Goal: Task Accomplishment & Management: Manage account settings

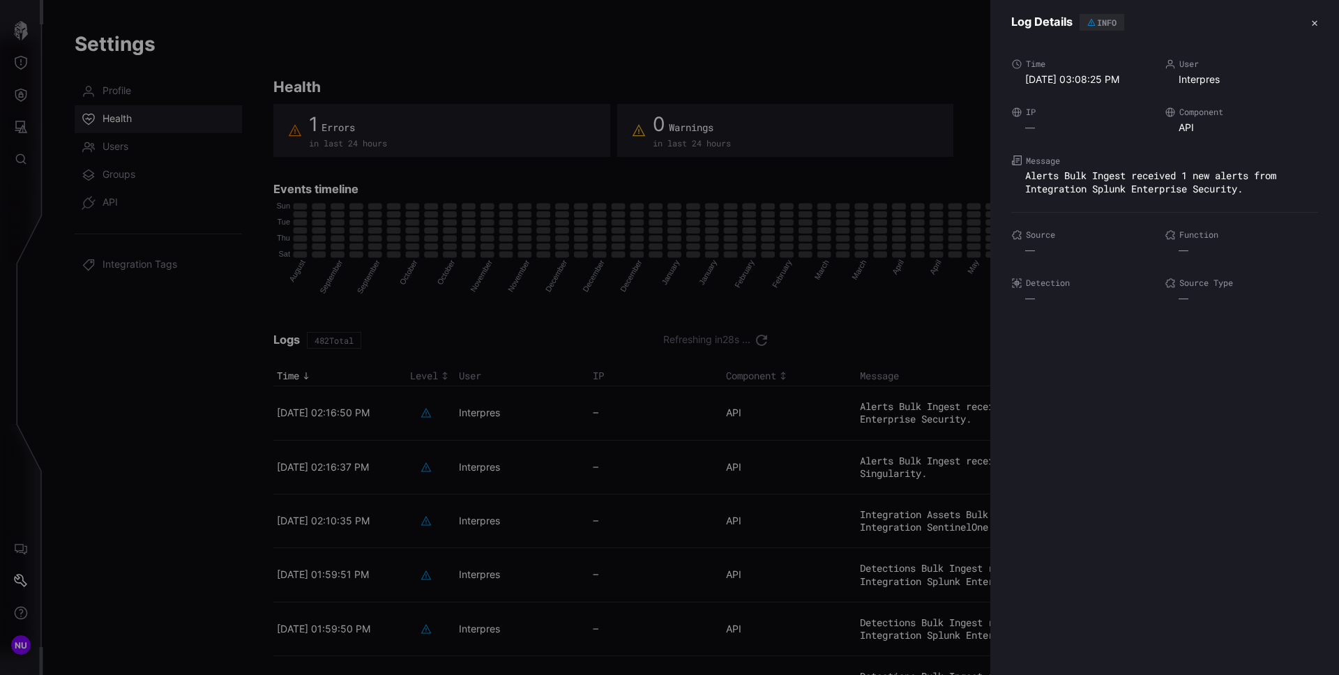
click at [393, 71] on div at bounding box center [669, 337] width 1339 height 675
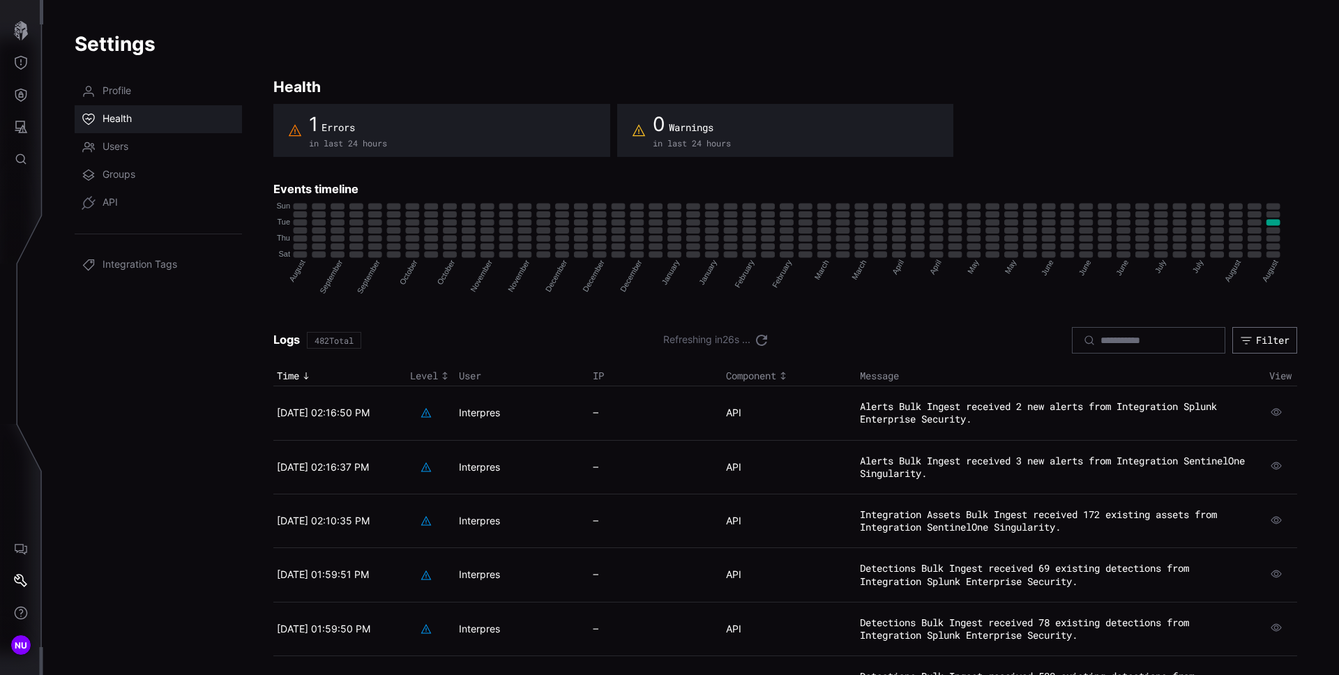
click at [390, 128] on div "1 Errors in last 24 hours" at bounding box center [441, 130] width 337 height 53
click at [342, 127] on span "Errors" at bounding box center [337, 127] width 33 height 13
click at [519, 139] on div "1 Errors in last 24 hours" at bounding box center [441, 130] width 337 height 53
click at [708, 124] on span "Warnings" at bounding box center [691, 127] width 45 height 13
click at [419, 123] on div "1 Errors in last 24 hours" at bounding box center [441, 130] width 337 height 53
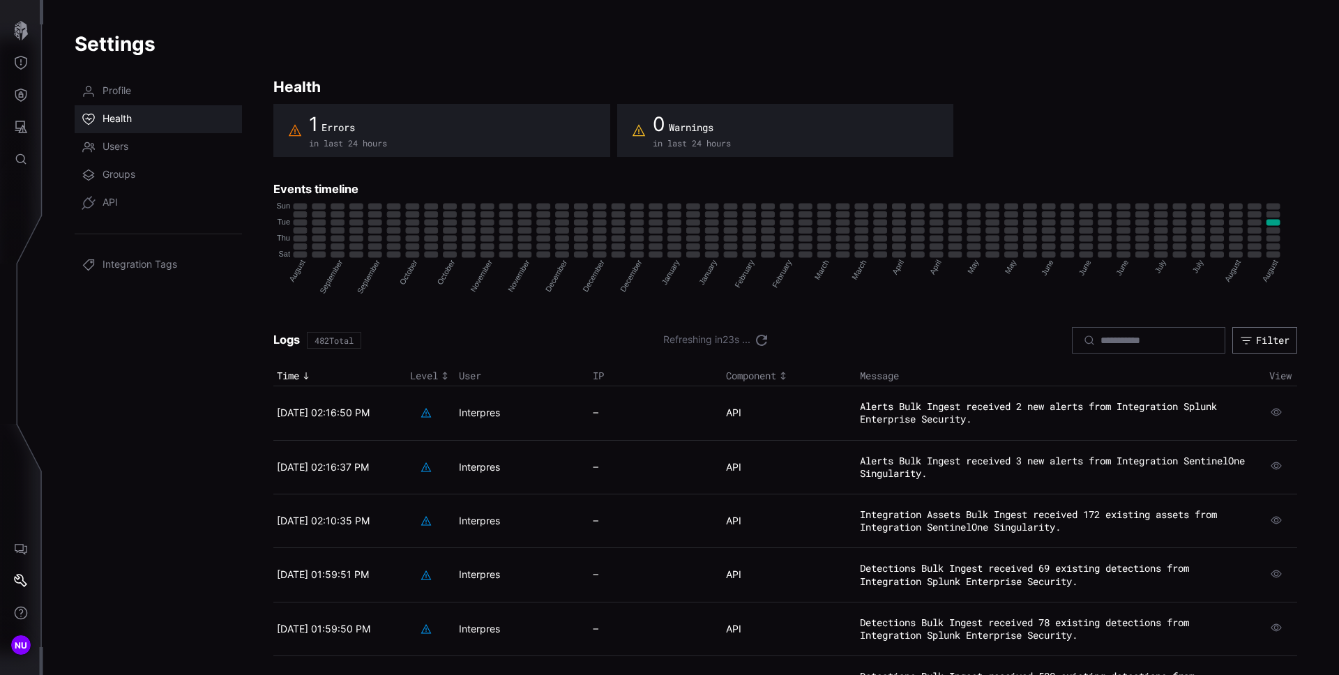
click at [321, 121] on span "Errors" at bounding box center [337, 127] width 33 height 13
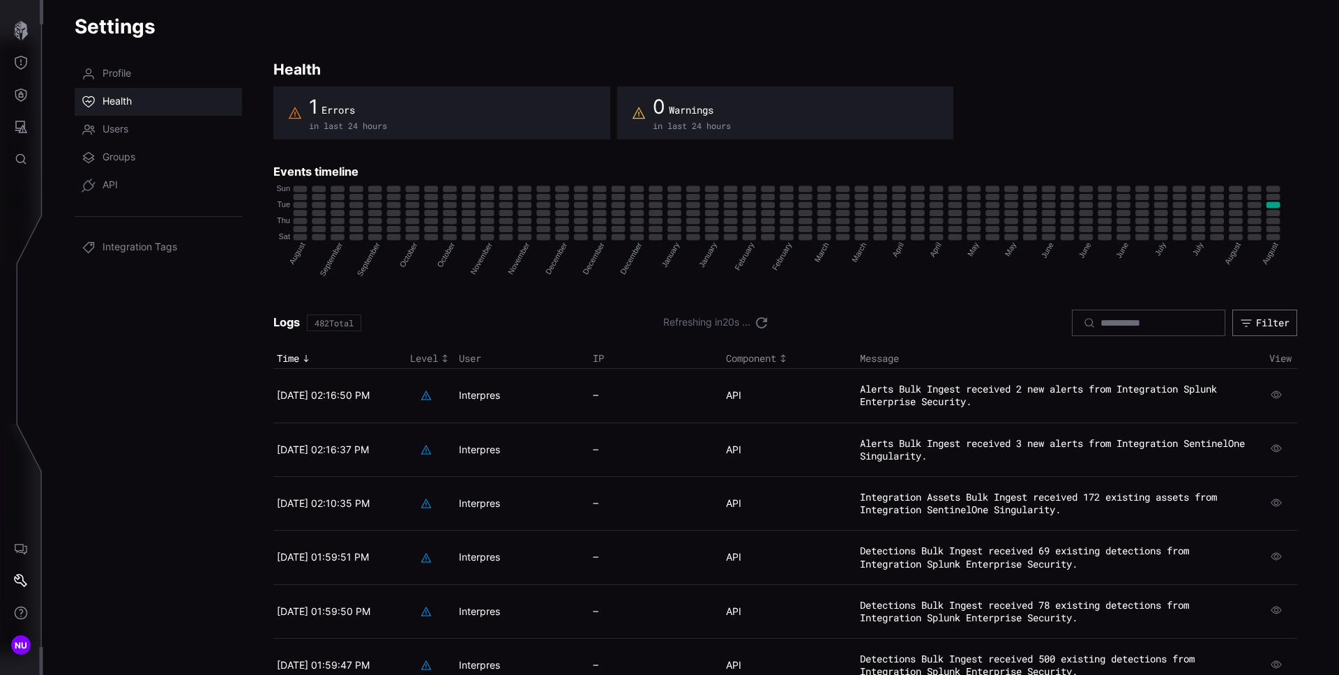
click at [351, 323] on div "482 Total" at bounding box center [333, 323] width 39 height 8
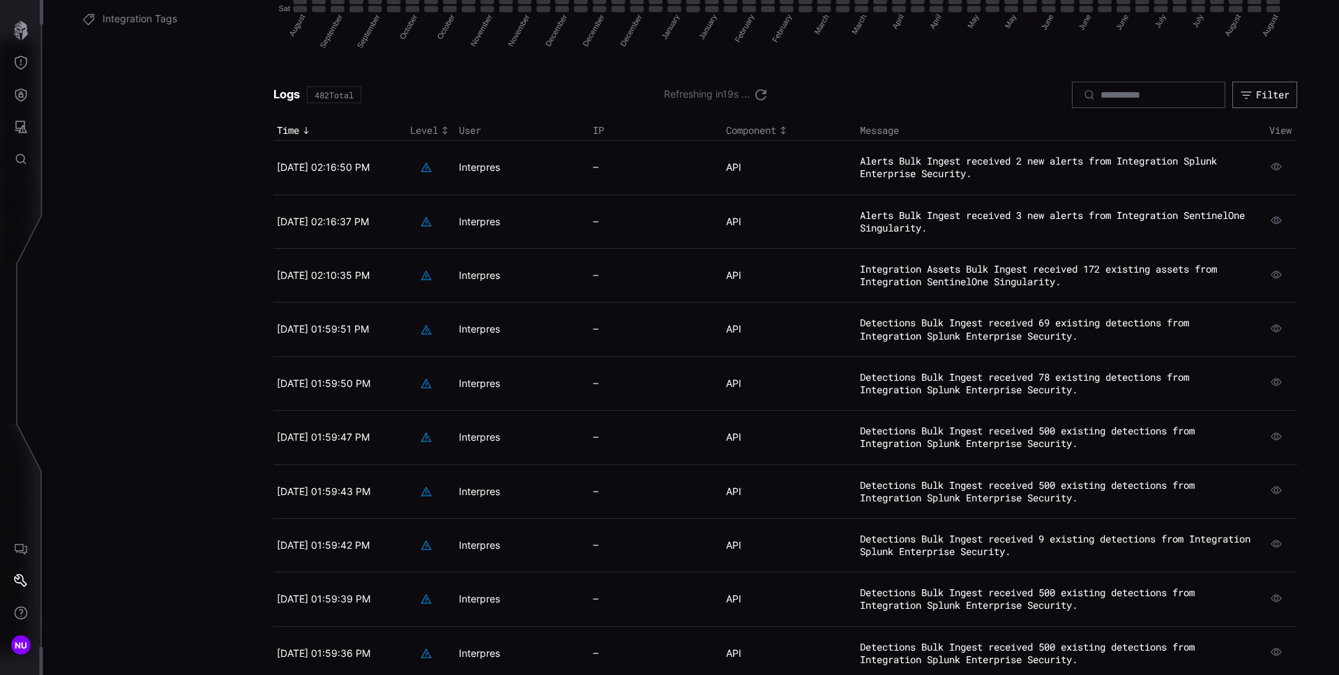
scroll to position [266, 0]
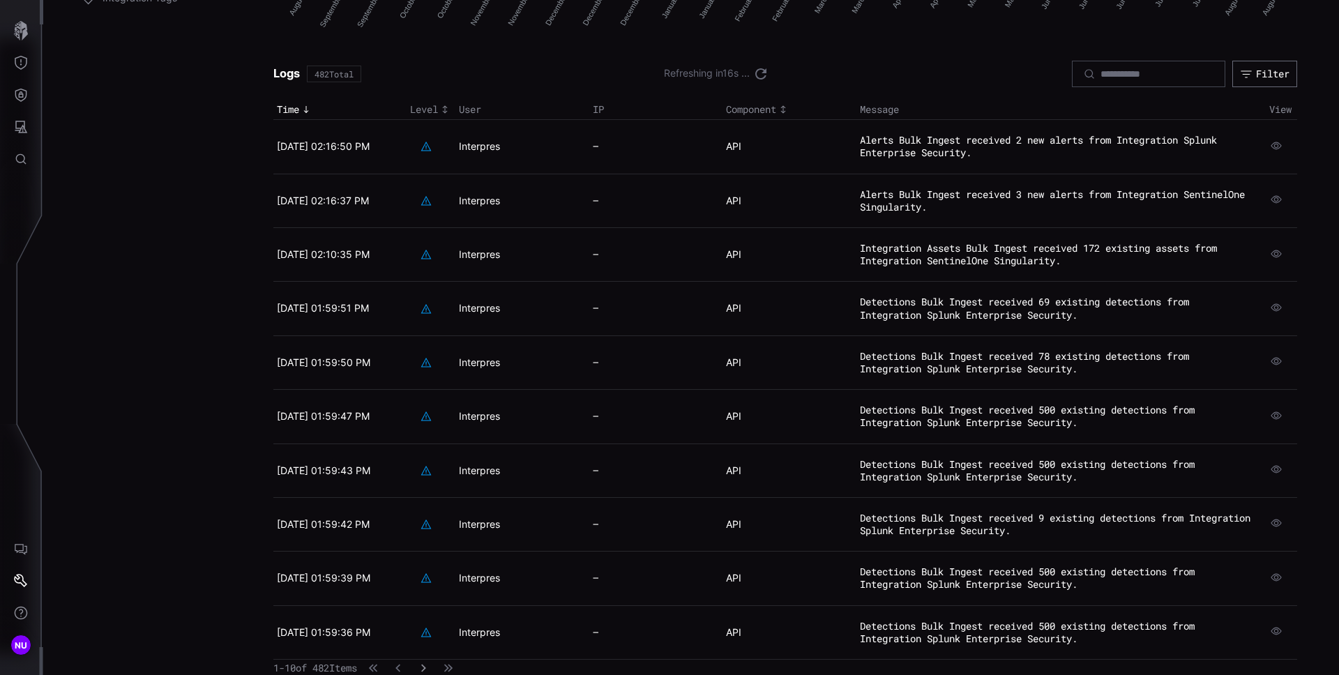
click at [428, 669] on icon "button" at bounding box center [423, 668] width 10 height 10
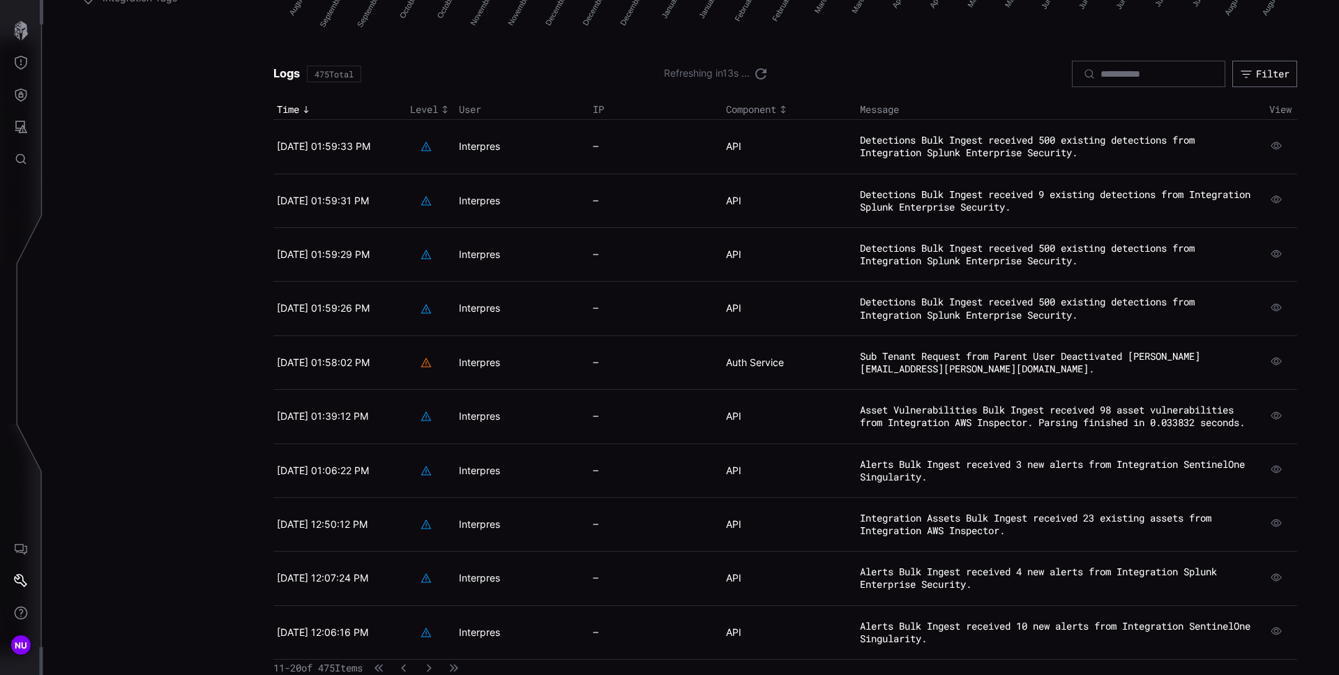
click at [589, 366] on td "—" at bounding box center [655, 362] width 133 height 54
click at [439, 363] on span at bounding box center [425, 362] width 31 height 11
click at [381, 365] on td "[DATE] 01:58:02 PM" at bounding box center [339, 362] width 133 height 54
click at [359, 366] on time "[DATE] 01:58:02 PM" at bounding box center [323, 362] width 93 height 12
click at [358, 360] on time "[DATE] 01:58:02 PM" at bounding box center [323, 362] width 93 height 12
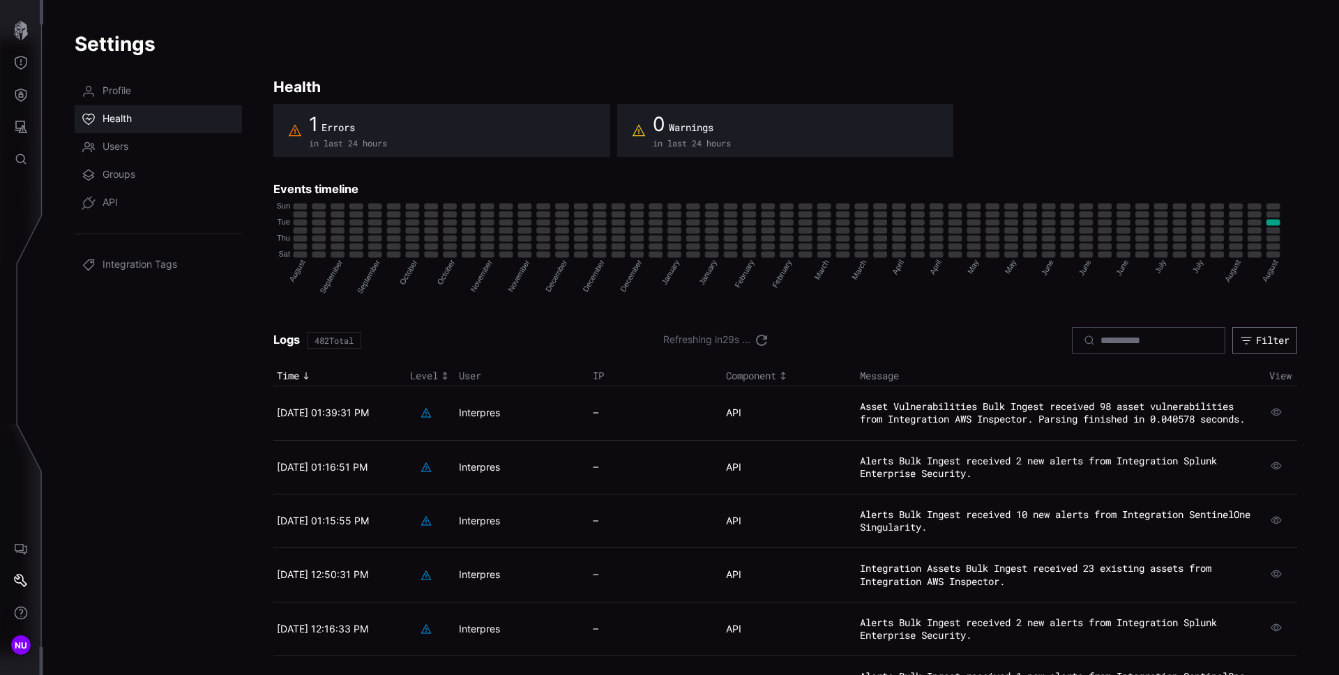
drag, startPoint x: 349, startPoint y: 190, endPoint x: 360, endPoint y: 139, distance: 52.3
click at [349, 190] on h3 "Events timeline" at bounding box center [785, 189] width 1024 height 15
click at [360, 132] on div "1 Errors" at bounding box center [348, 124] width 78 height 25
click at [346, 130] on span "Errors" at bounding box center [337, 127] width 33 height 13
click at [739, 223] on rect "52 ∙ 2: 1" at bounding box center [1272, 223] width 13 height 6
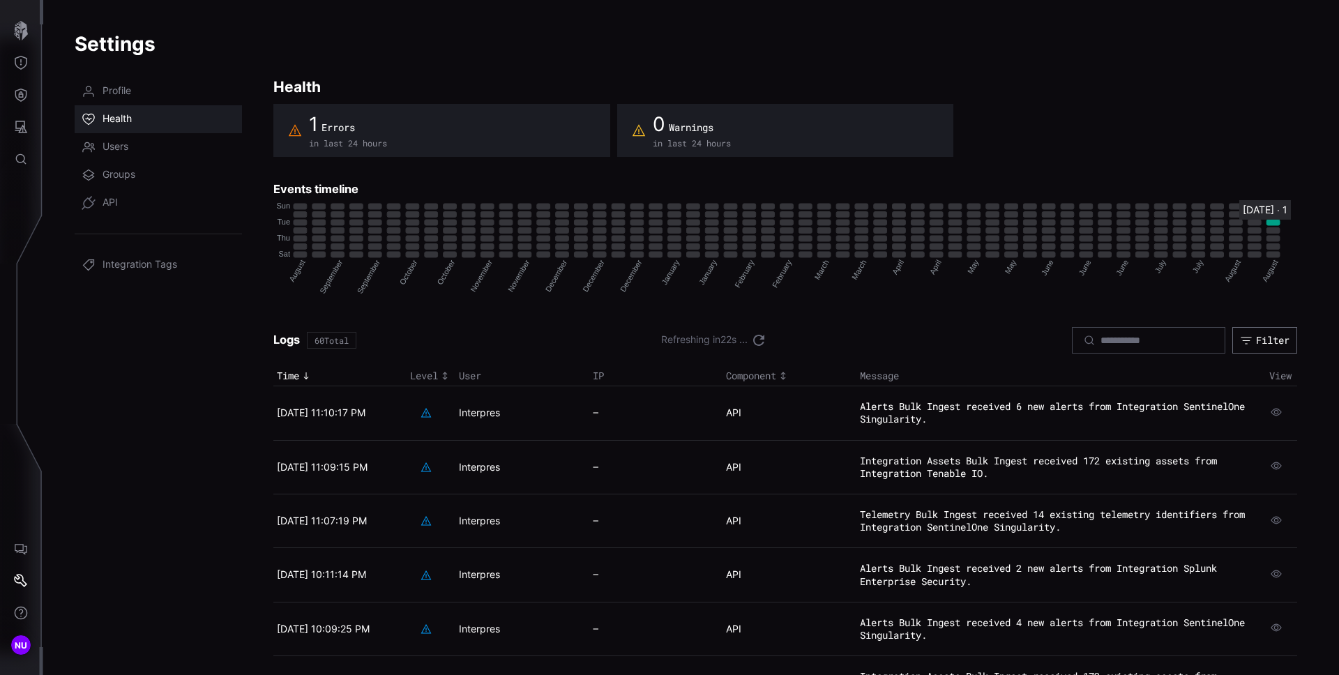
click at [739, 223] on rect "52 ∙ 2: 1" at bounding box center [1272, 223] width 13 height 6
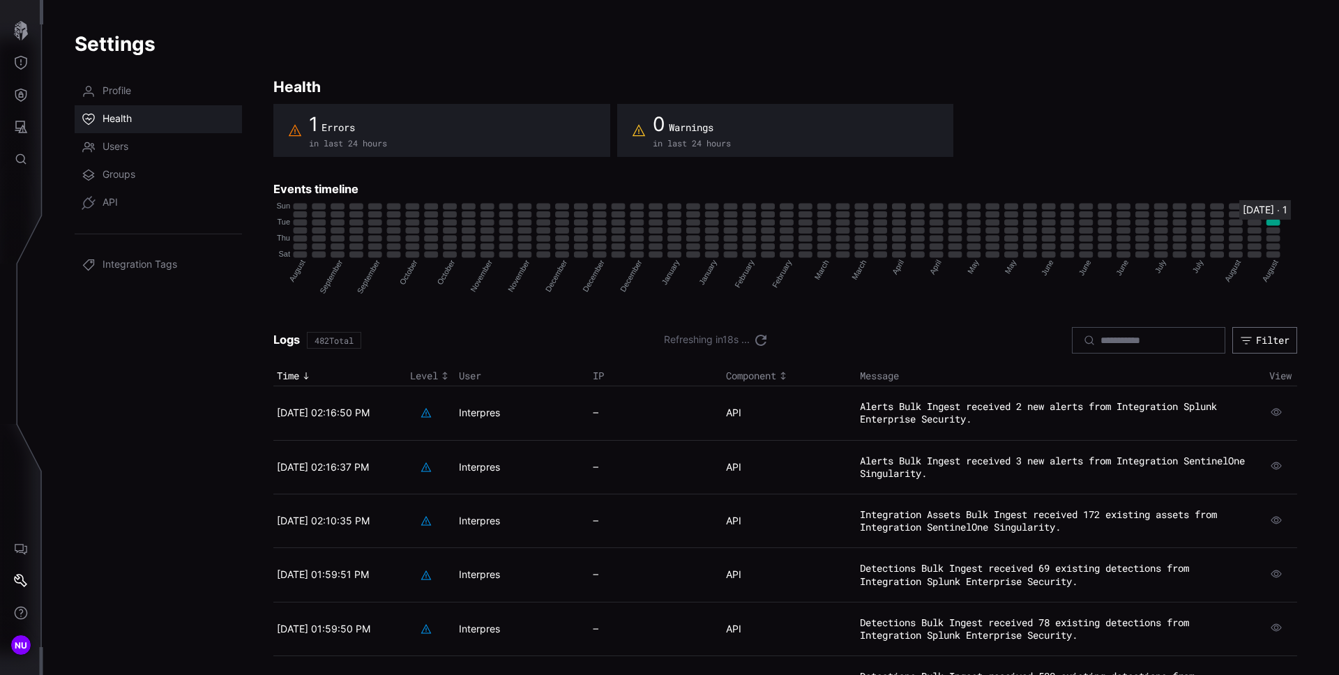
click at [739, 223] on rect "52 ∙ 2: 1" at bounding box center [1272, 223] width 13 height 6
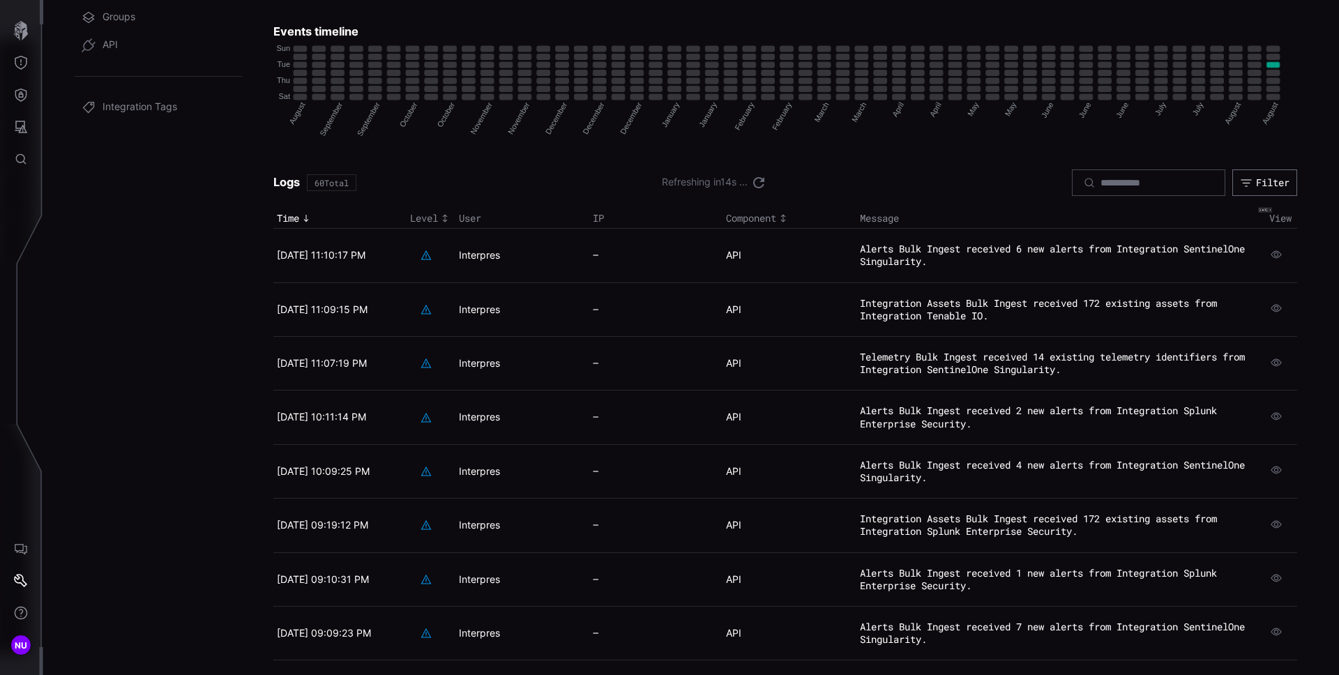
scroll to position [266, 0]
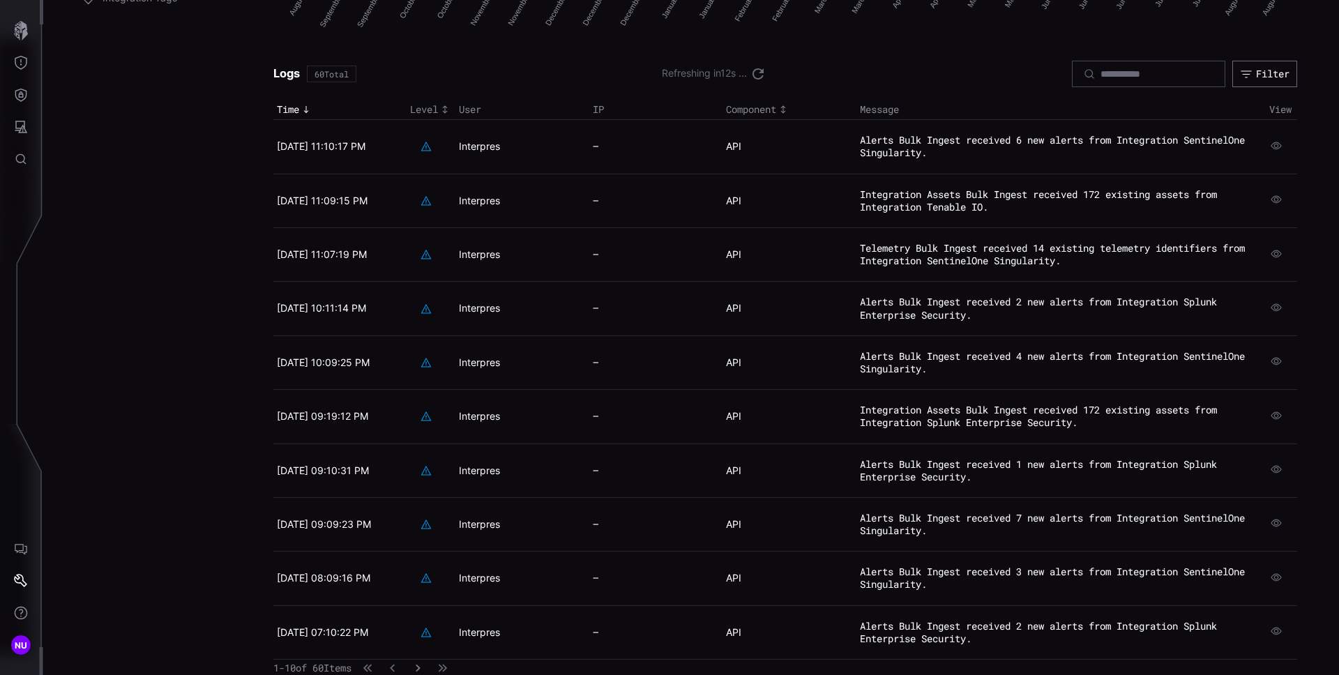
click at [426, 665] on button "button" at bounding box center [417, 668] width 17 height 13
click at [427, 665] on button "button" at bounding box center [418, 668] width 18 height 14
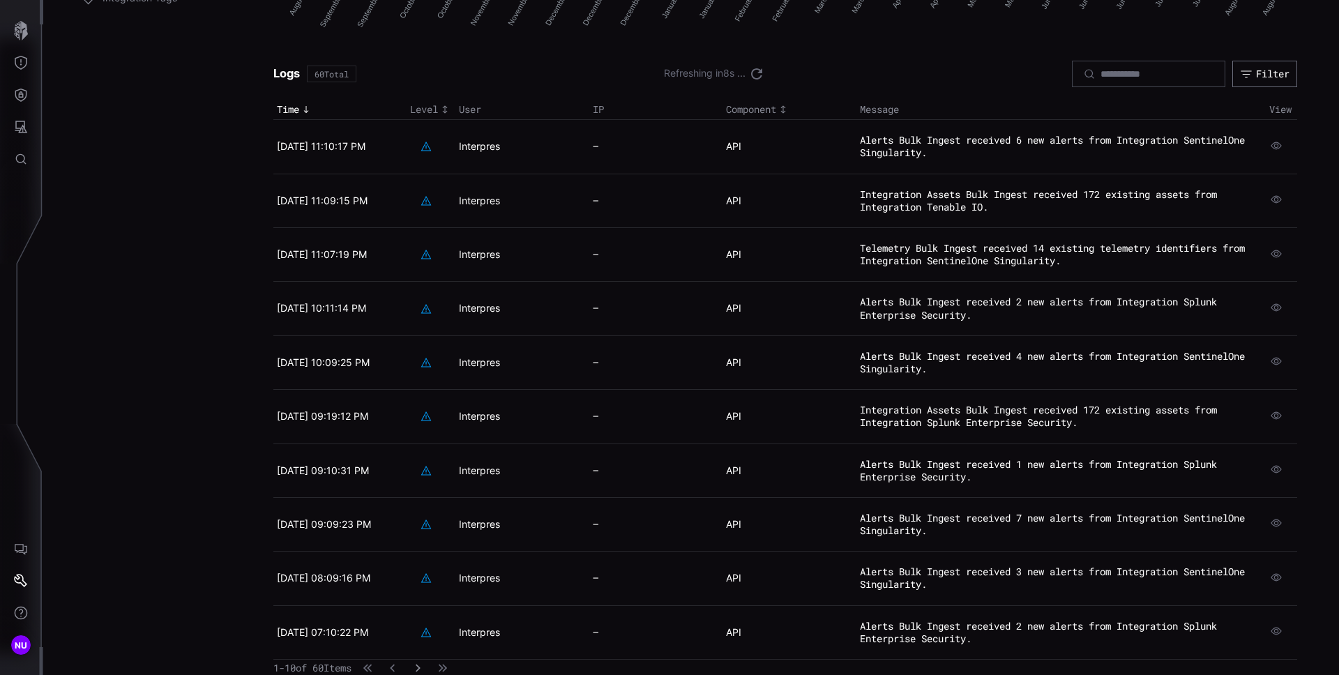
click at [427, 665] on button "button" at bounding box center [418, 668] width 18 height 14
click at [426, 665] on button "button" at bounding box center [417, 668] width 17 height 13
click at [427, 665] on button "button" at bounding box center [417, 668] width 17 height 13
click at [427, 665] on button "button" at bounding box center [418, 668] width 18 height 14
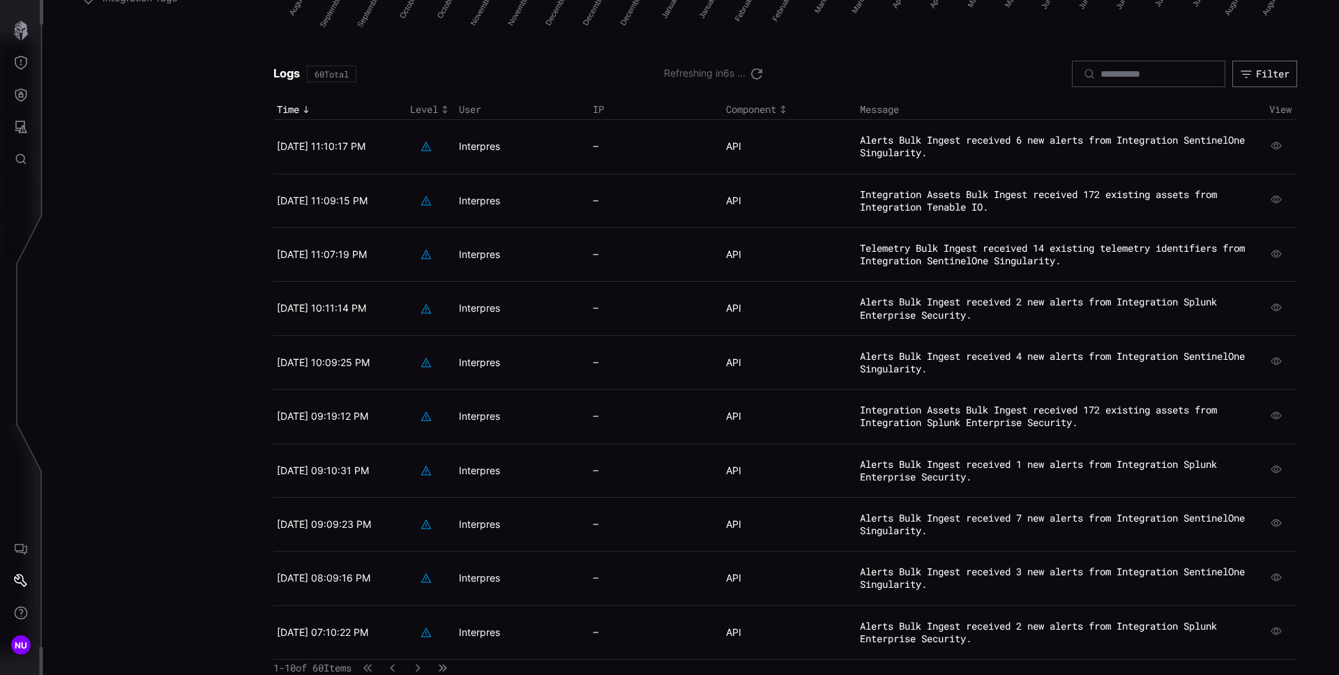
click at [447, 668] on icon "button" at bounding box center [442, 667] width 9 height 9
click at [448, 670] on icon "button" at bounding box center [443, 668] width 10 height 10
click at [427, 672] on button "button" at bounding box center [418, 668] width 18 height 14
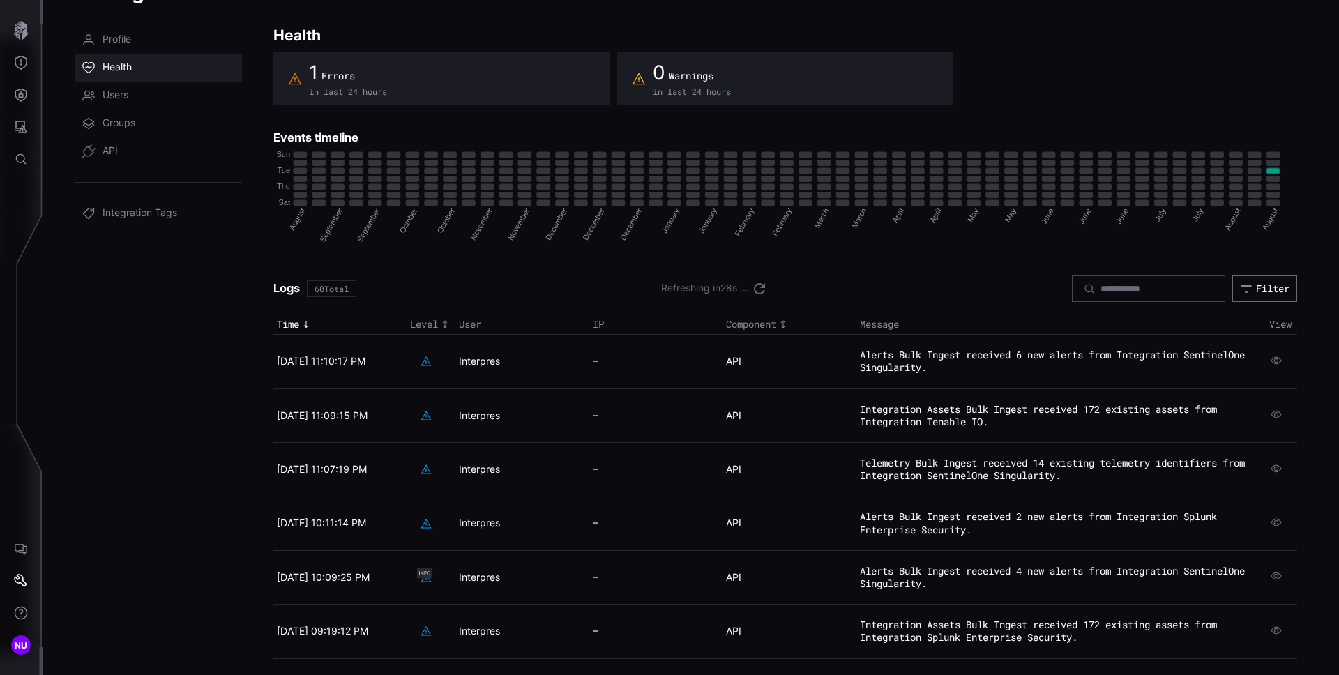
scroll to position [40, 0]
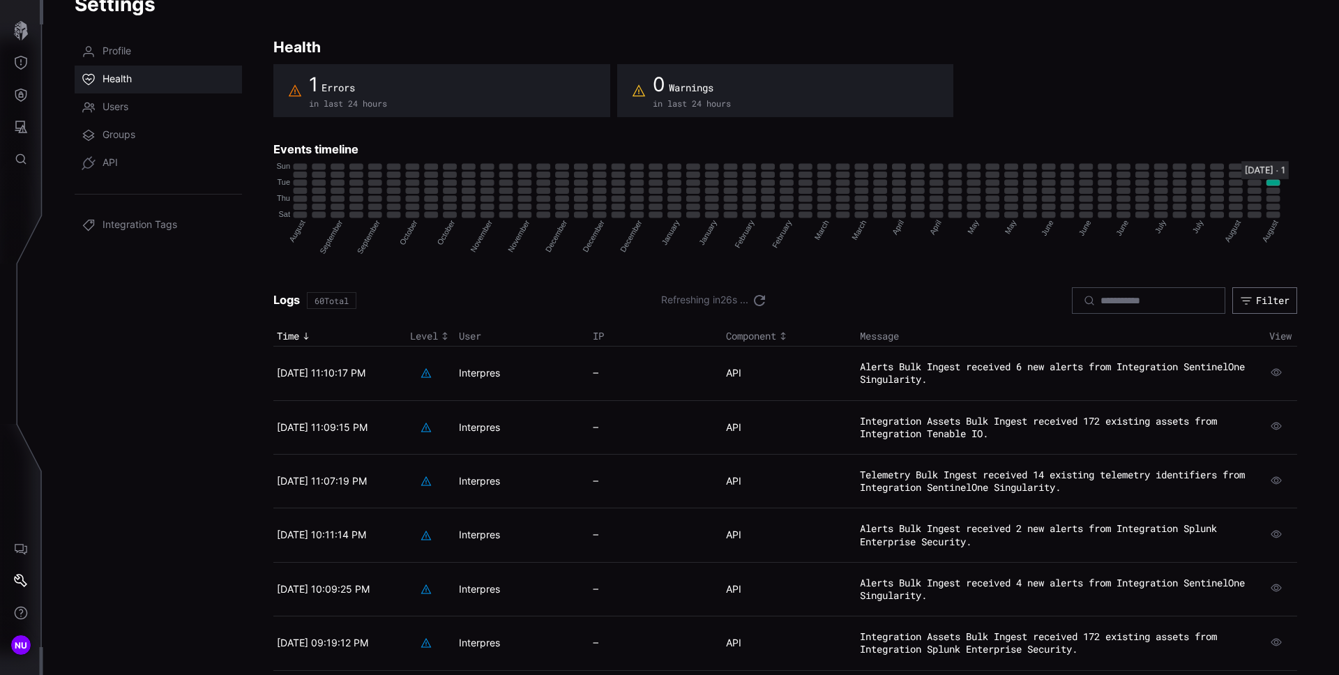
click at [739, 183] on rect "52 ∙ 2: 1" at bounding box center [1272, 183] width 13 height 6
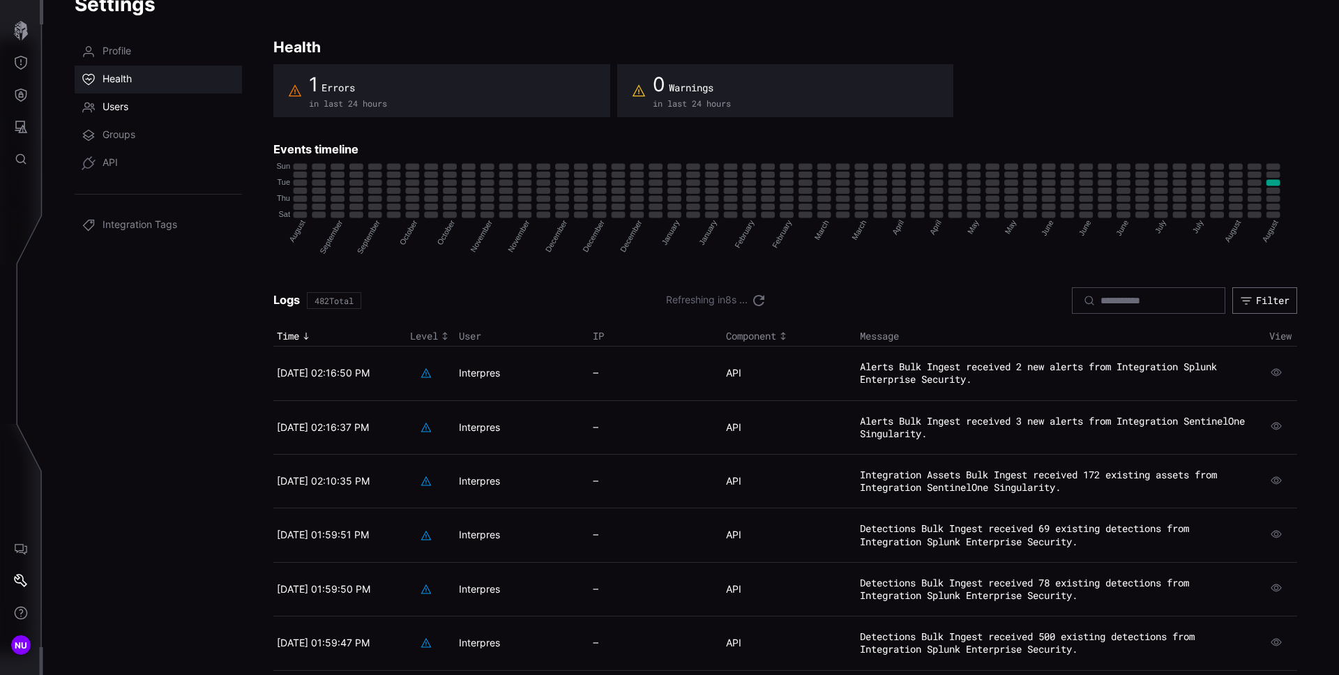
click at [183, 101] on link "Users" at bounding box center [158, 107] width 167 height 28
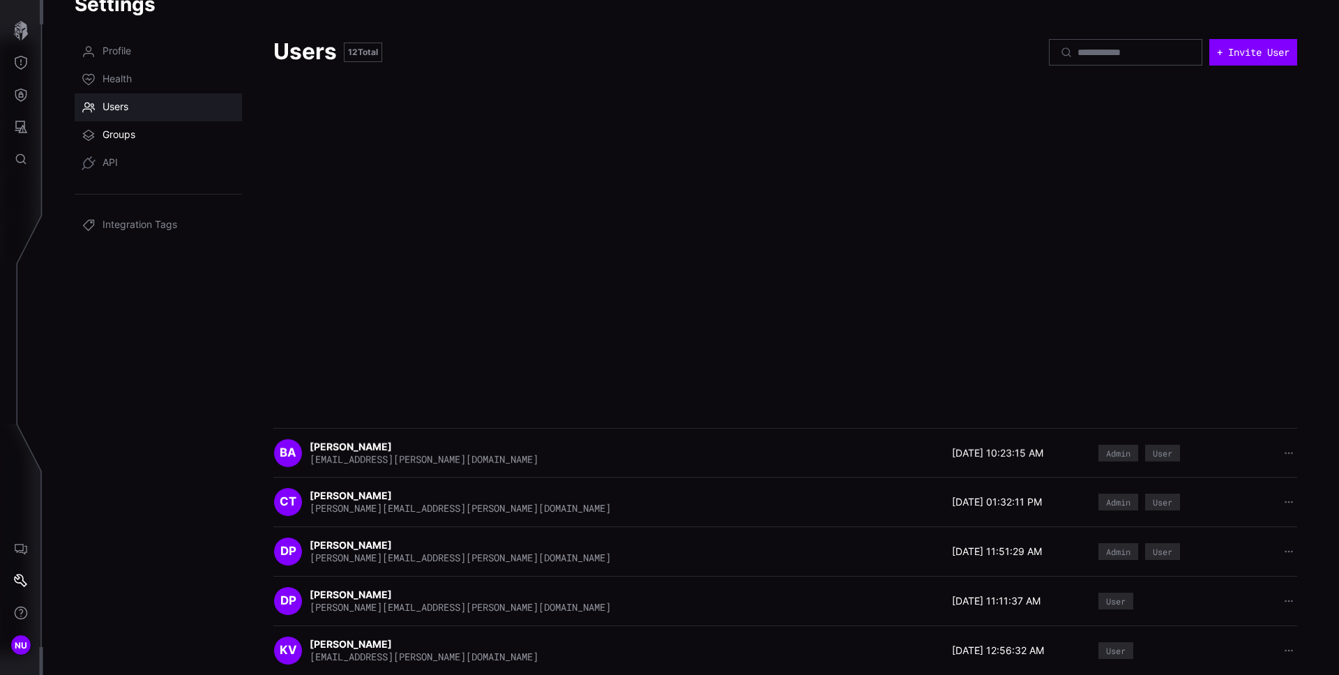
click at [134, 125] on link "Groups" at bounding box center [158, 135] width 167 height 28
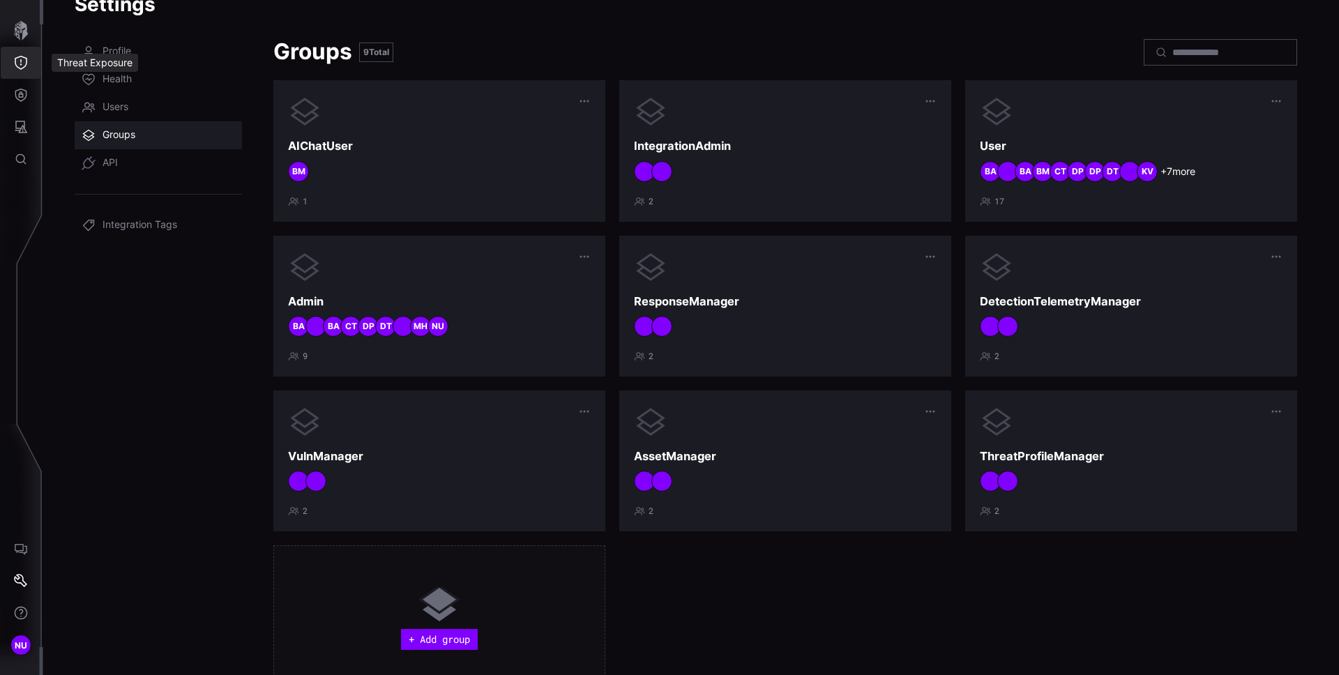
click at [24, 61] on icon "Threat Exposure" at bounding box center [21, 63] width 14 height 14
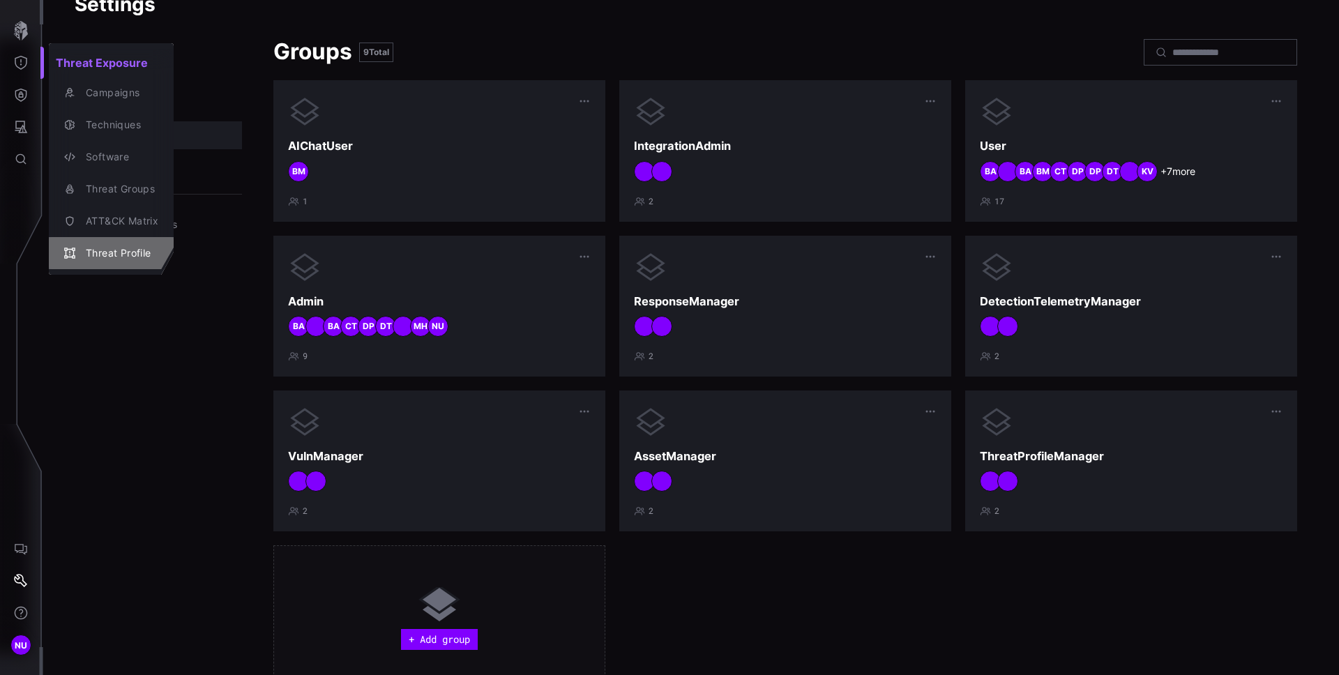
click at [121, 249] on div "Threat Profile" at bounding box center [118, 253] width 79 height 17
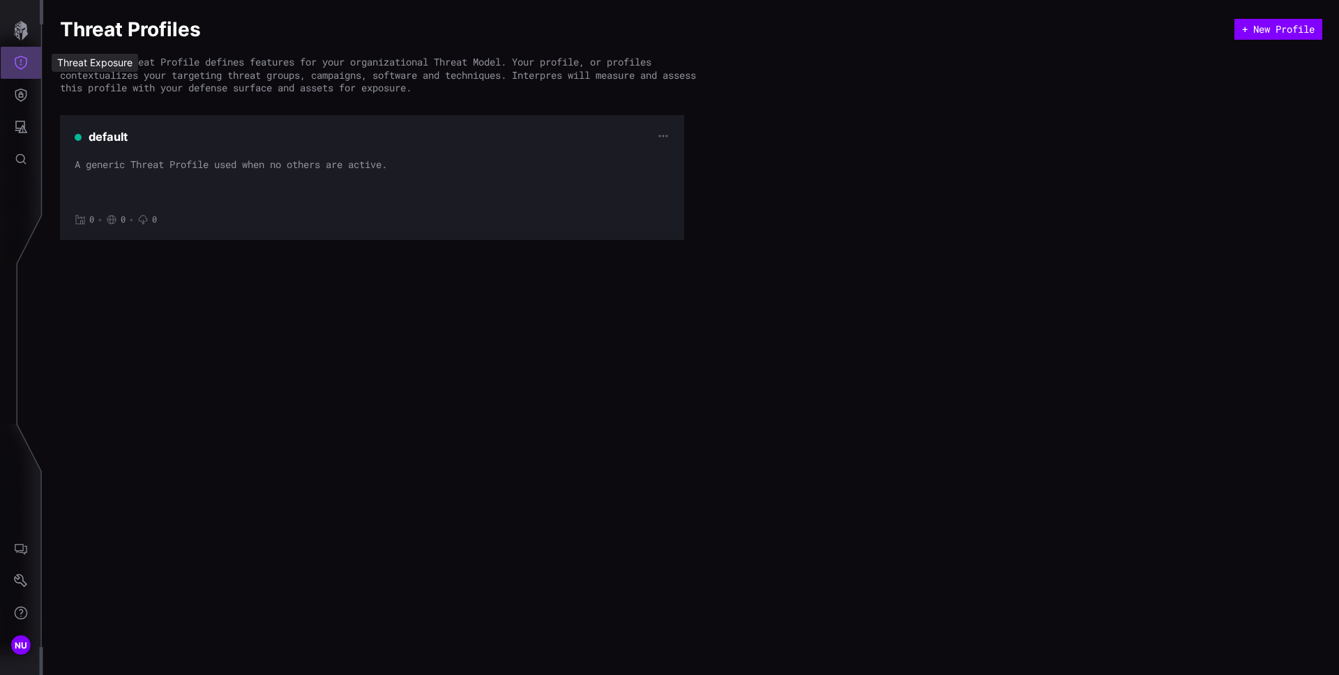
click at [31, 56] on button "Threat Exposure" at bounding box center [21, 63] width 40 height 32
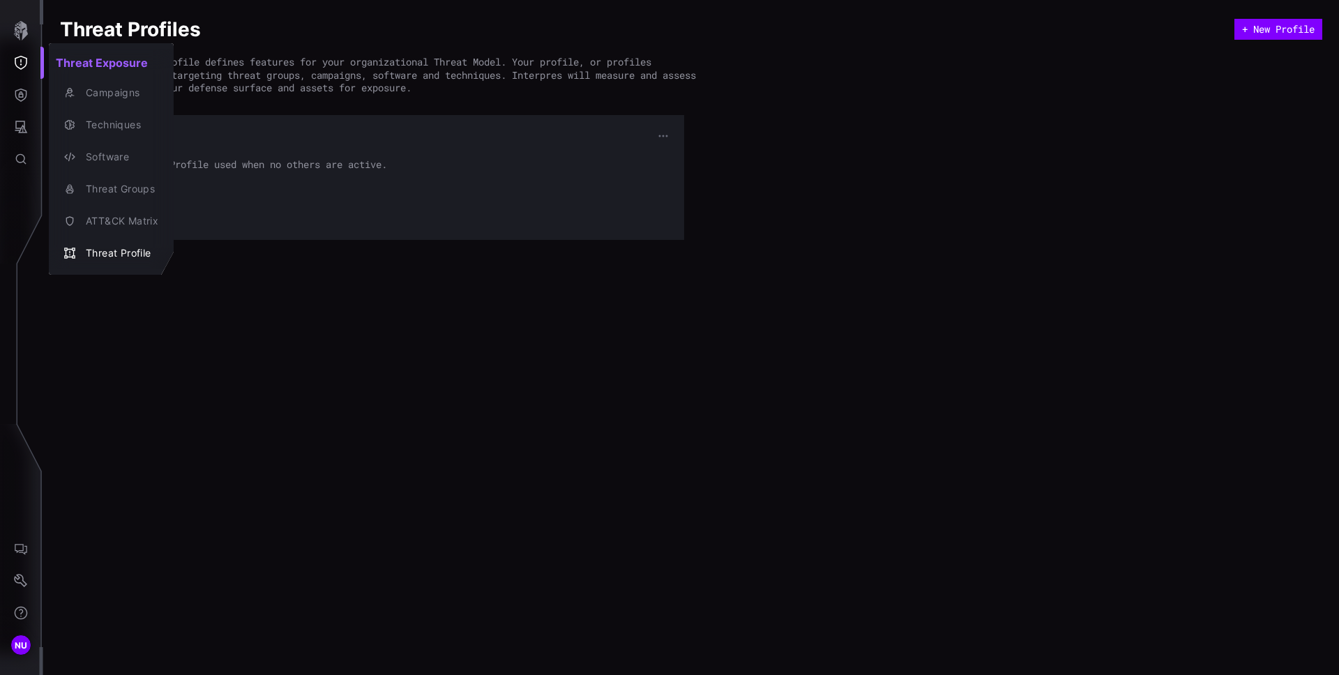
click at [20, 99] on div at bounding box center [669, 337] width 1339 height 675
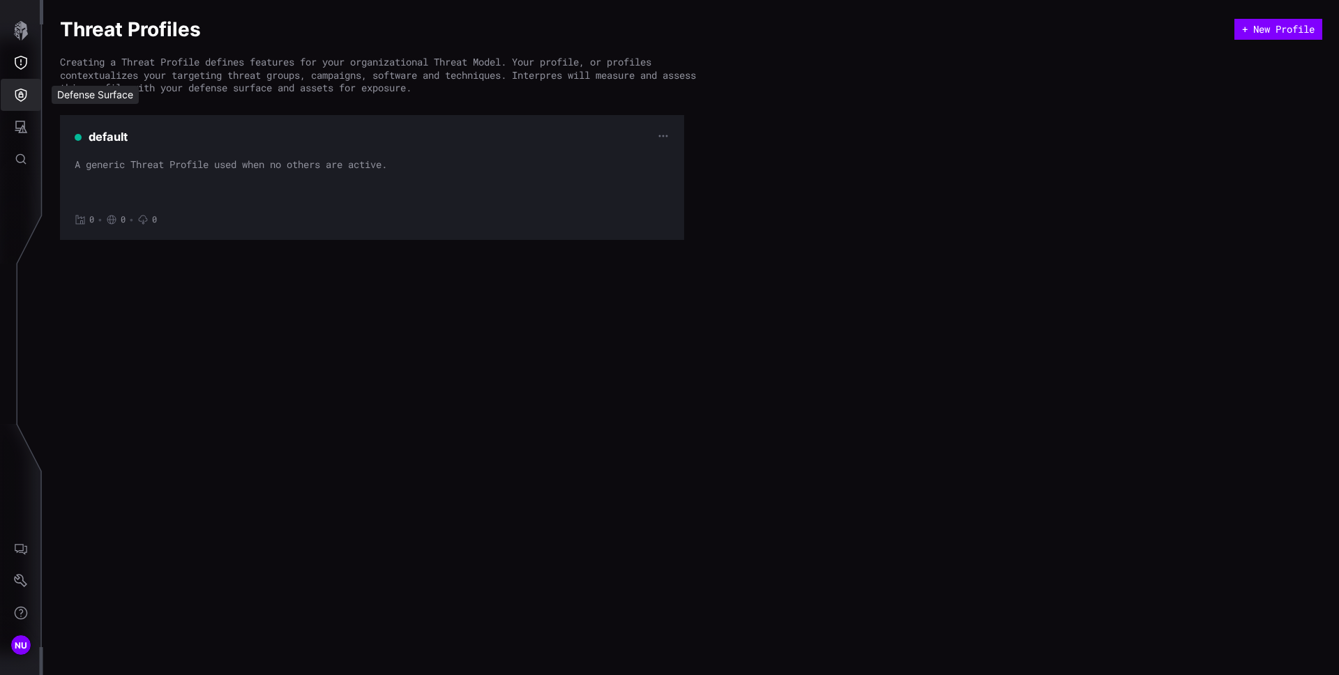
click at [25, 97] on icon "Defense Surface" at bounding box center [21, 95] width 12 height 13
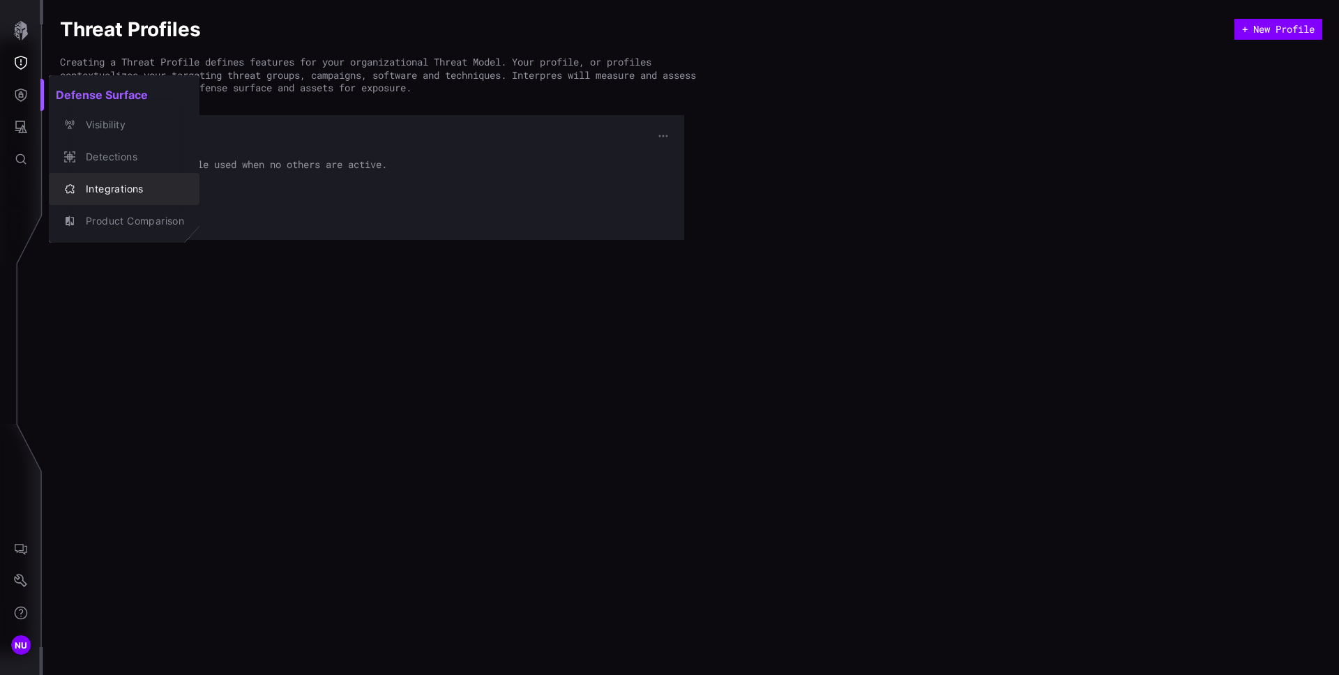
click at [112, 181] on div "Integrations" at bounding box center [131, 189] width 105 height 17
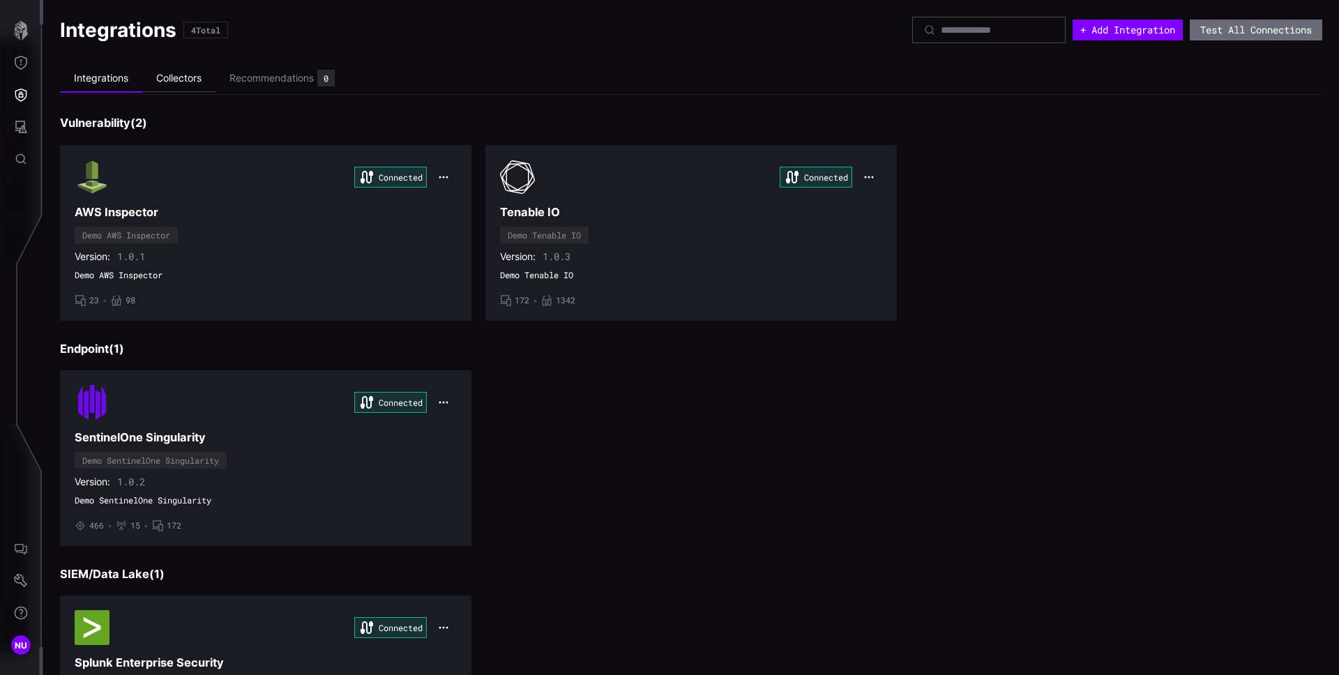
click at [192, 83] on li "Collectors" at bounding box center [178, 78] width 73 height 27
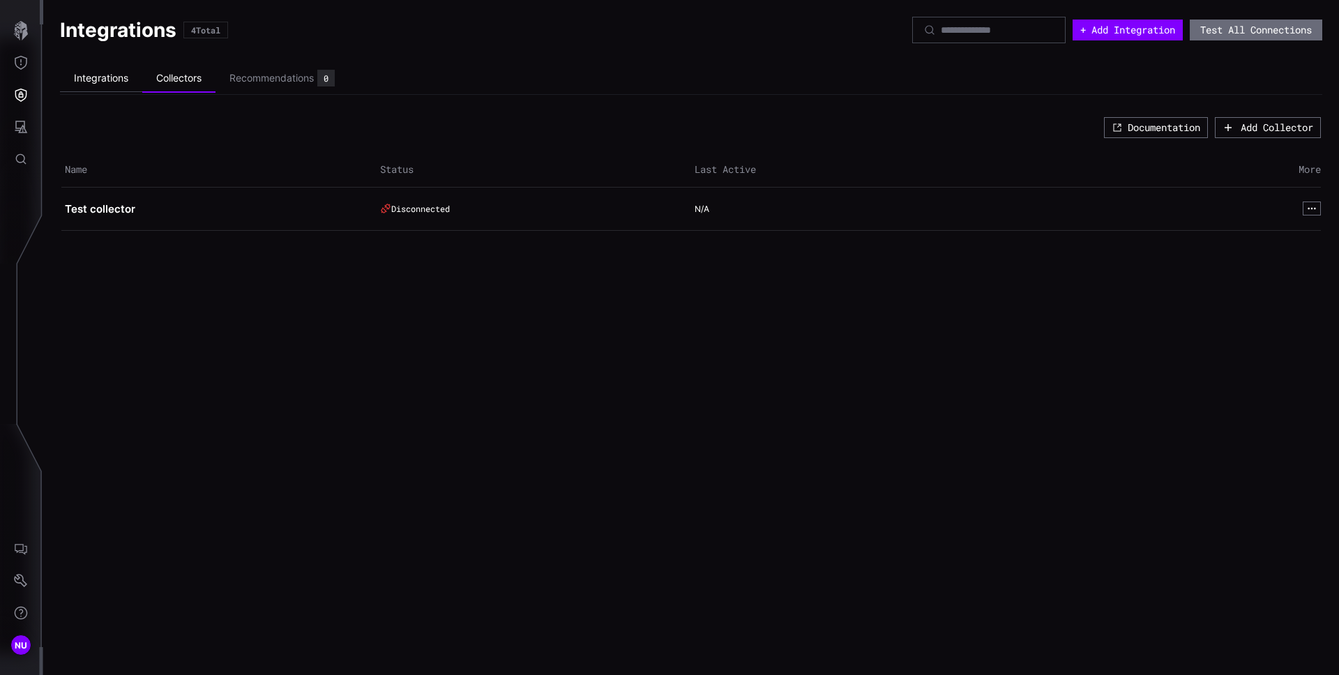
click at [121, 82] on li "Integrations" at bounding box center [101, 78] width 82 height 27
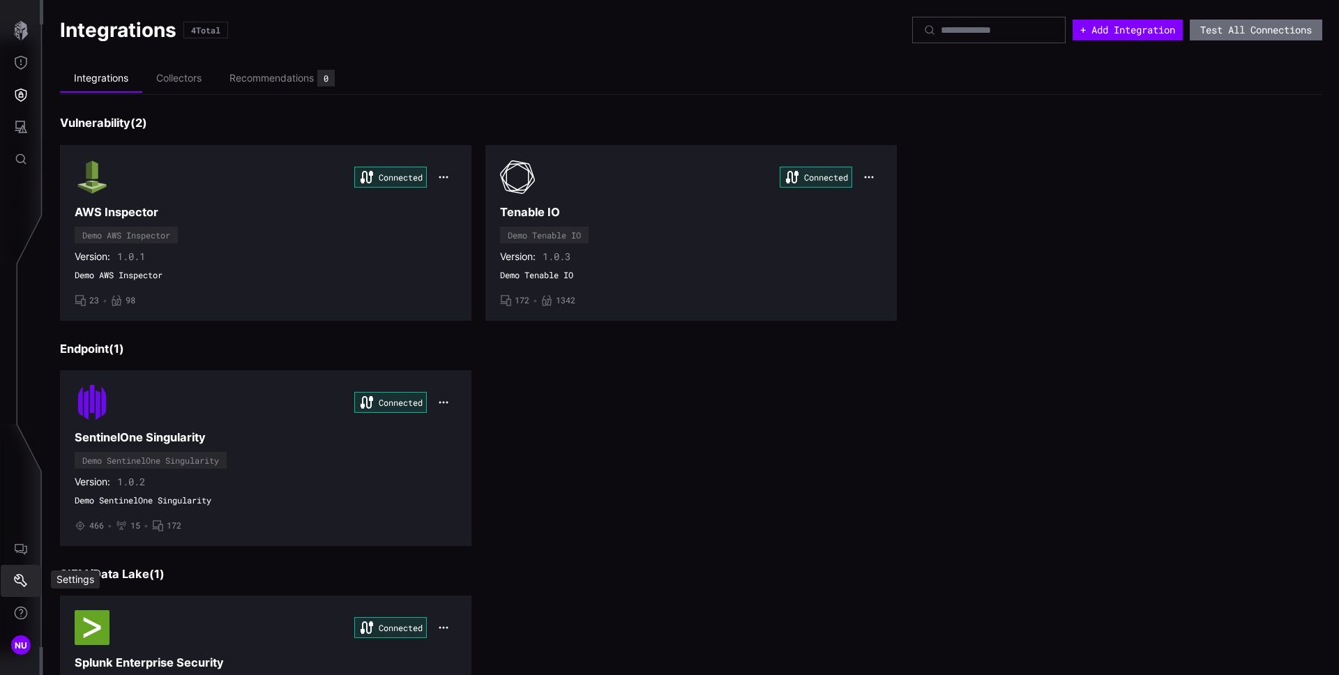
click at [16, 586] on icon "Settings" at bounding box center [21, 581] width 14 height 14
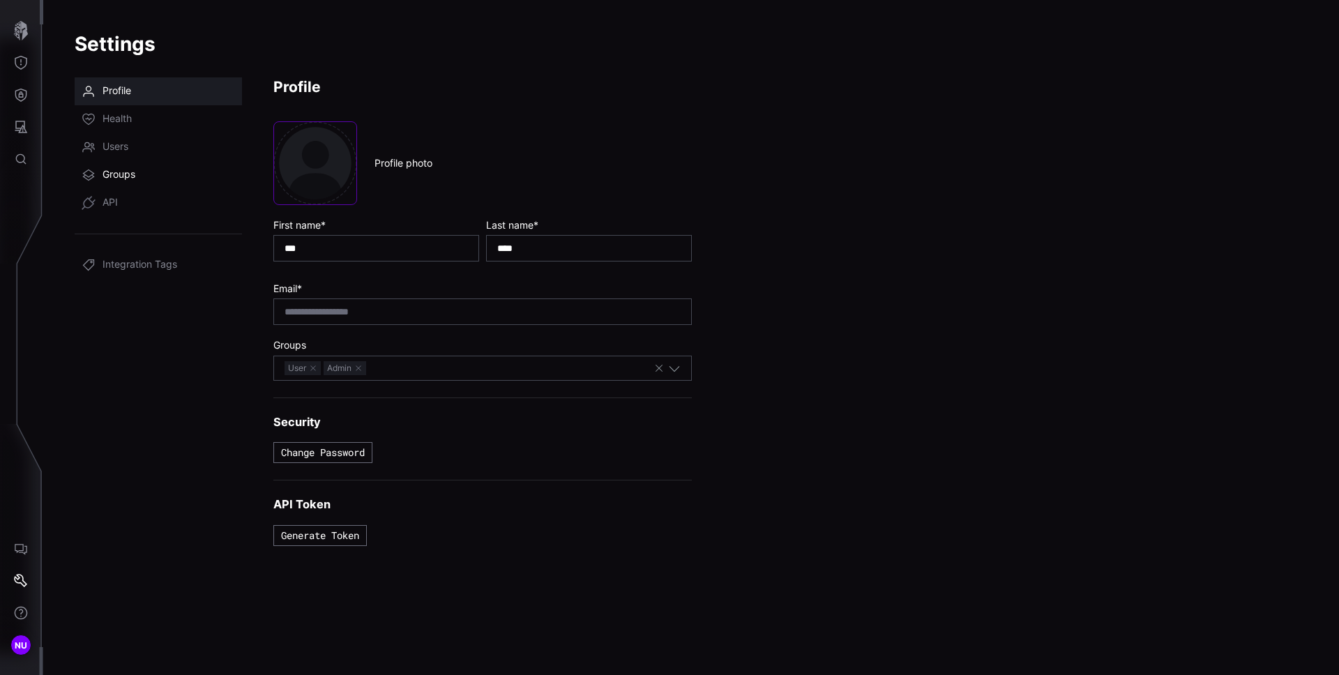
click at [122, 186] on link "Groups" at bounding box center [158, 175] width 167 height 28
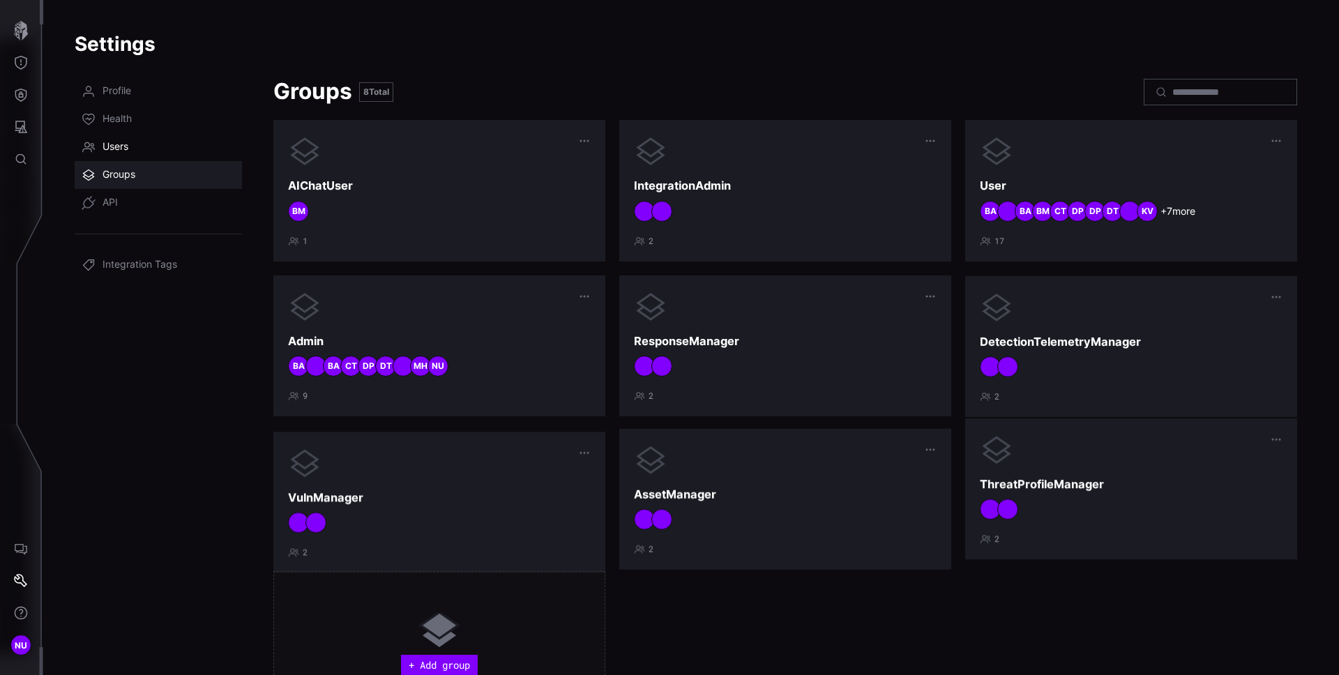
click at [121, 144] on span "Users" at bounding box center [115, 147] width 26 height 14
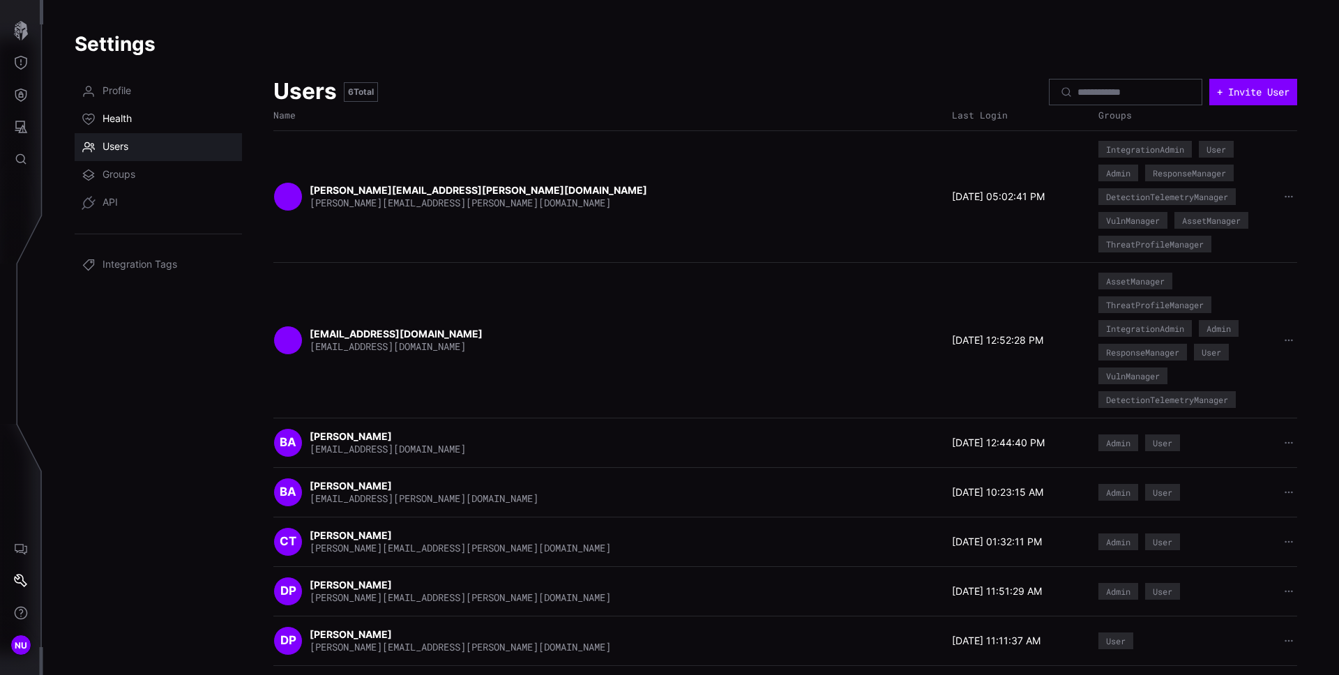
click at [126, 113] on span "Health" at bounding box center [116, 119] width 29 height 14
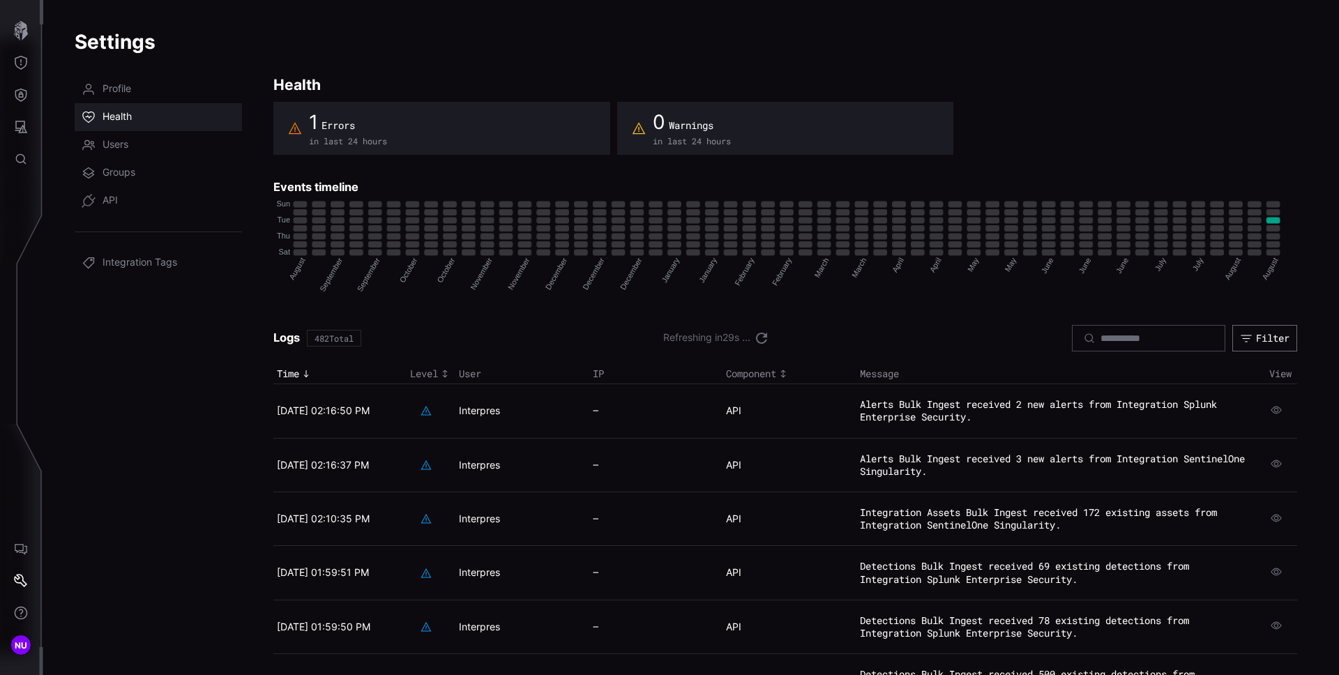
scroll to position [3, 0]
click at [19, 96] on icon "Defense Surface" at bounding box center [21, 95] width 12 height 13
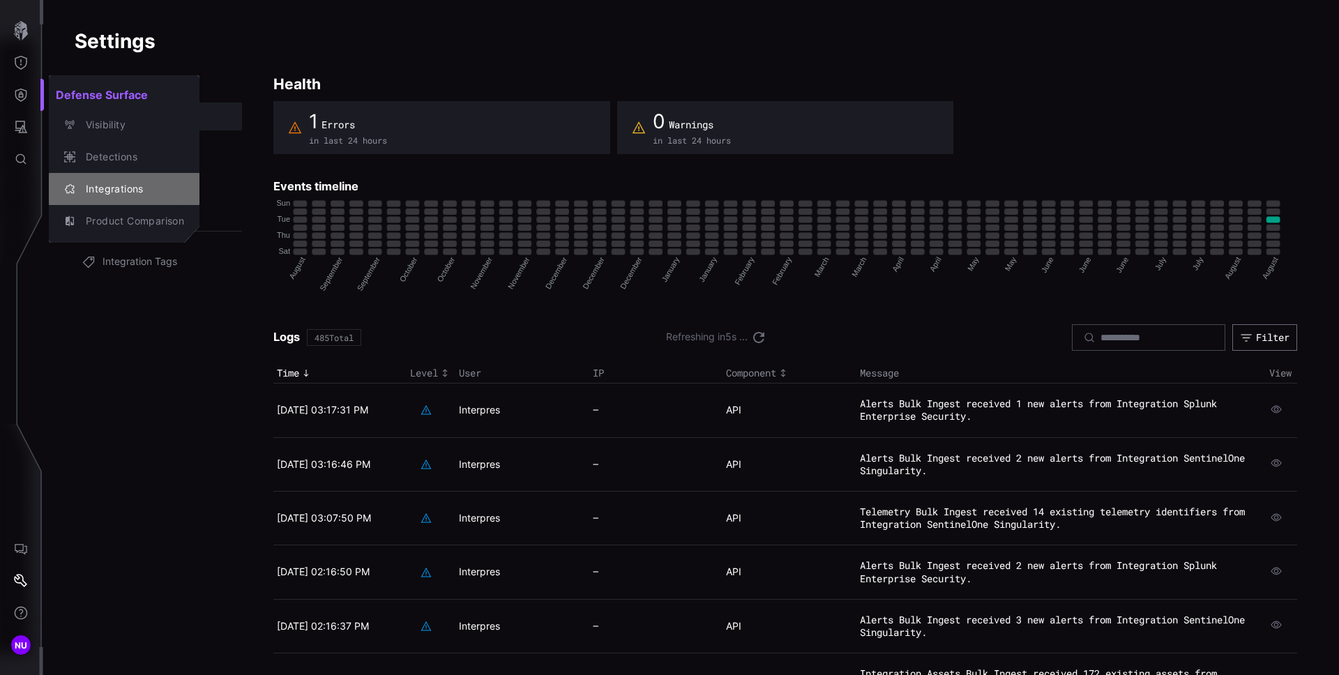
click at [92, 181] on div "Integrations" at bounding box center [131, 189] width 105 height 17
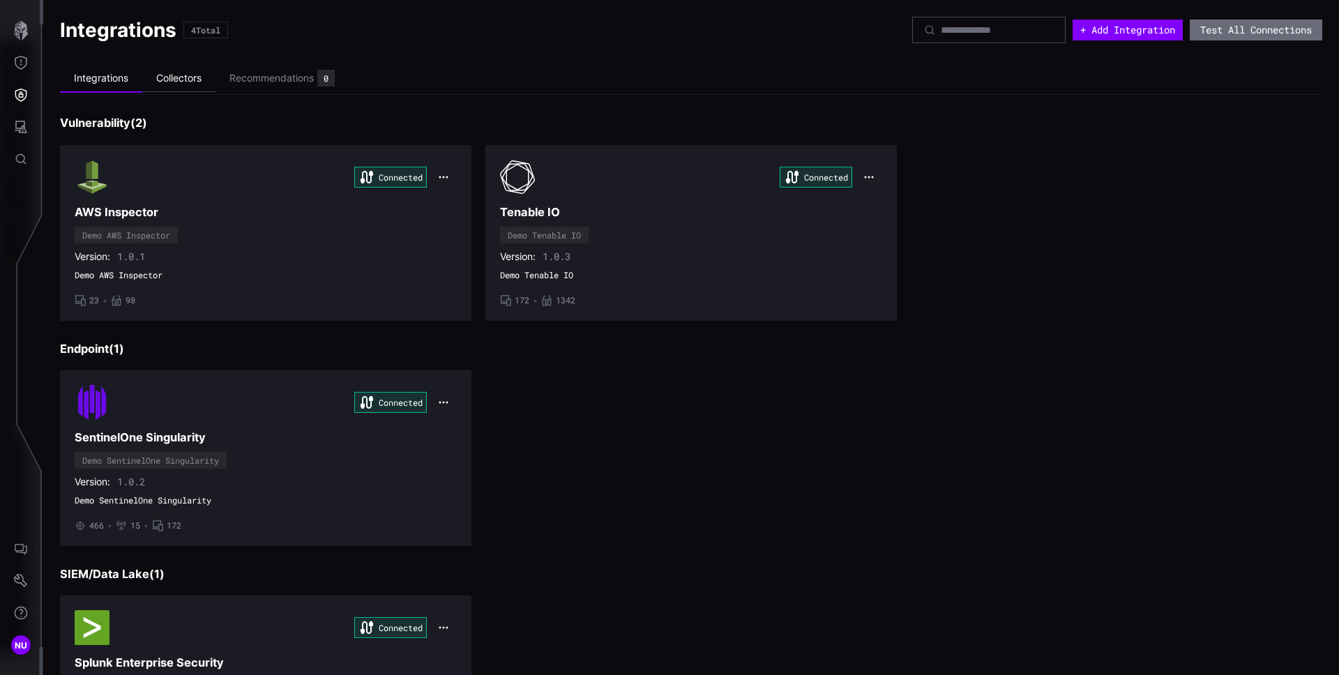
click at [192, 79] on li "Collectors" at bounding box center [178, 78] width 73 height 27
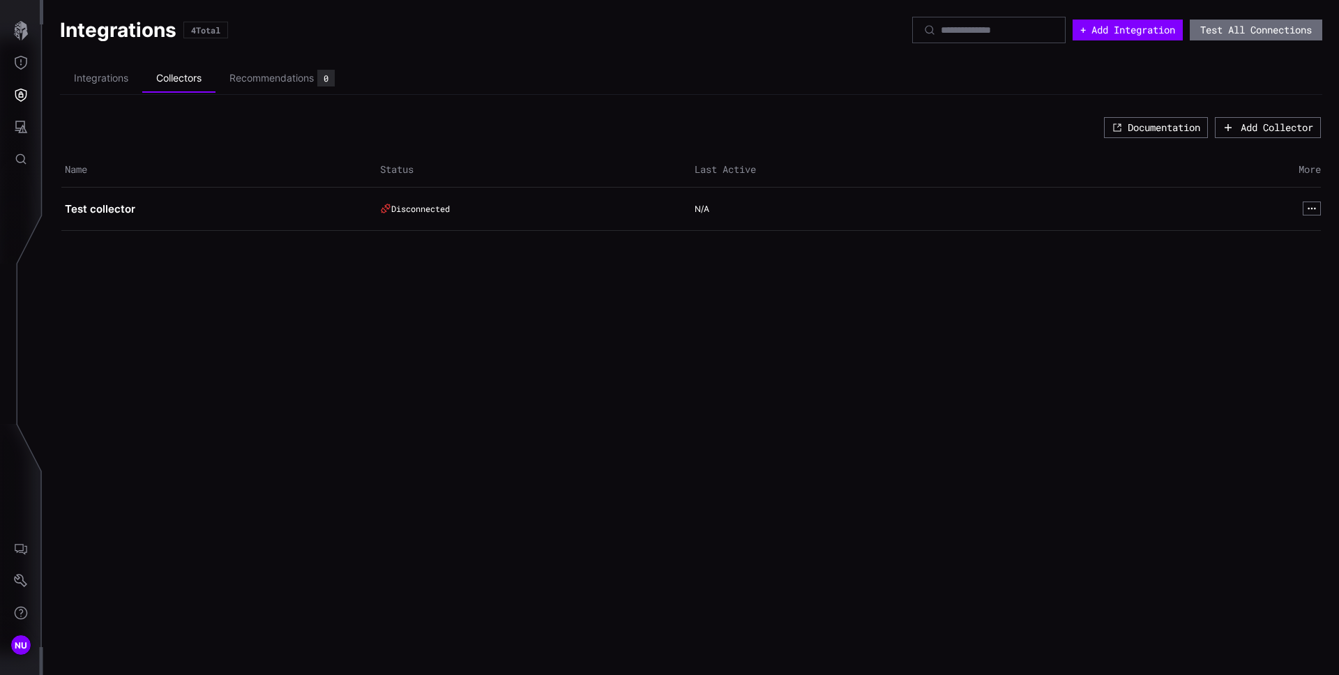
click at [739, 190] on td "N/A" at bounding box center [848, 209] width 315 height 43
click at [739, 130] on div "Add Collector" at bounding box center [1276, 127] width 73 height 13
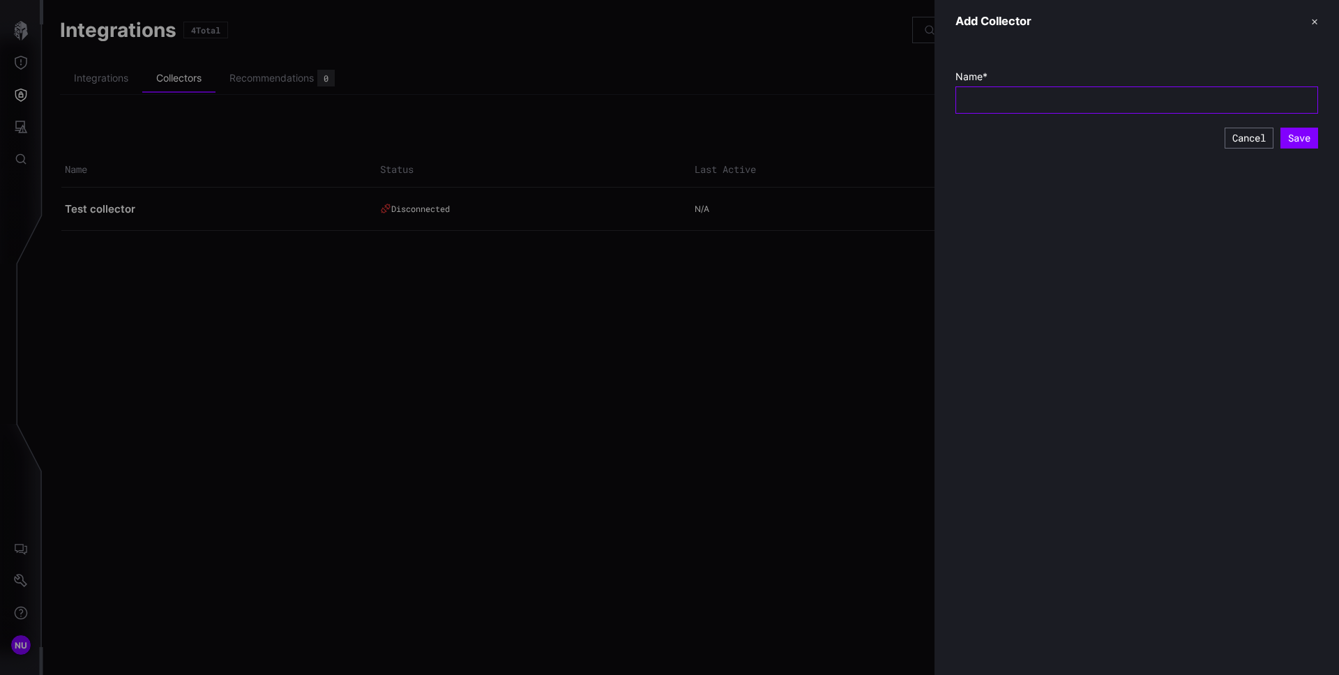
click at [739, 102] on input "text" at bounding box center [1136, 99] width 340 height 13
click at [739, 267] on div "Add Collector ✕ Name * Required Save Cancel" at bounding box center [1136, 337] width 404 height 675
click at [739, 229] on div "Add Collector ✕ Name * Required Save Cancel" at bounding box center [1136, 337] width 404 height 675
click at [739, 106] on input "text" at bounding box center [1136, 99] width 340 height 13
type input "****"
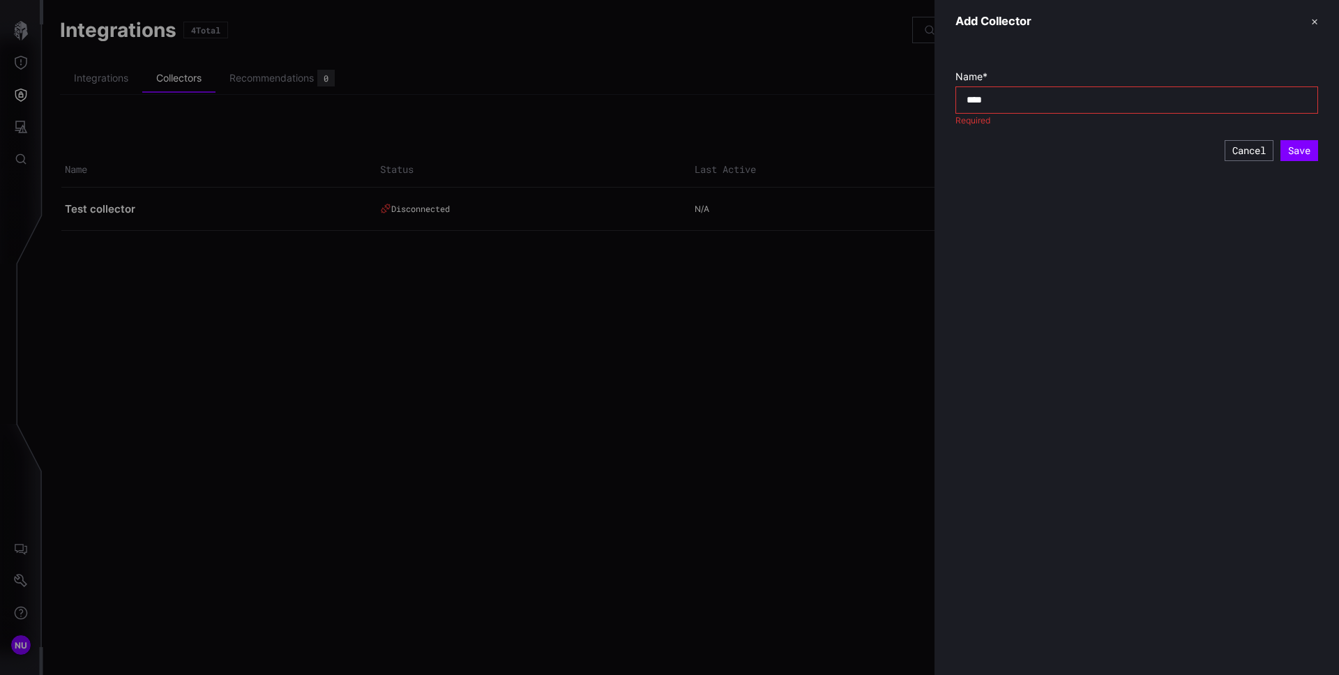
click at [739, 181] on div "Add Collector ✕ Name * **** Required Save Cancel" at bounding box center [1136, 337] width 404 height 675
click at [739, 109] on div "****" at bounding box center [1136, 99] width 363 height 26
click at [739, 105] on input "****" at bounding box center [1136, 99] width 340 height 13
click at [739, 189] on div "Add Collector ✕ Name * Required Save Cancel" at bounding box center [1136, 337] width 404 height 675
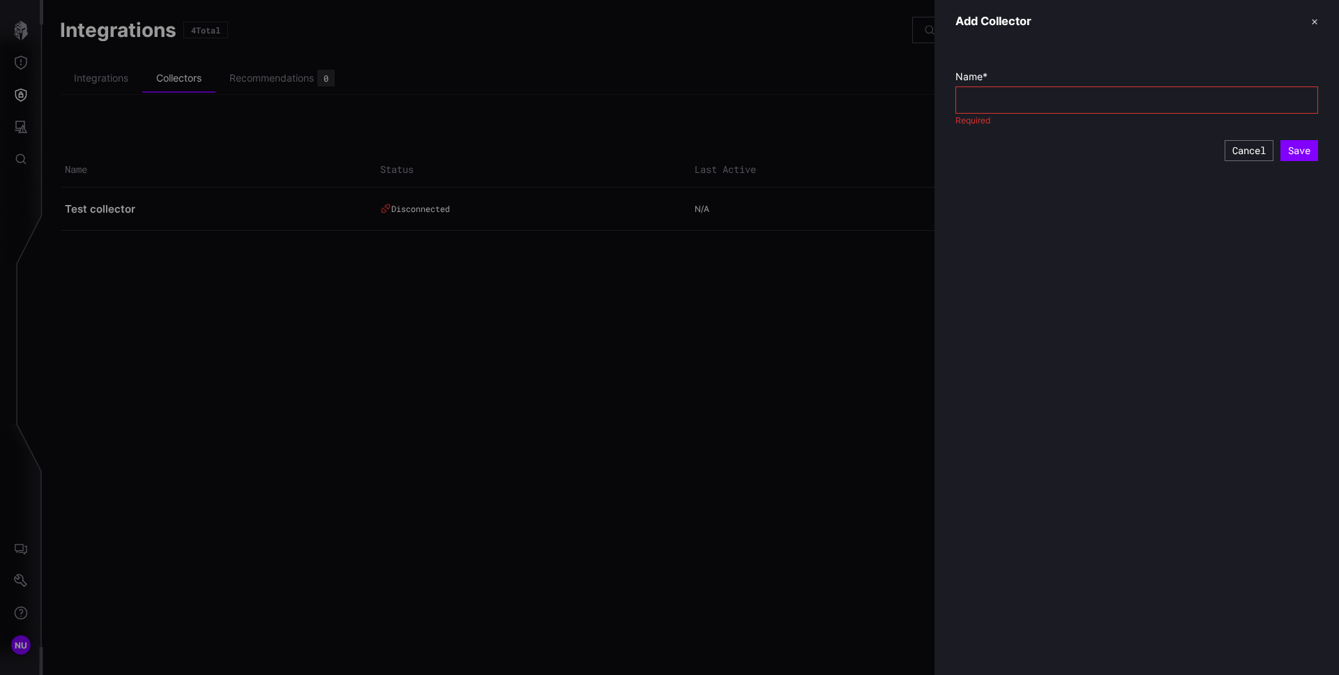
click at [739, 102] on input "text" at bounding box center [1136, 99] width 340 height 13
type input "*"
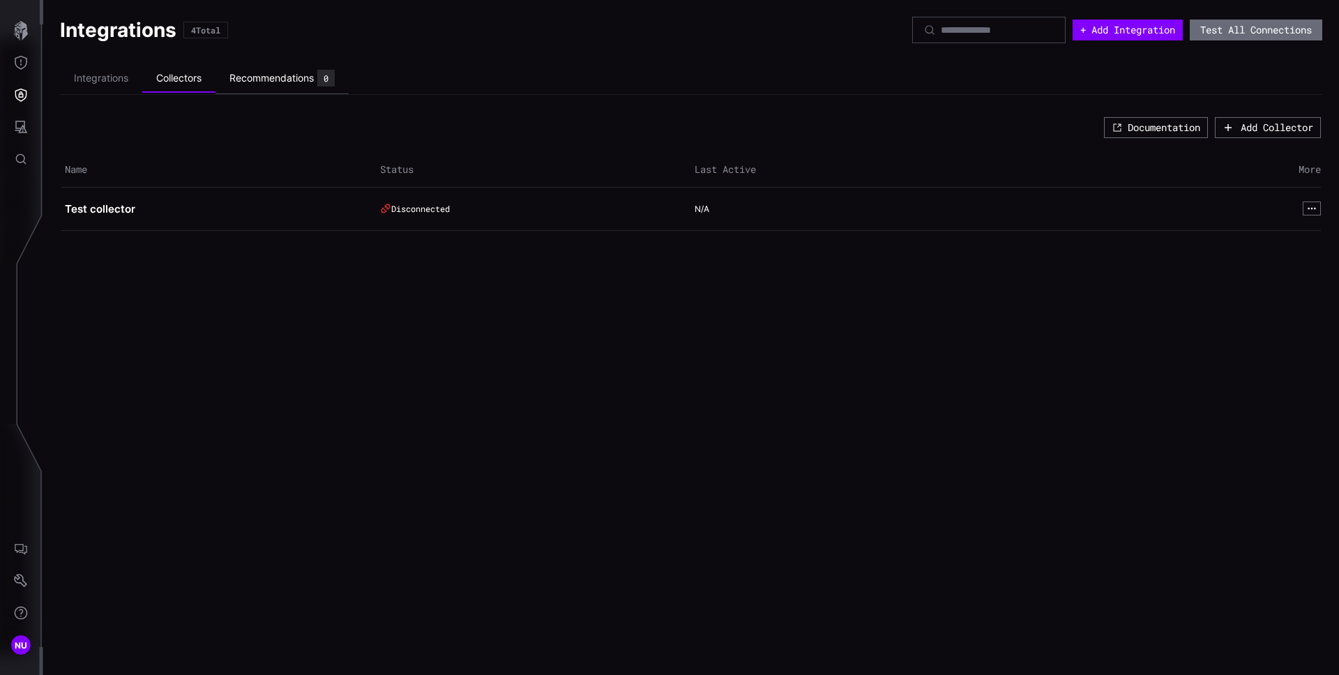
click at [277, 77] on div "Recommendations" at bounding box center [271, 78] width 84 height 13
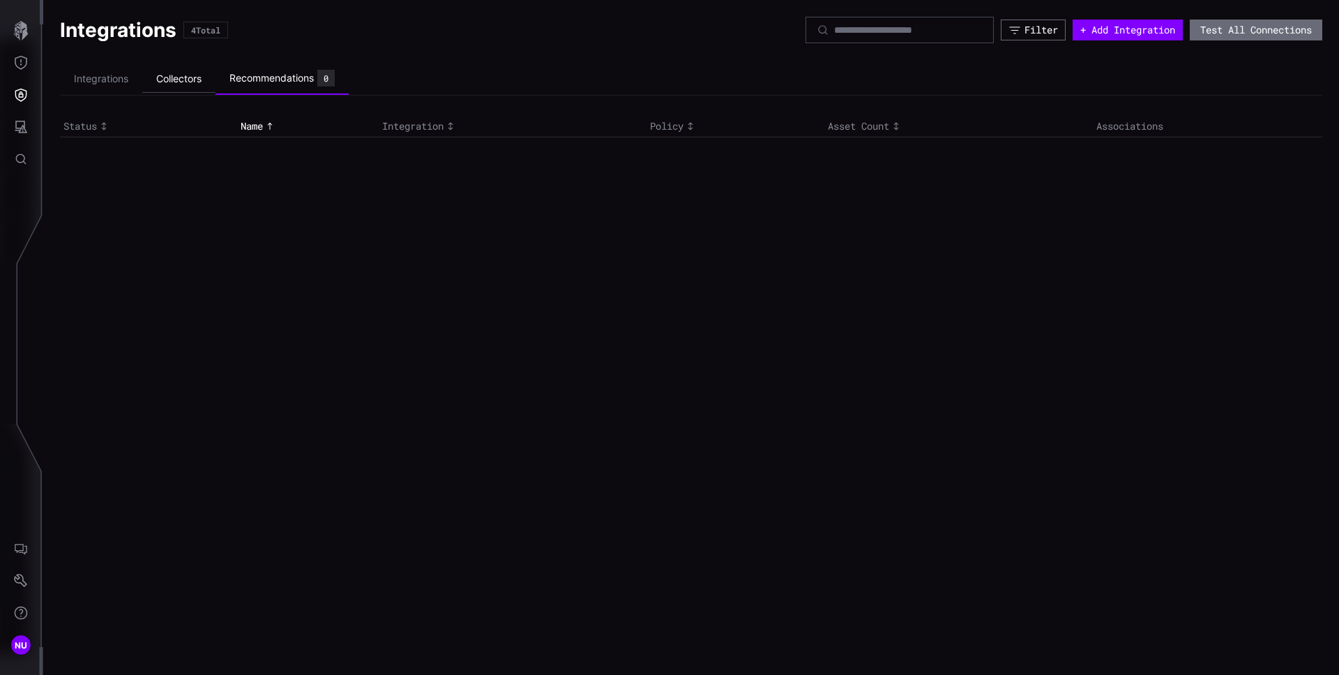
click at [204, 78] on li "Collectors" at bounding box center [178, 79] width 73 height 27
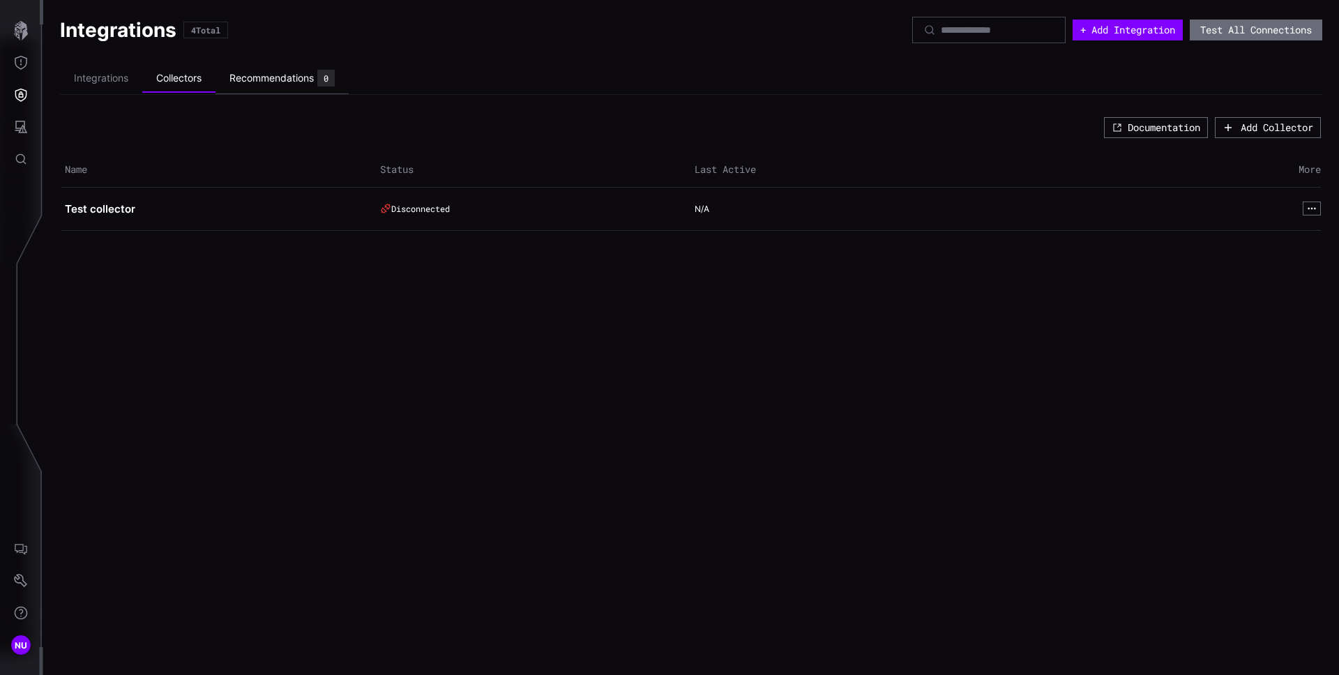
click at [254, 77] on div "Recommendations" at bounding box center [271, 78] width 84 height 13
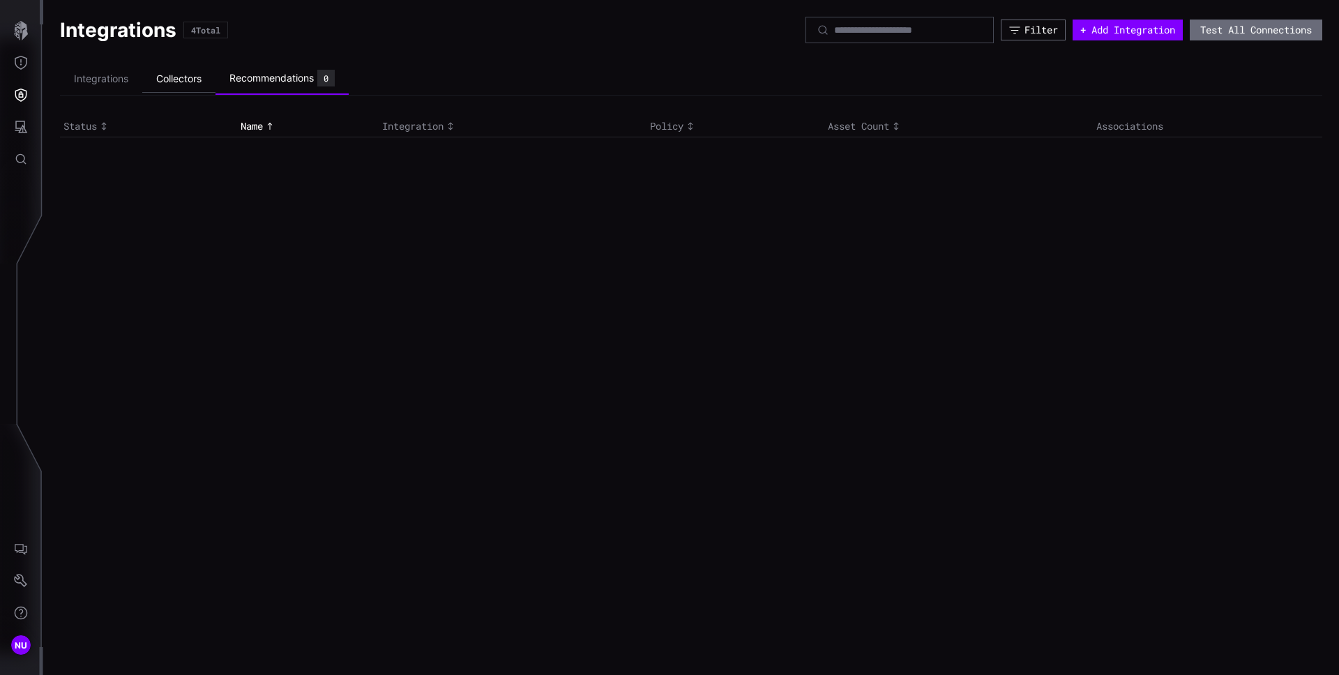
click at [162, 75] on li "Collectors" at bounding box center [178, 79] width 73 height 27
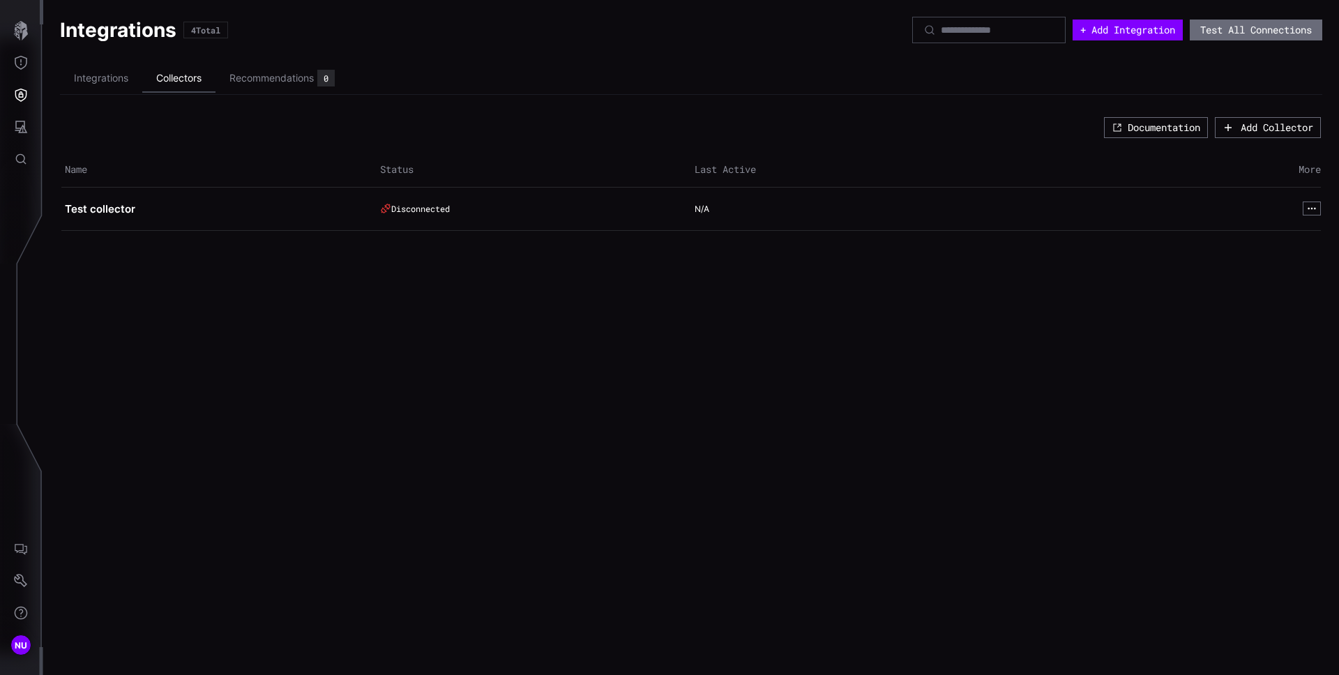
click at [212, 74] on li "Collectors" at bounding box center [178, 79] width 73 height 28
click at [233, 75] on div "Recommendations" at bounding box center [271, 78] width 84 height 13
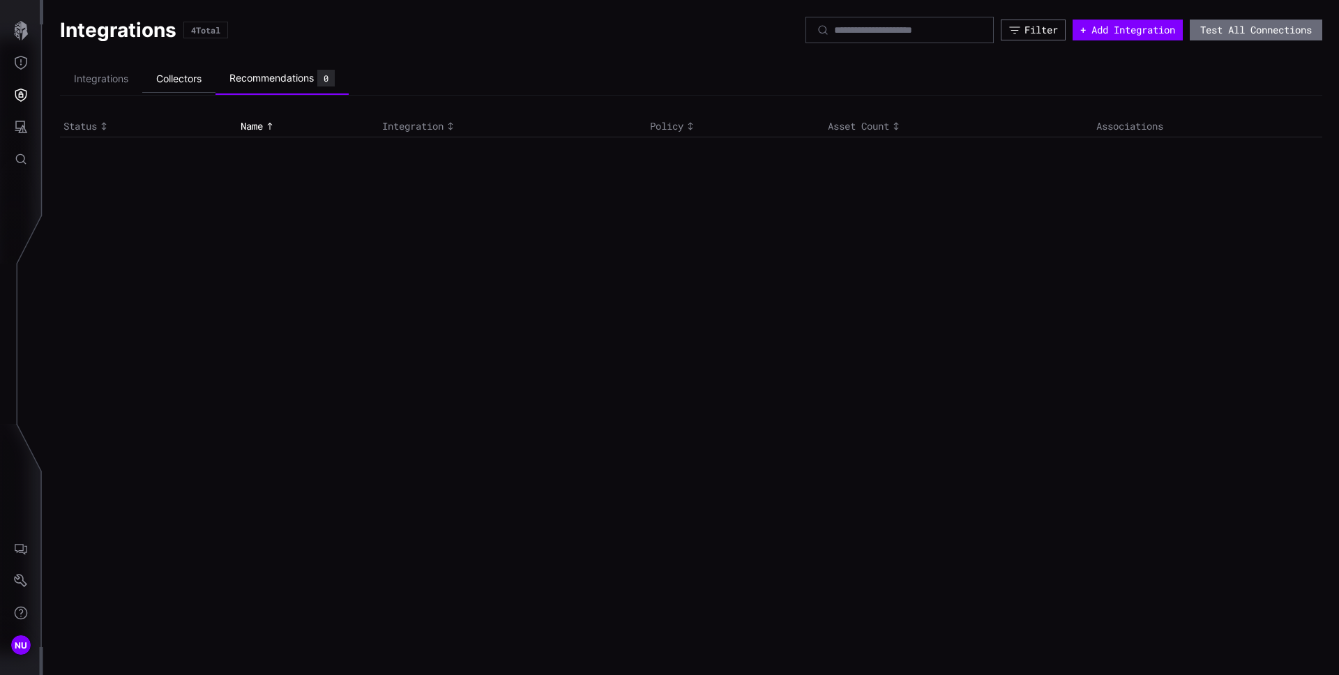
click at [149, 81] on li "Collectors" at bounding box center [178, 79] width 73 height 27
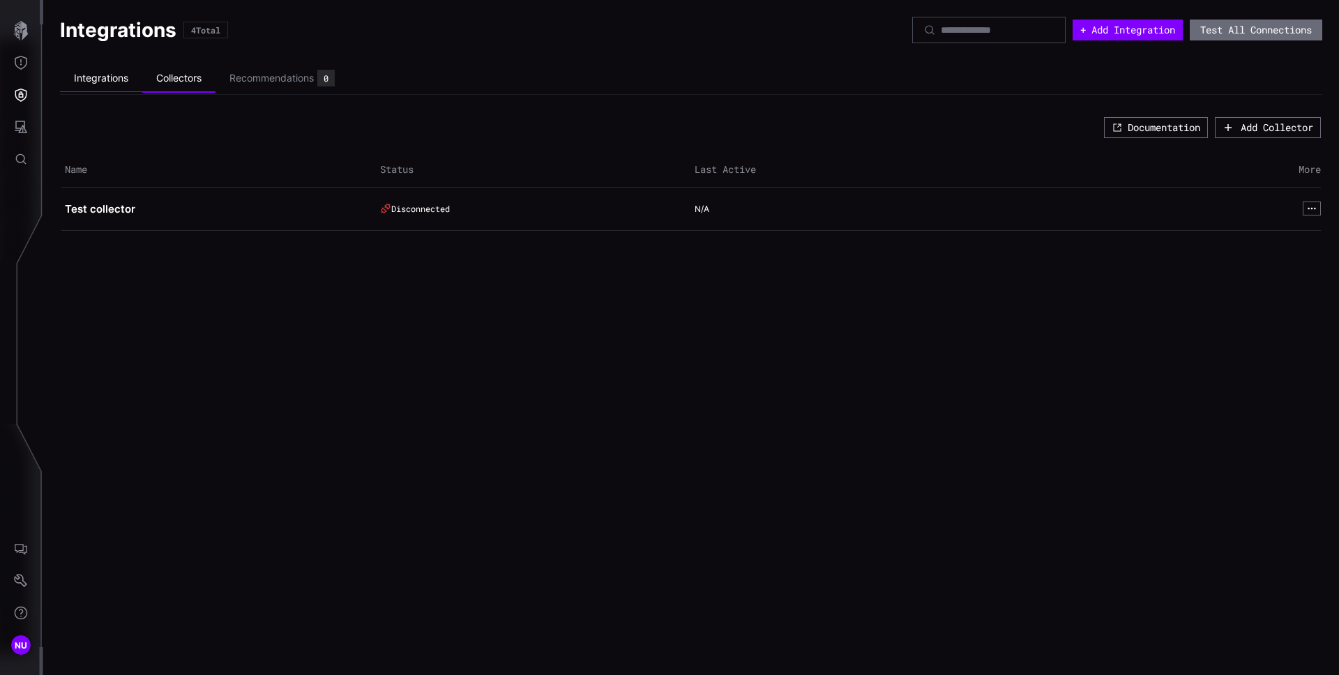
click at [126, 79] on li "Integrations" at bounding box center [101, 78] width 82 height 27
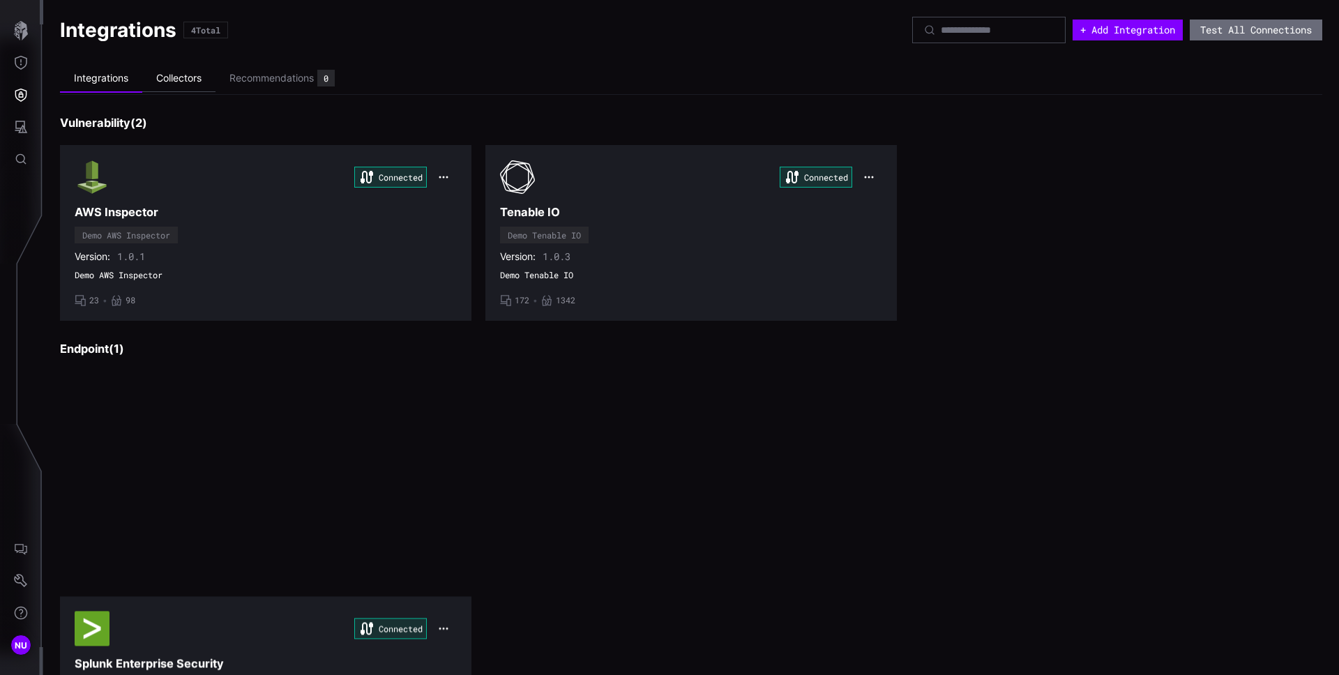
click at [167, 82] on li "Collectors" at bounding box center [178, 78] width 73 height 27
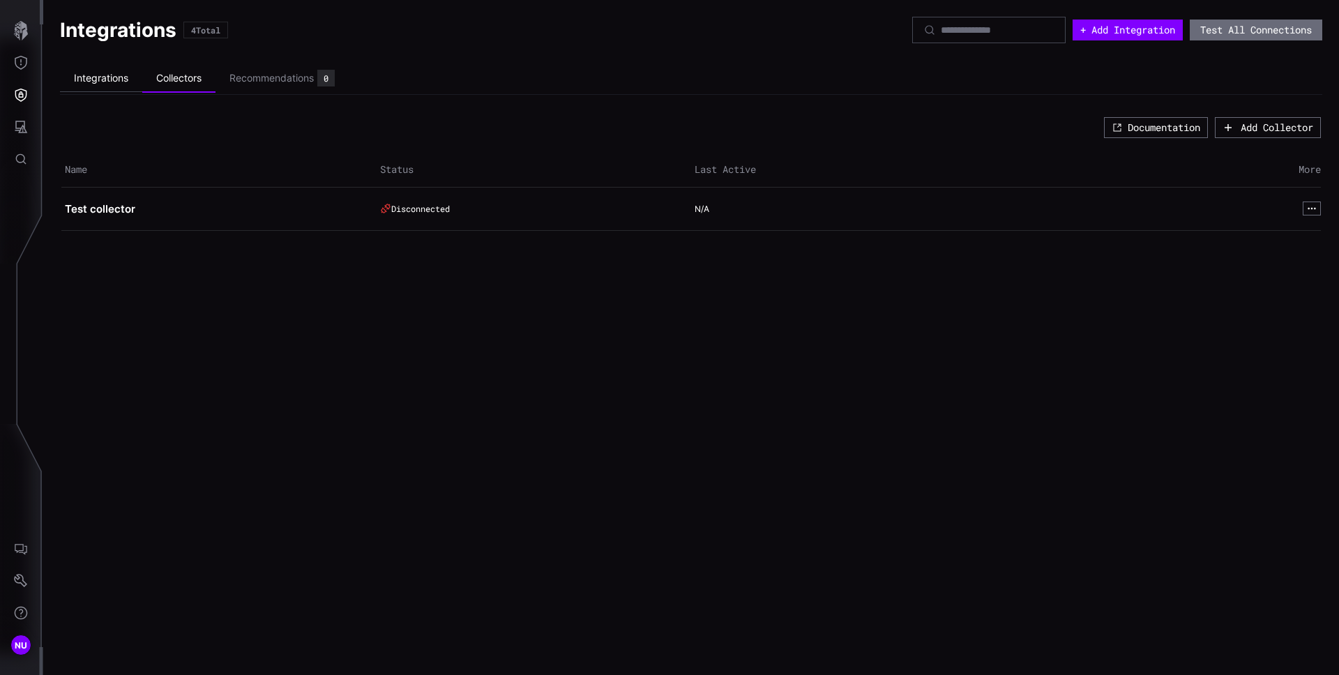
click at [127, 79] on li "Integrations" at bounding box center [101, 78] width 82 height 27
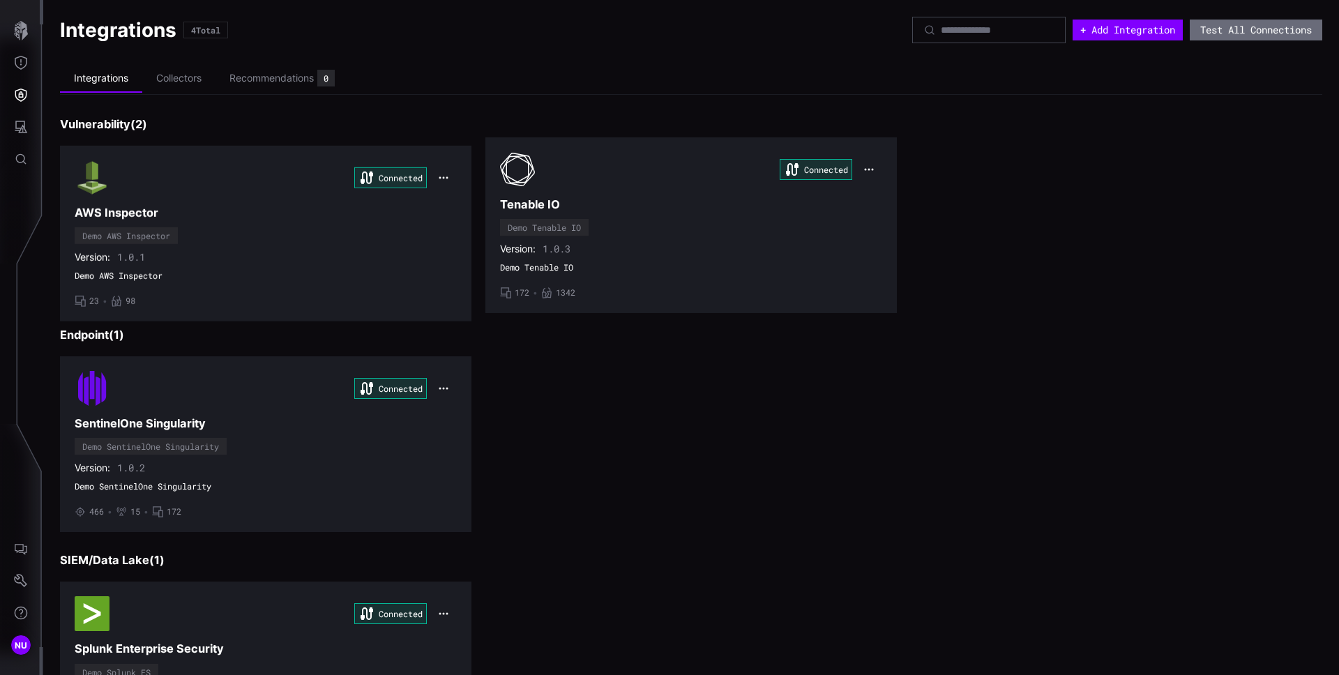
click at [174, 79] on li "Collectors" at bounding box center [178, 78] width 73 height 27
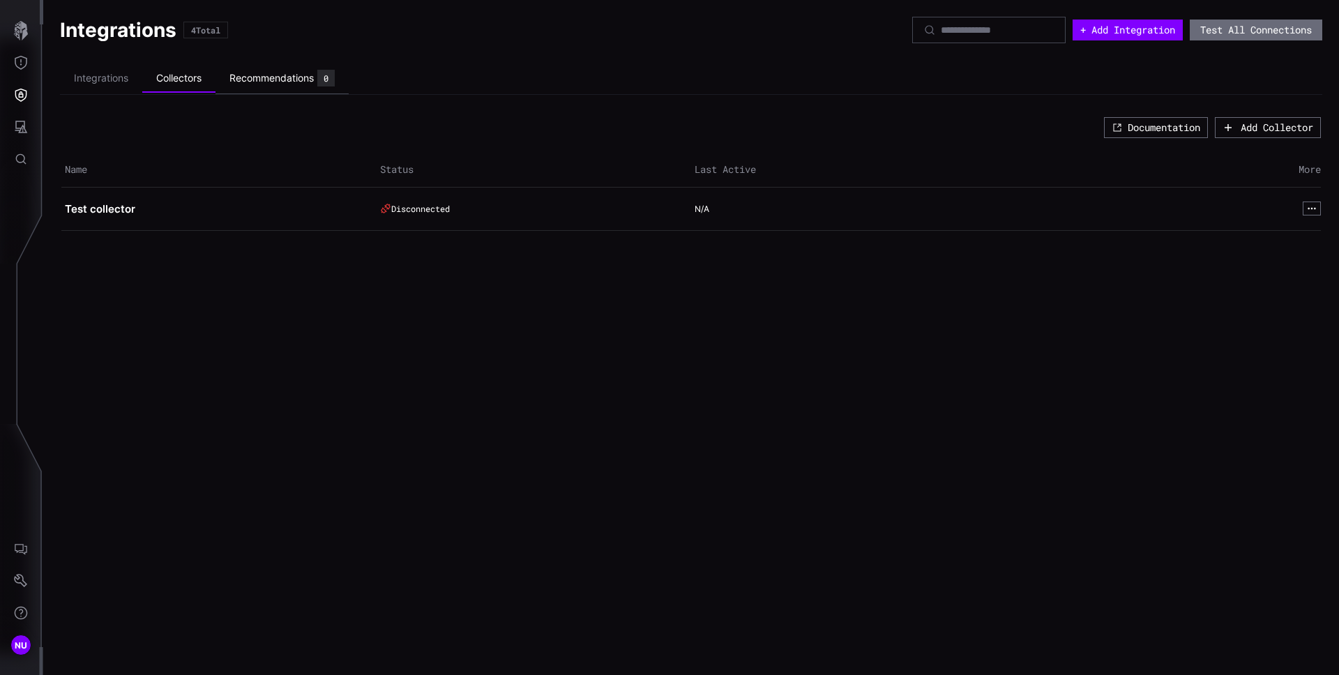
click at [273, 77] on div "Recommendations" at bounding box center [271, 78] width 84 height 13
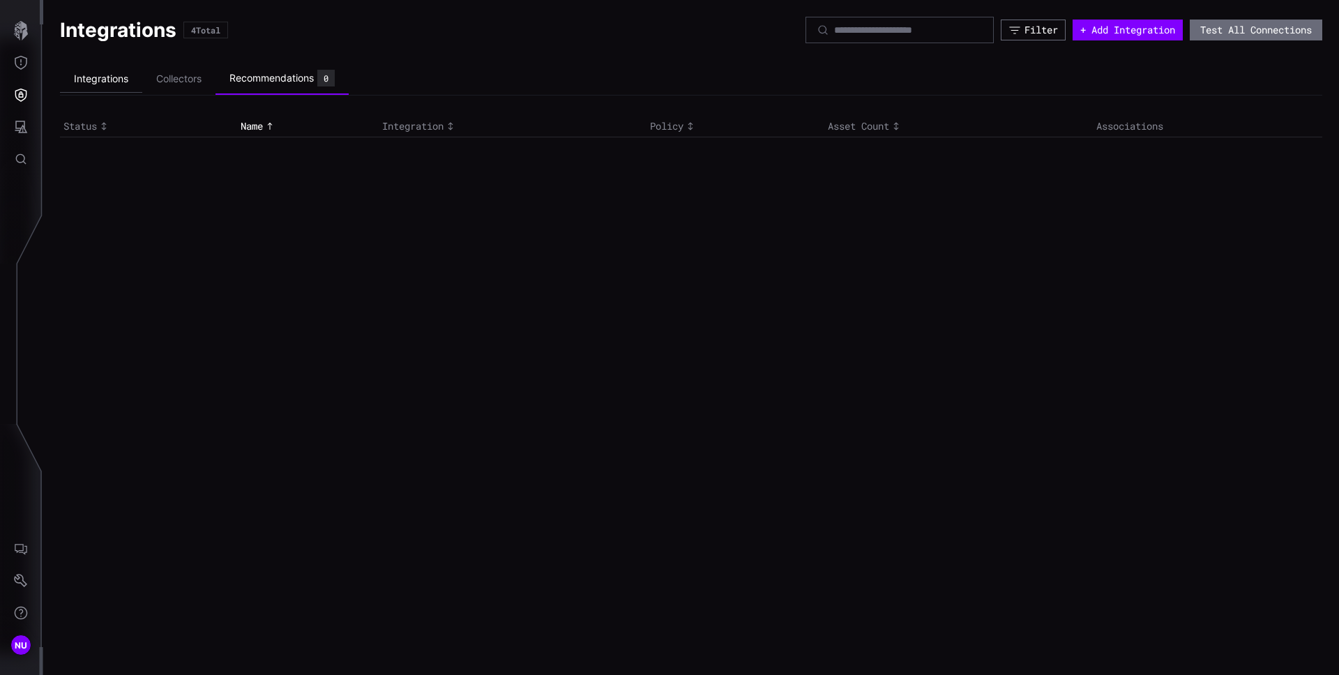
click at [103, 74] on li "Integrations" at bounding box center [101, 79] width 82 height 27
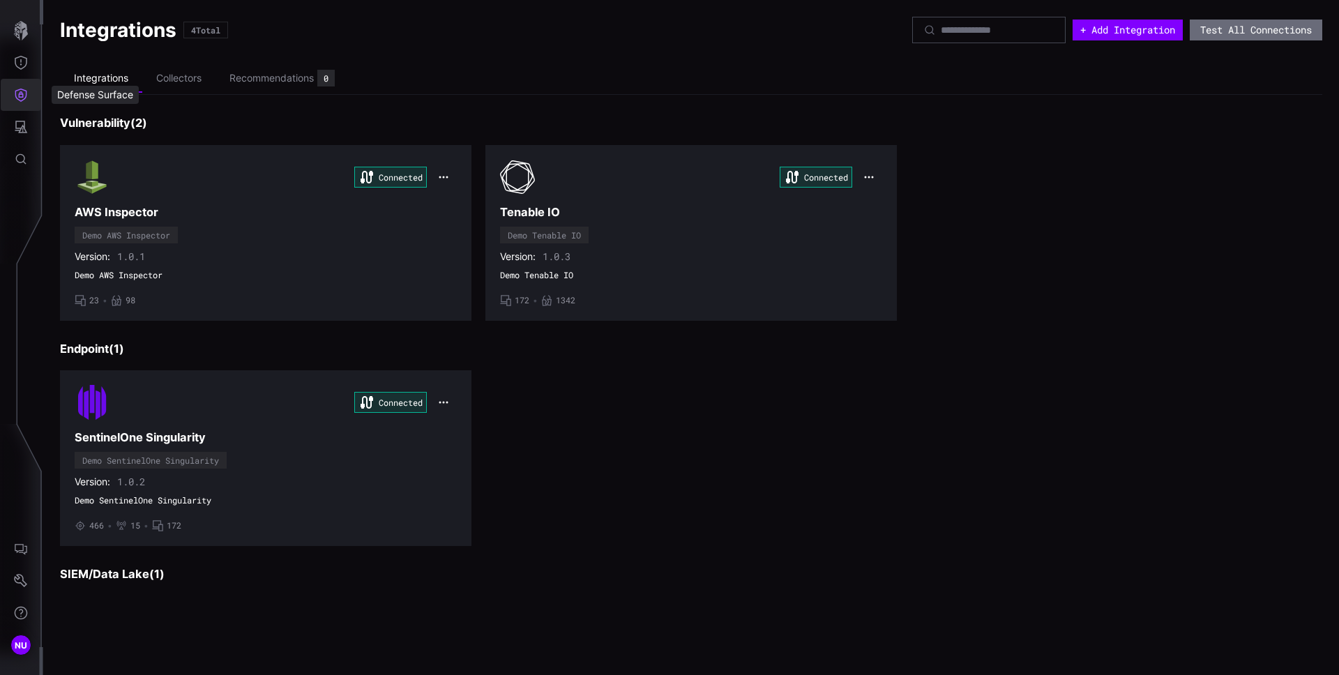
click at [30, 89] on button "Defense Surface" at bounding box center [21, 95] width 40 height 32
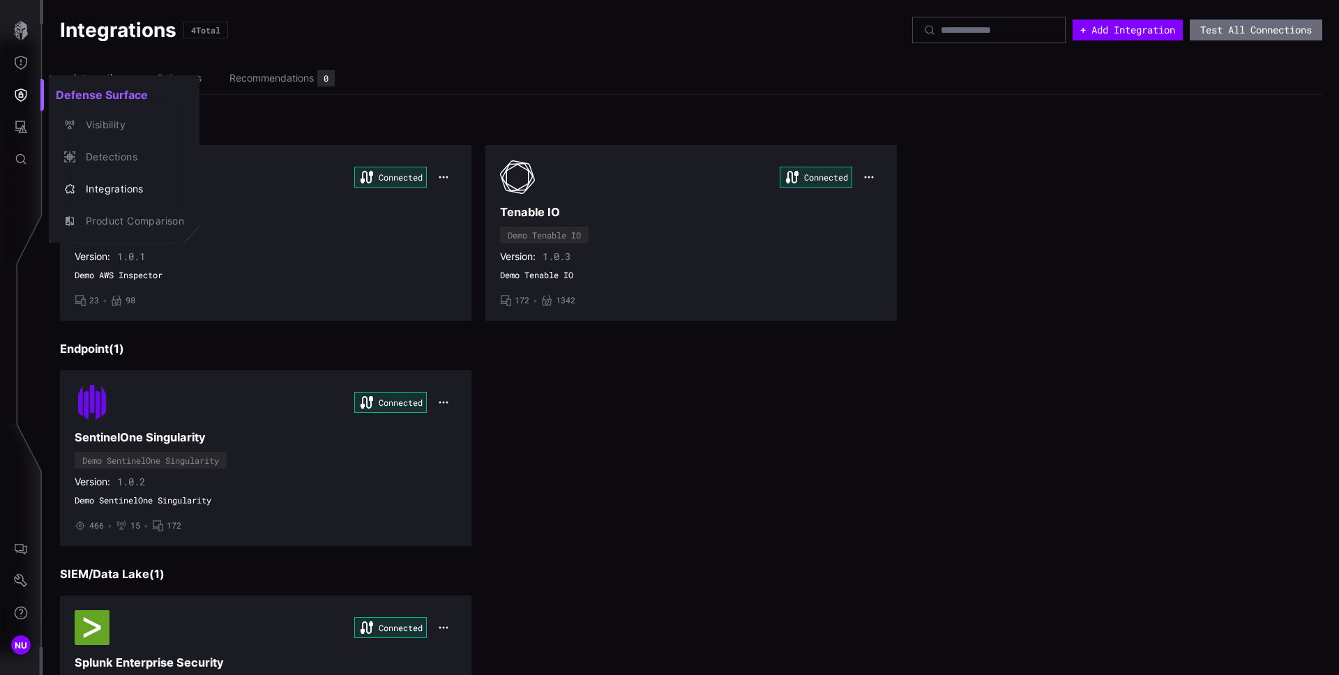
click at [565, 93] on div at bounding box center [669, 337] width 1339 height 675
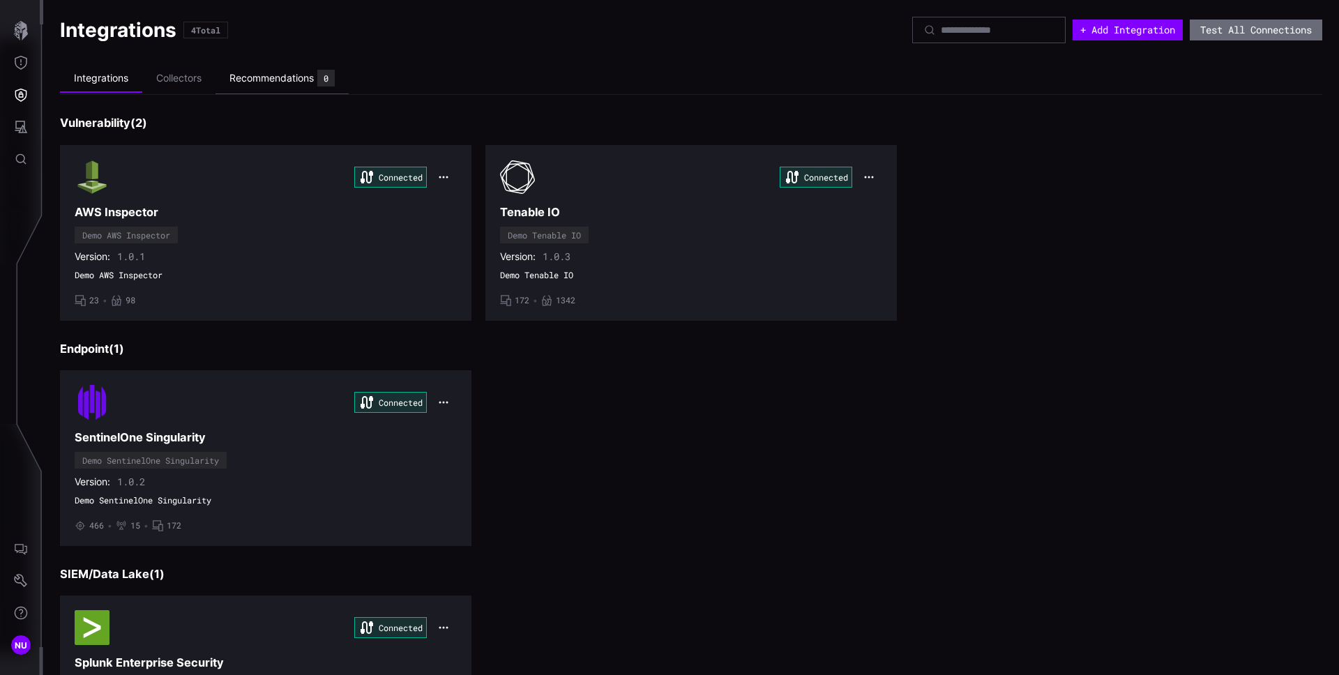
click at [264, 76] on div "Recommendations" at bounding box center [271, 78] width 84 height 13
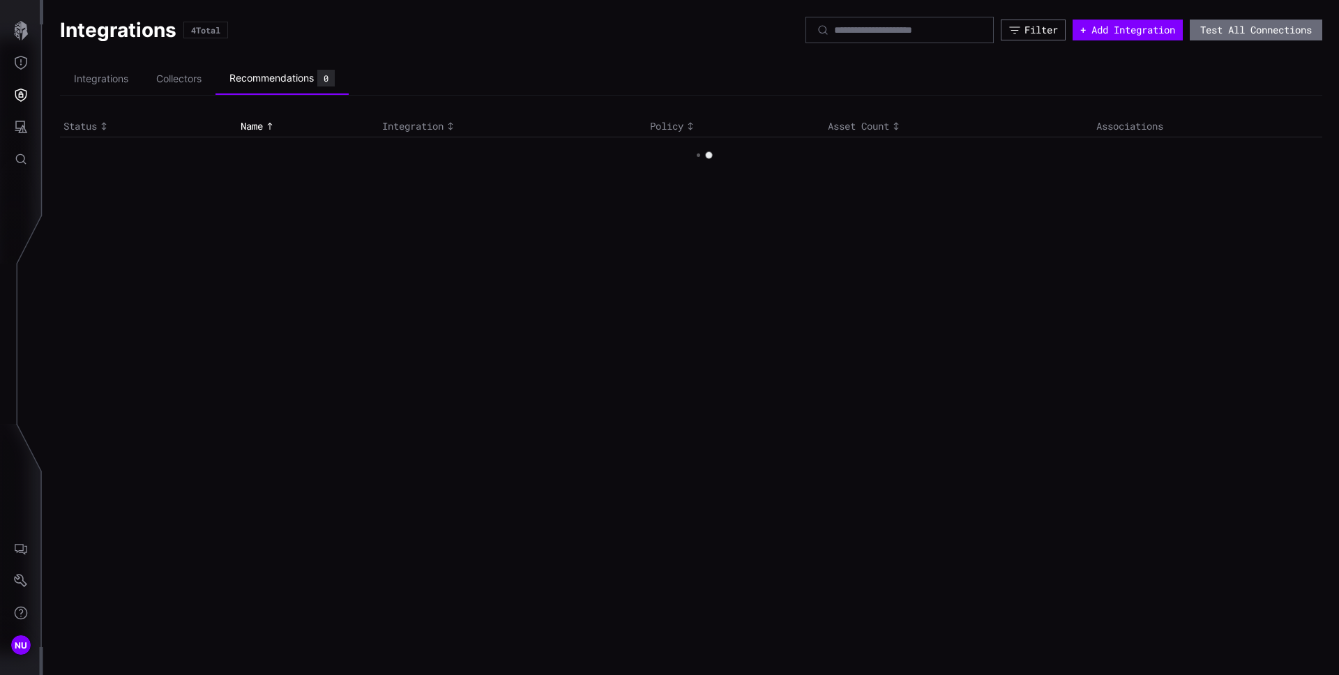
click at [739, 134] on th "Asset Count" at bounding box center [958, 126] width 268 height 20
click at [739, 38] on button "Filter" at bounding box center [1033, 30] width 64 height 21
click at [431, 178] on div "Integrations 4 Total Filter + Add Integration Test All Connections Integrations…" at bounding box center [690, 337] width 1295 height 675
click at [13, 587] on button "Settings" at bounding box center [21, 581] width 40 height 32
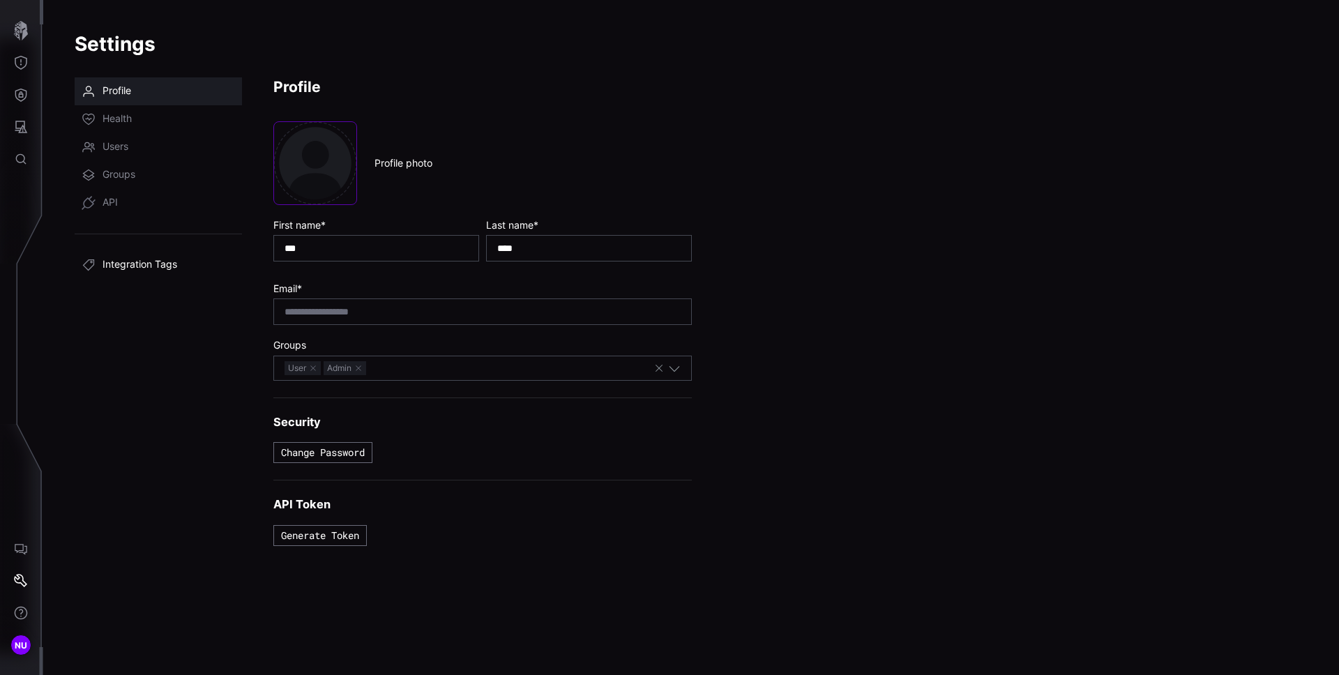
click at [132, 260] on span "Integration Tags" at bounding box center [139, 265] width 75 height 14
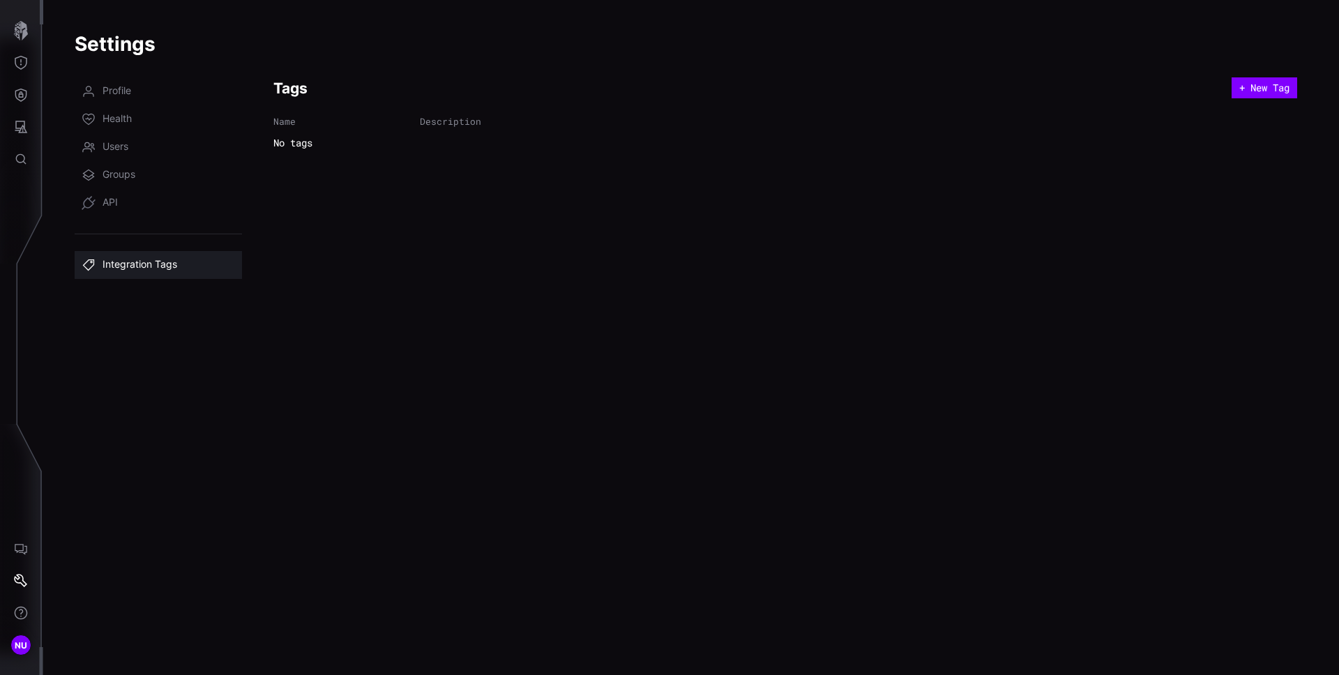
click at [739, 128] on div "Name Description" at bounding box center [785, 121] width 1024 height 31
click at [739, 94] on button "+ New Tag" at bounding box center [1264, 87] width 66 height 21
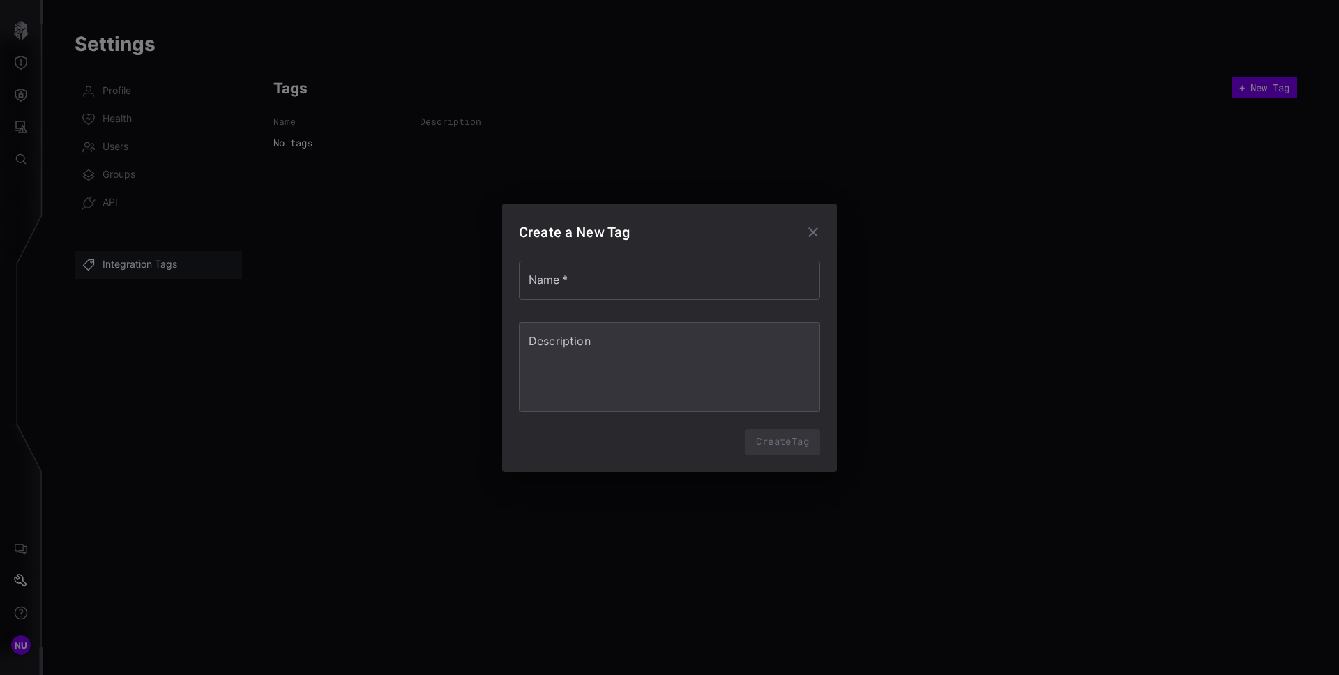
click at [739, 227] on div "Create a New Tag Name   * Name   * Description * Description Create Tag" at bounding box center [669, 338] width 335 height 268
click at [739, 232] on icon "button" at bounding box center [813, 232] width 17 height 17
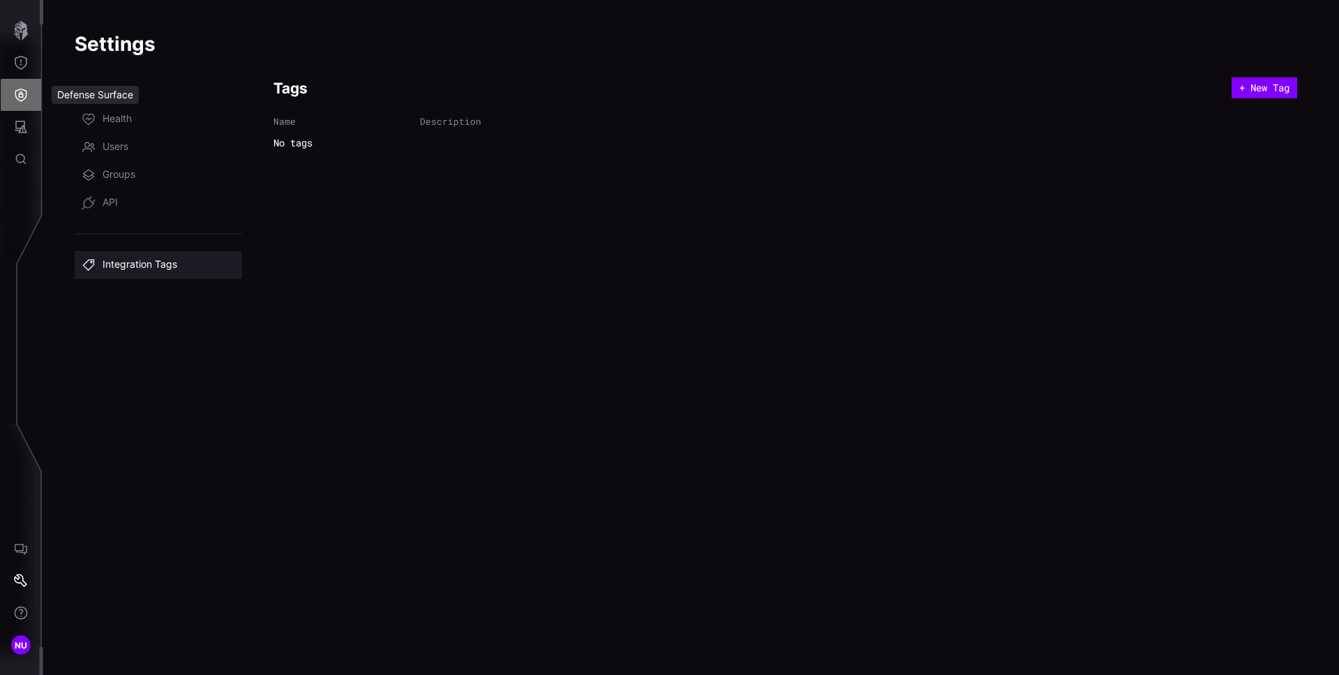
click at [13, 105] on button "Defense Surface" at bounding box center [21, 95] width 40 height 32
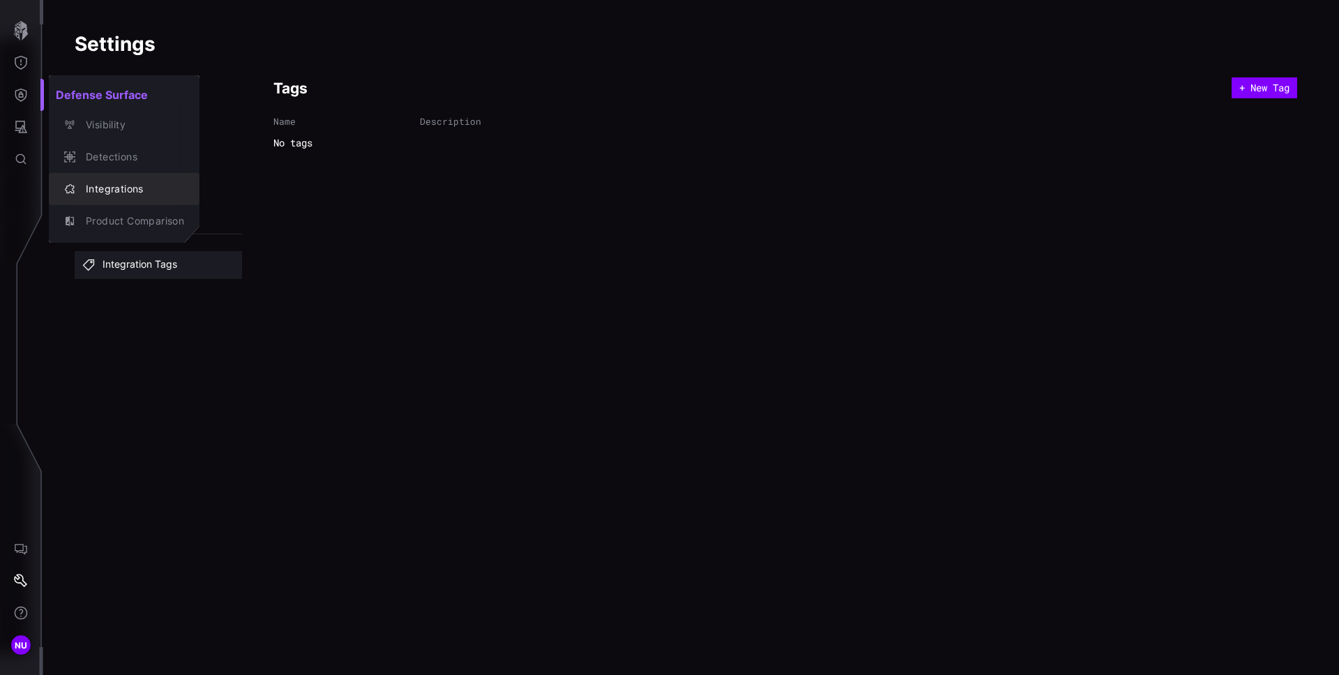
click at [124, 188] on div "Integrations" at bounding box center [131, 189] width 105 height 17
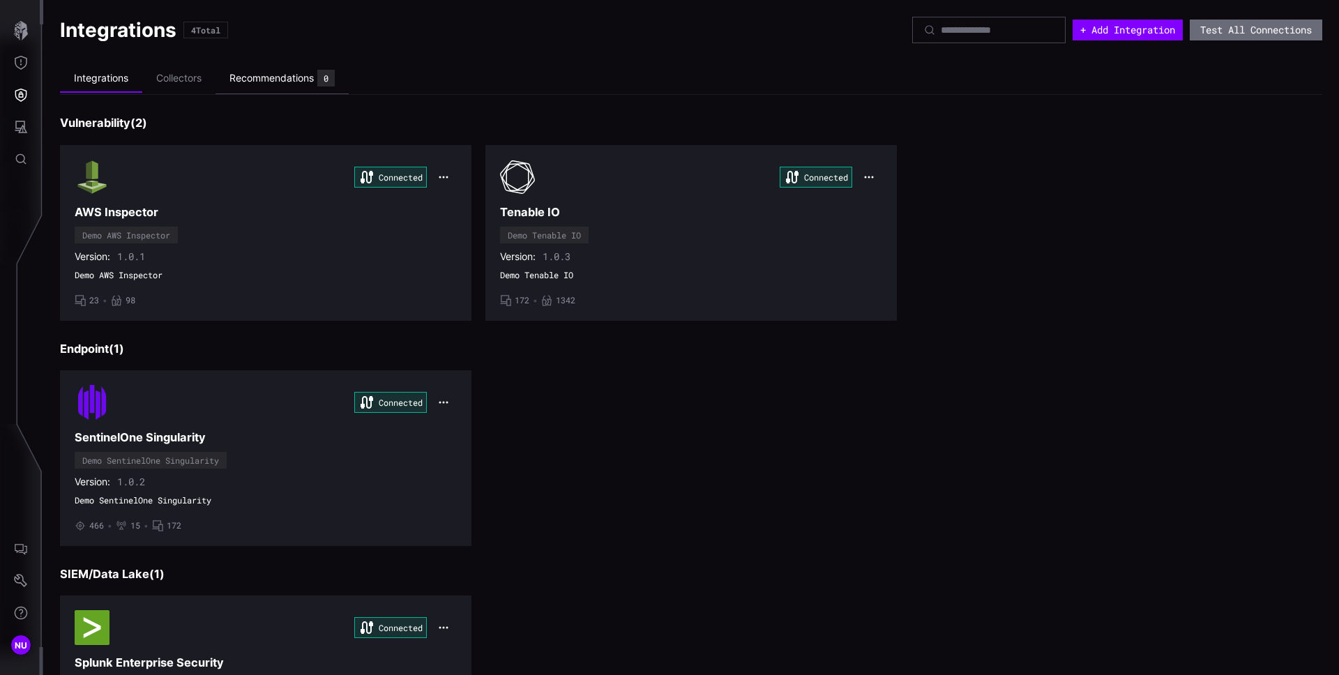
click at [308, 91] on li "Recommendations 0" at bounding box center [281, 78] width 133 height 31
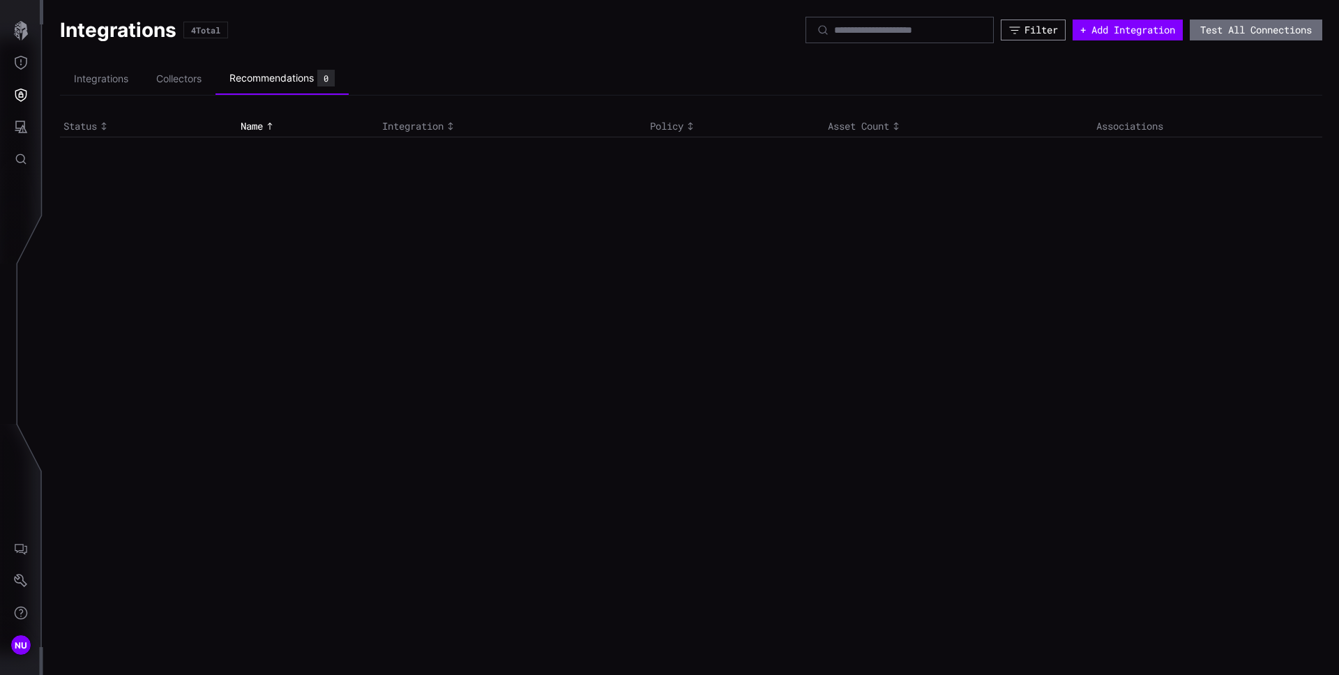
click at [739, 34] on div "Filter" at bounding box center [1040, 30] width 33 height 13
click at [739, 125] on div "Select" at bounding box center [935, 123] width 229 height 24
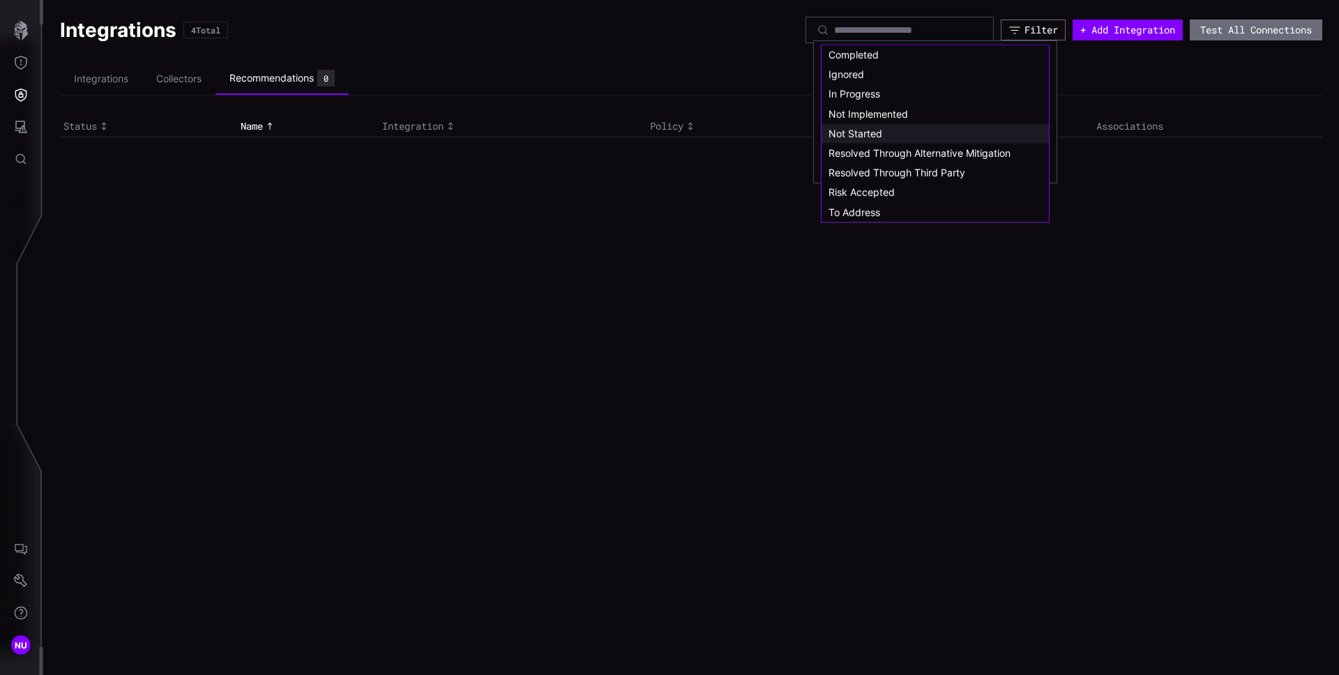
click at [739, 128] on div "Not Started" at bounding box center [934, 133] width 213 height 13
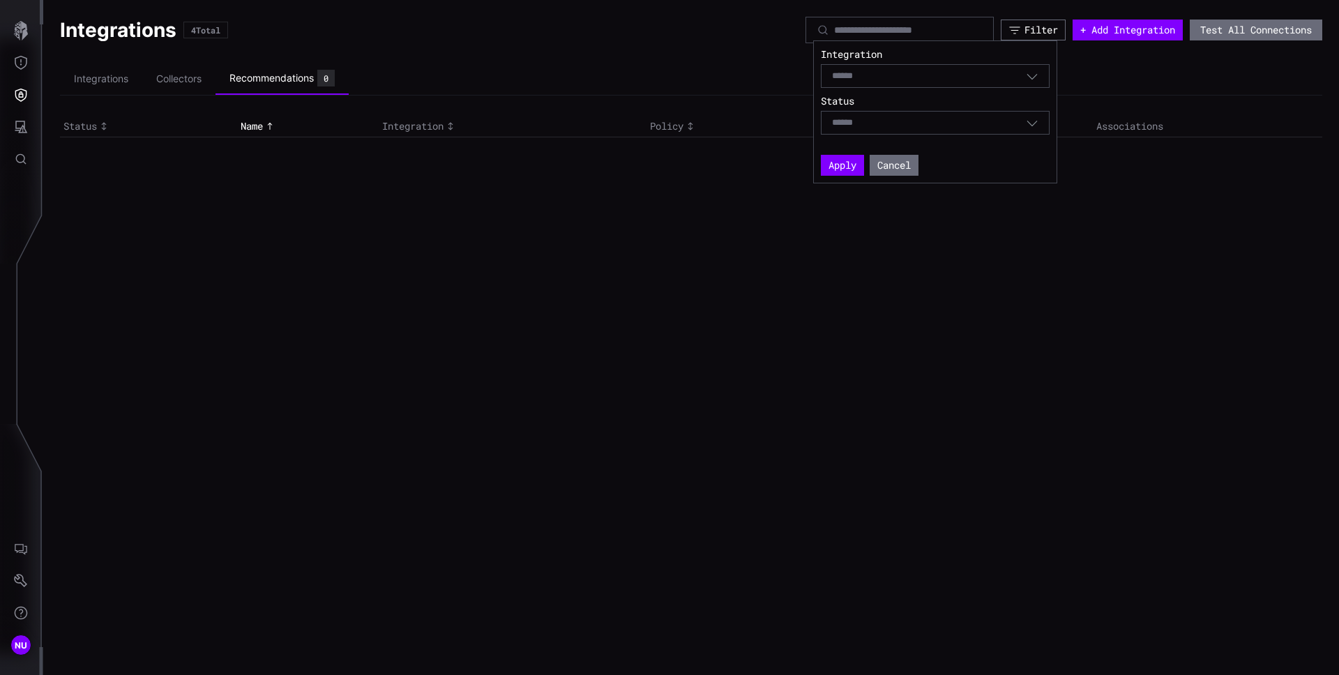
type input "**********"
click at [739, 129] on div "**********" at bounding box center [935, 123] width 229 height 24
drag, startPoint x: 1139, startPoint y: 245, endPoint x: 1131, endPoint y: 215, distance: 30.9
click at [739, 245] on div "Integrations 4 Total Filter + Add Integration Test All Connections Integrations…" at bounding box center [690, 337] width 1295 height 675
click at [24, 557] on button "AI Chat" at bounding box center [21, 549] width 40 height 32
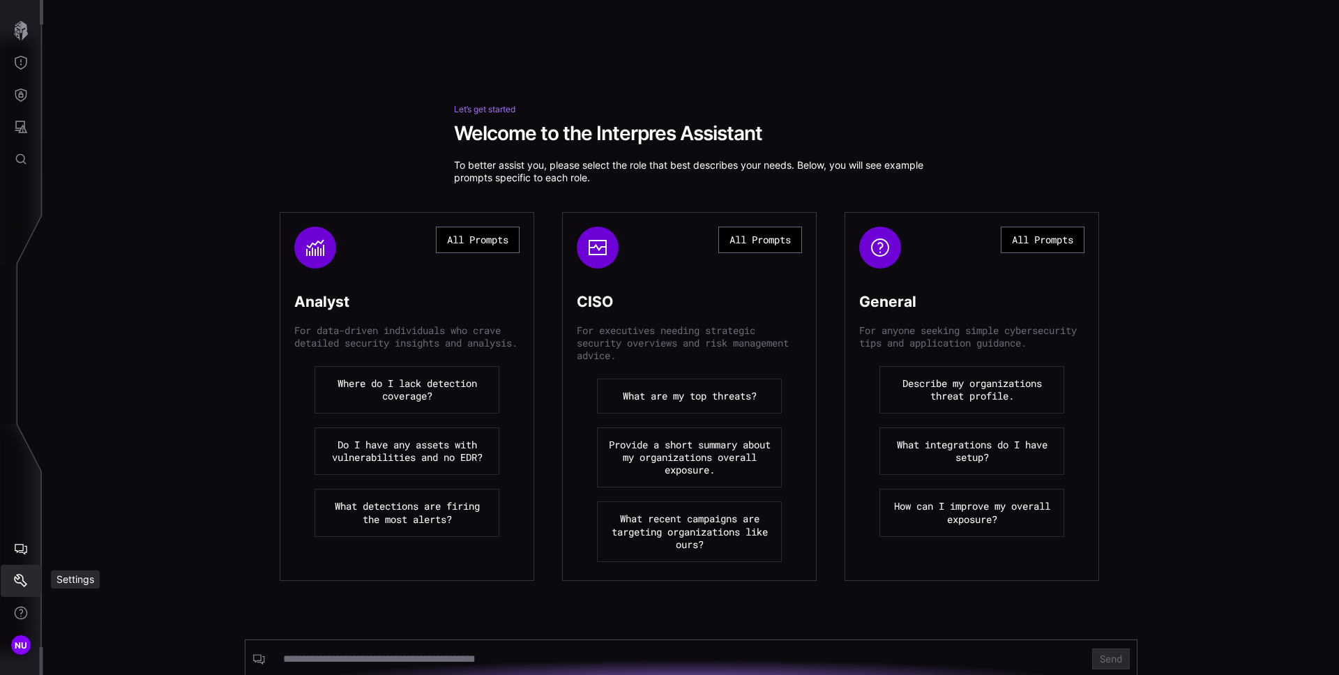
click at [18, 573] on button "Settings" at bounding box center [21, 581] width 40 height 32
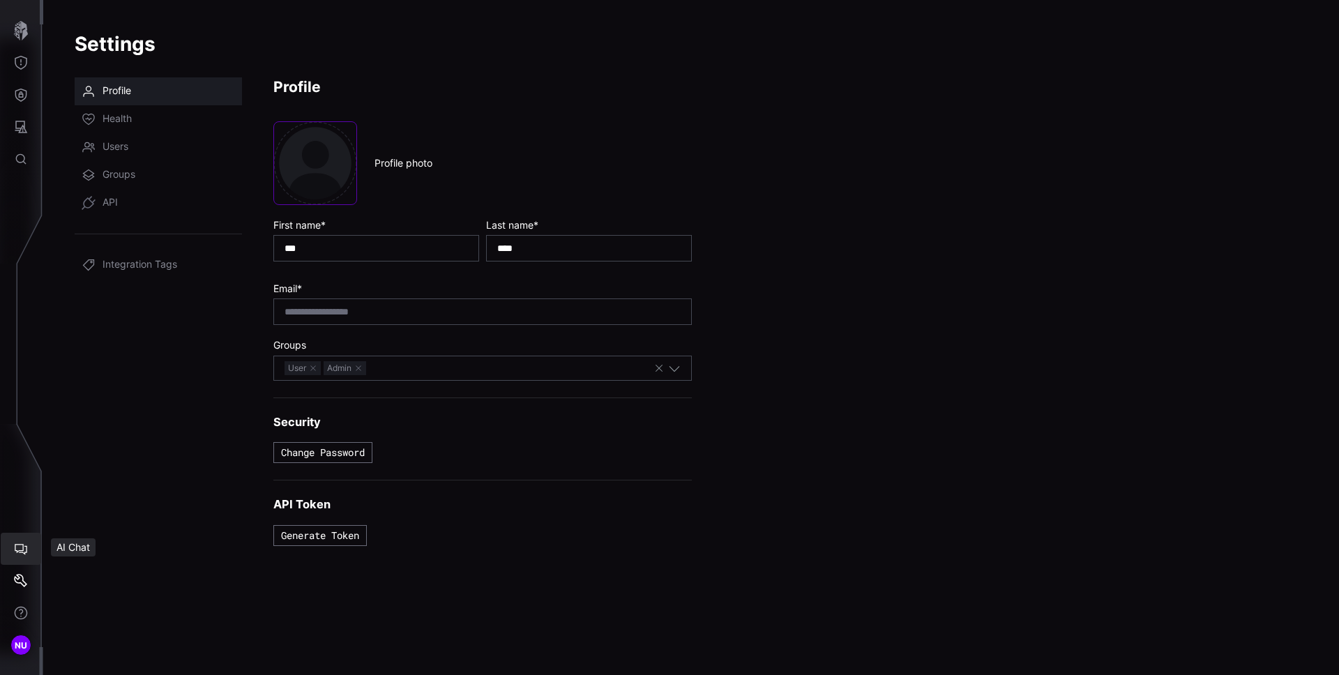
click at [18, 552] on icon "AI Chat" at bounding box center [21, 549] width 14 height 14
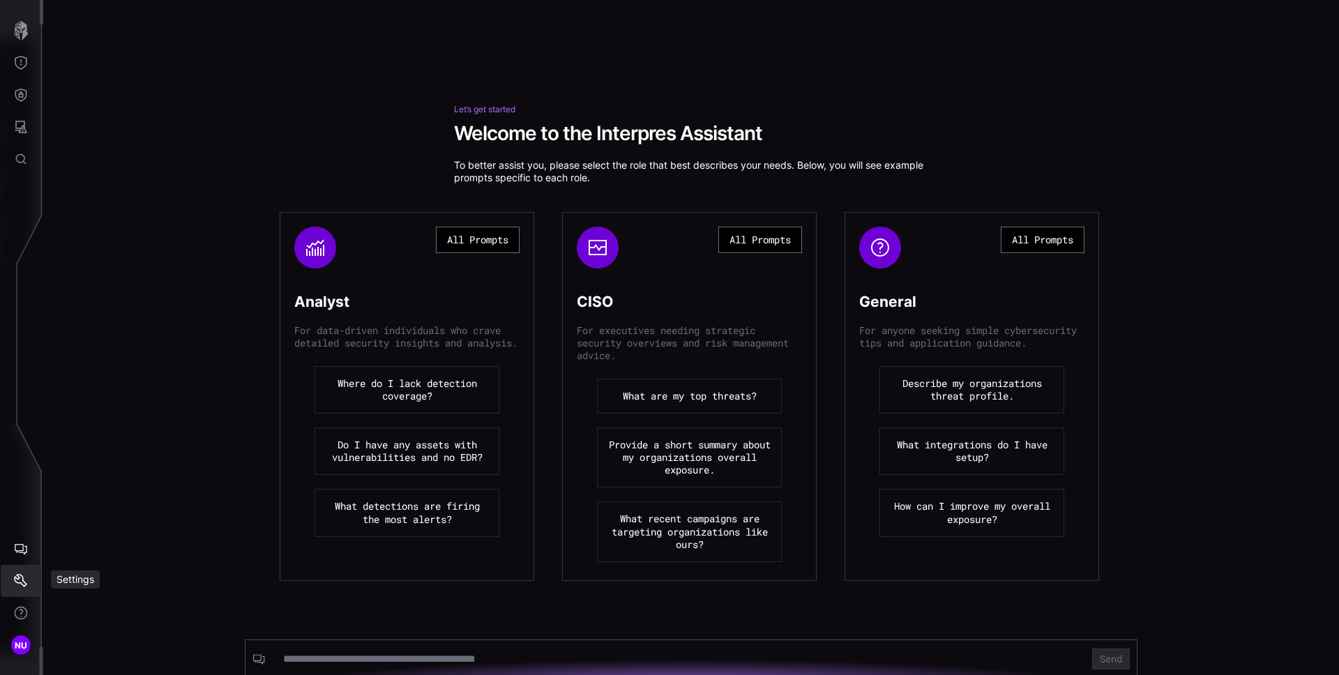
click at [20, 586] on icon "Settings" at bounding box center [21, 581] width 14 height 14
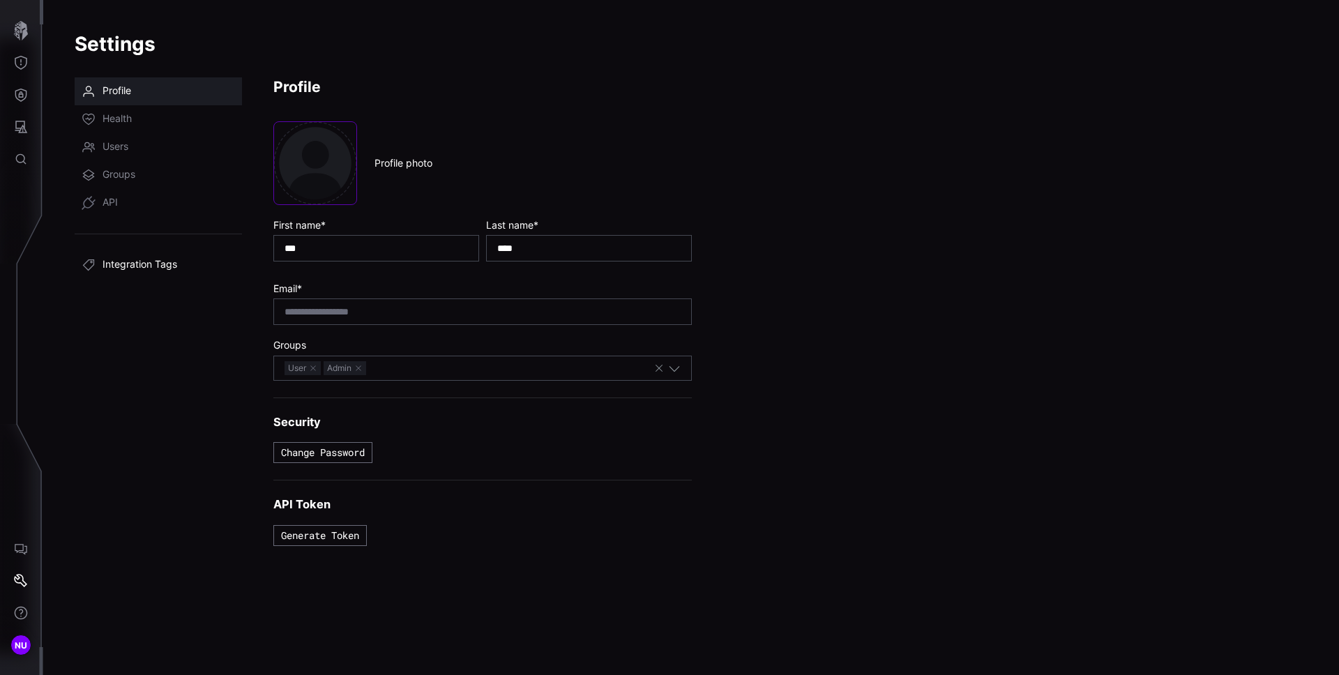
click at [132, 256] on link "Integration Tags" at bounding box center [158, 265] width 167 height 28
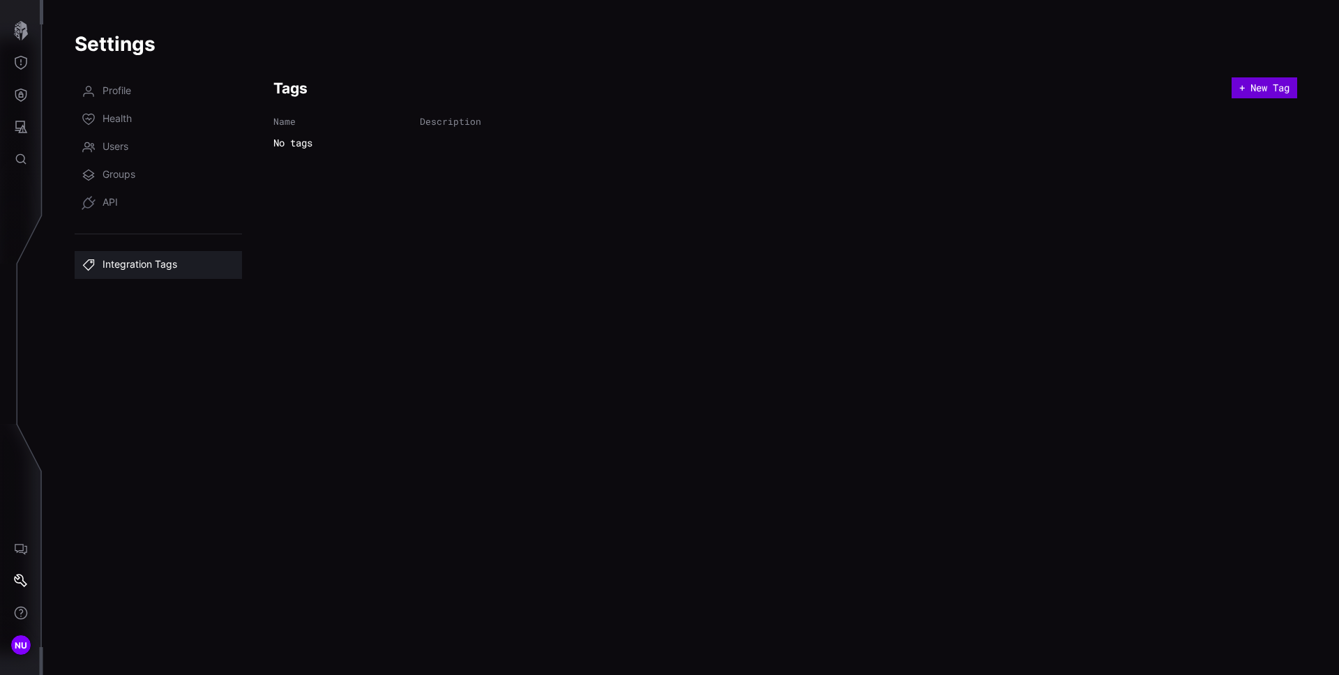
click at [739, 89] on button "+ New Tag" at bounding box center [1264, 87] width 66 height 21
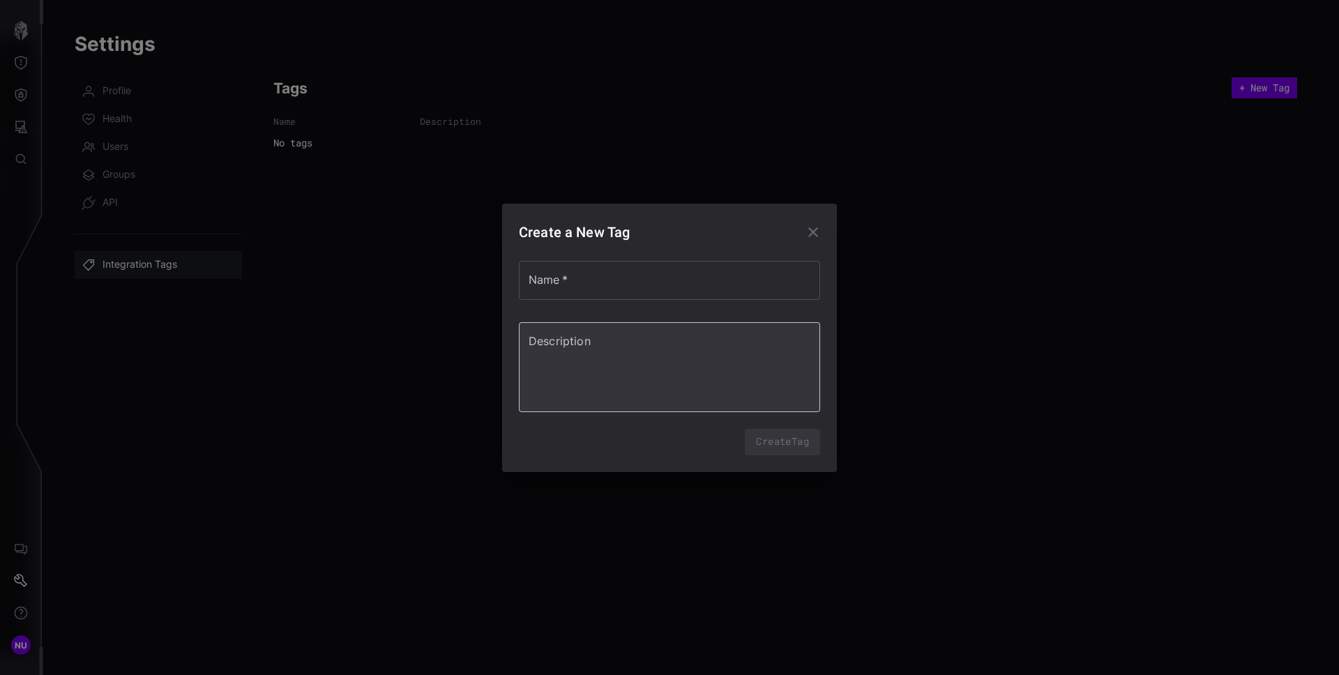
type textarea "*"
click at [739, 375] on textarea "Description" at bounding box center [670, 366] width 282 height 67
type textarea "*"
type textarea "**"
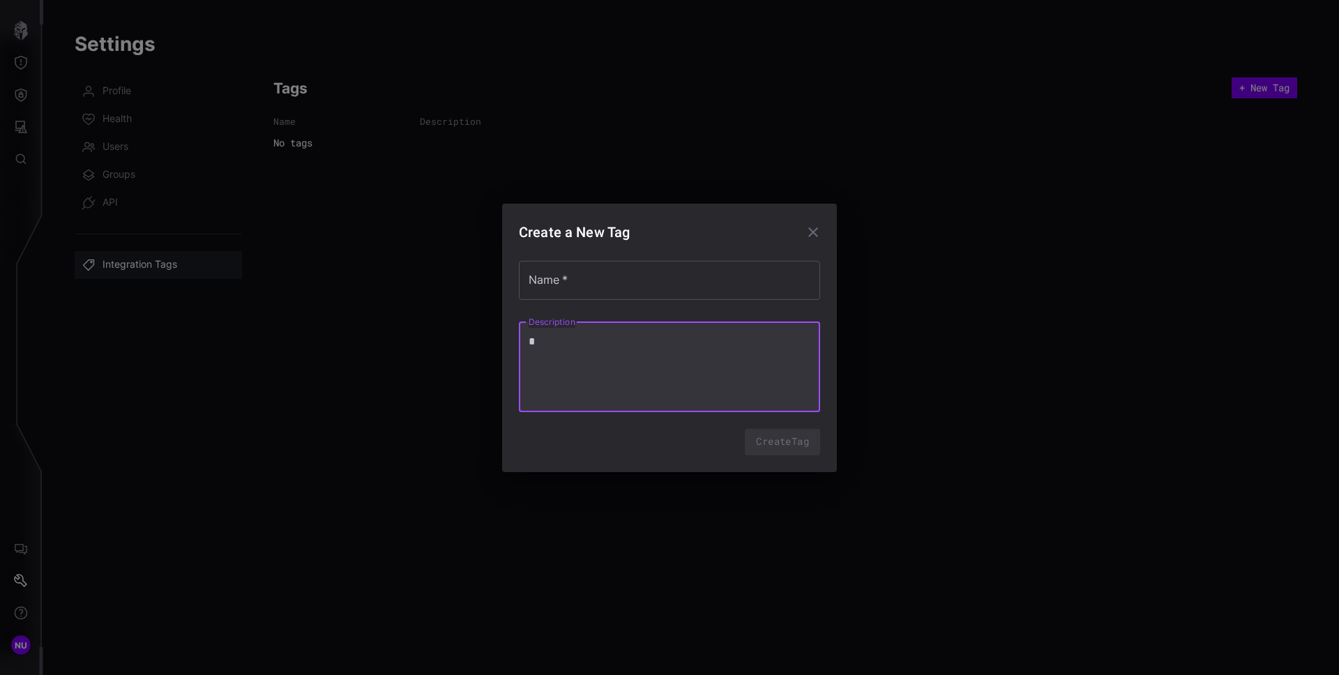
type textarea "*"
type textarea "***"
type textarea "*"
type textarea "****"
type textarea "*"
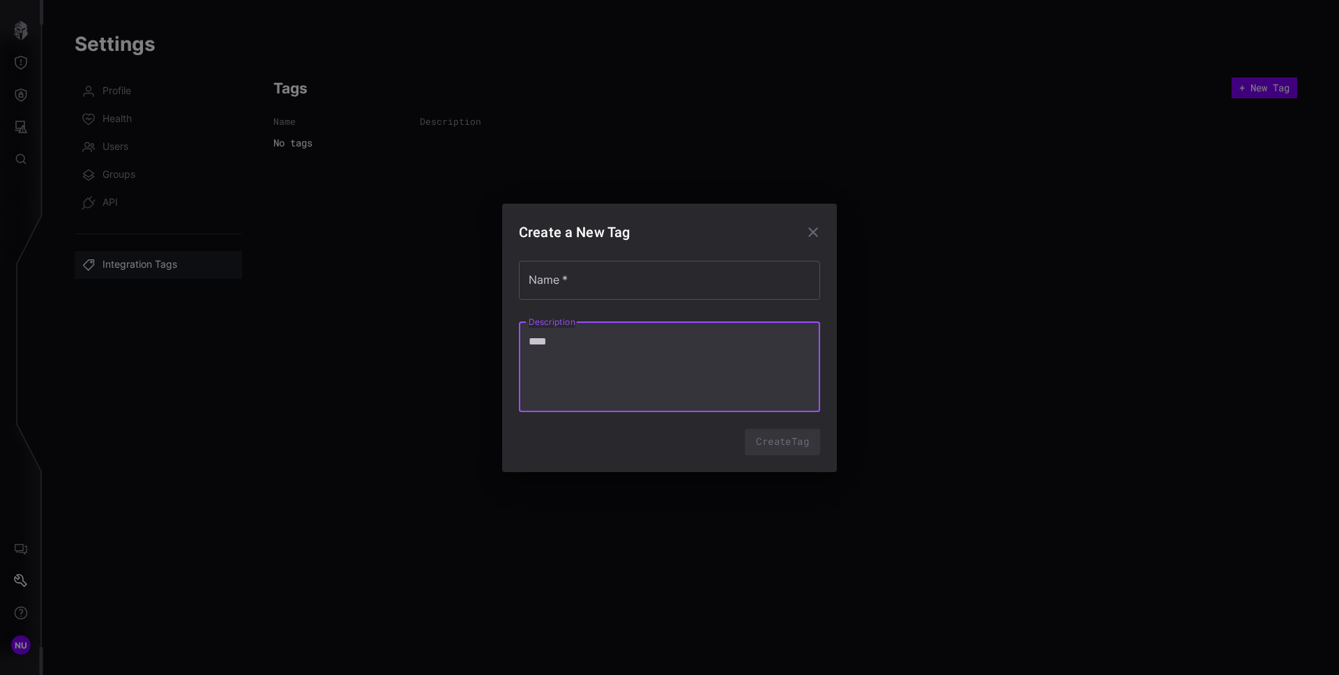
type textarea "*****"
type textarea "*"
type textarea "******"
type textarea "*"
type textarea "*******"
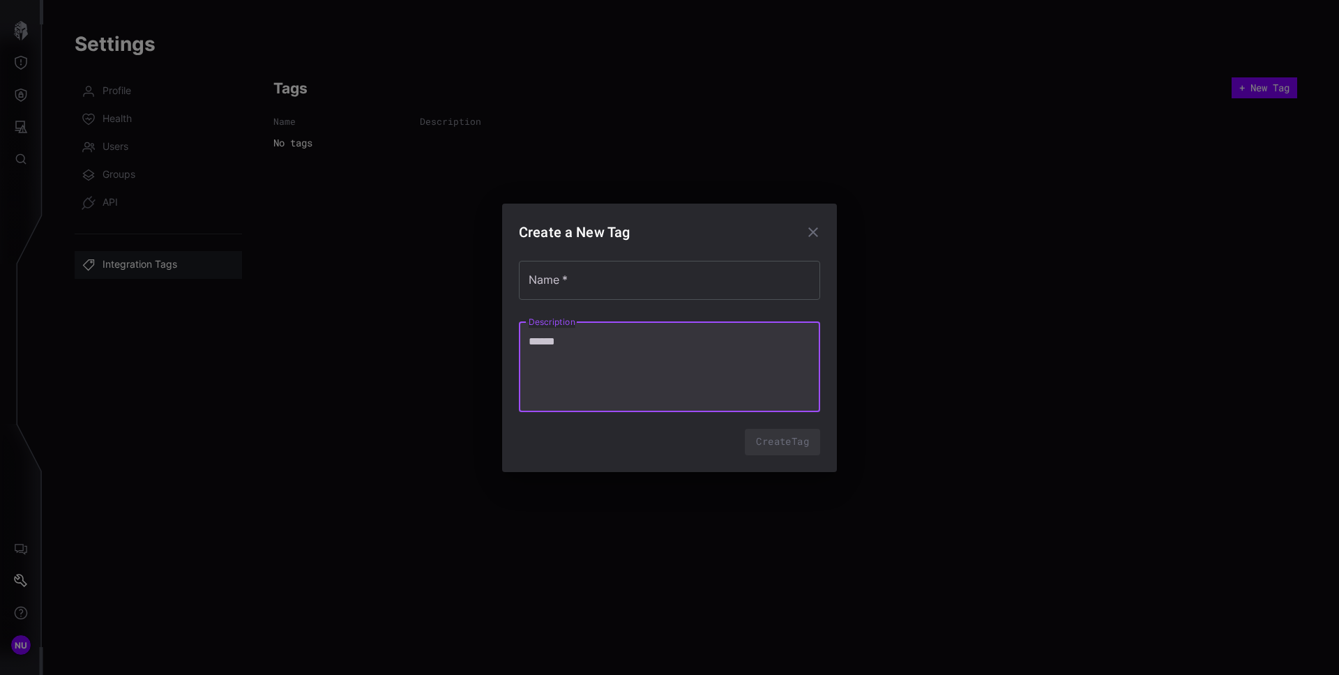
type textarea "*"
type textarea "*******"
type textarea "*"
click at [702, 284] on input "Name   *" at bounding box center [669, 280] width 301 height 39
type input "*"
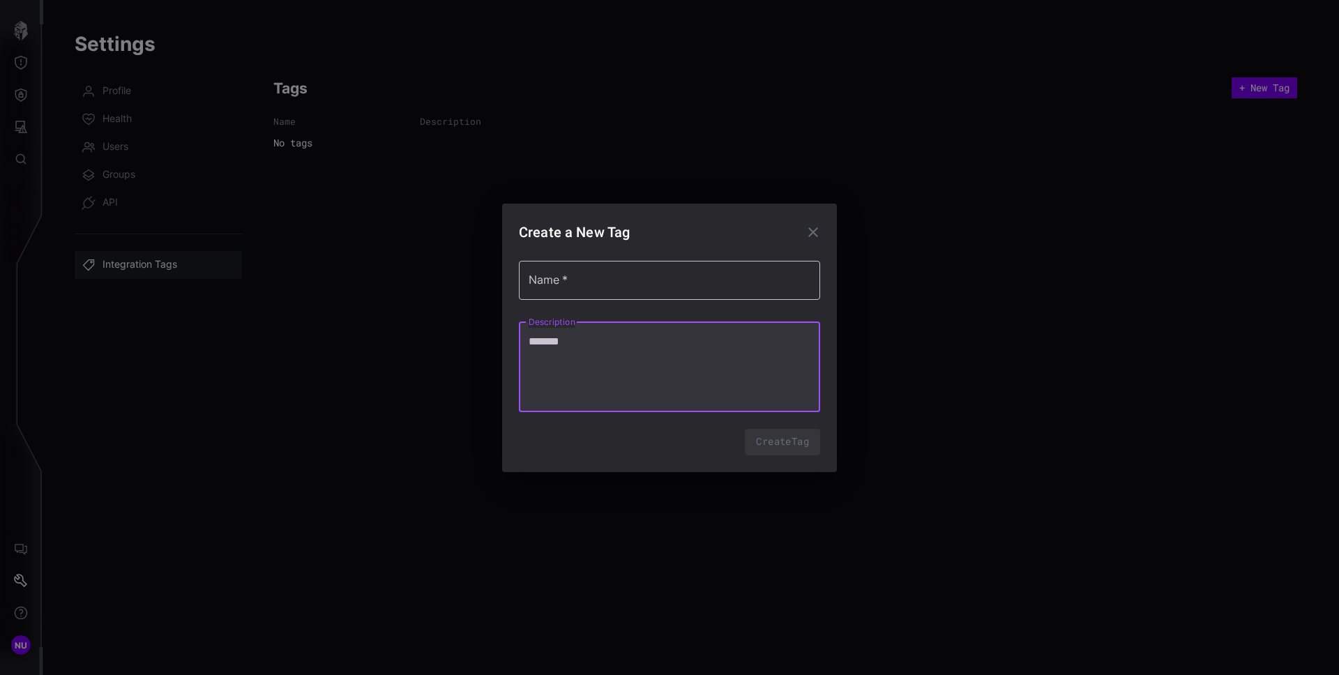
type textarea "*"
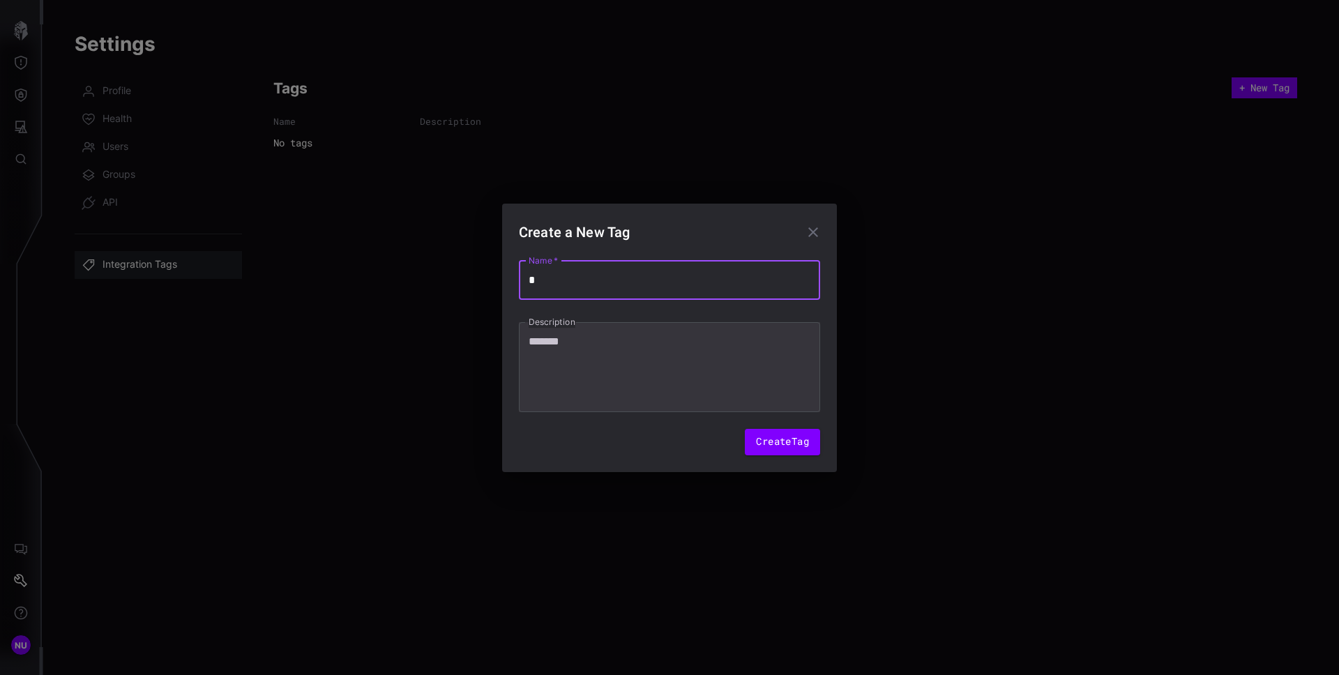
type input "**"
type textarea "*"
type input "***"
type textarea "*"
type input "***"
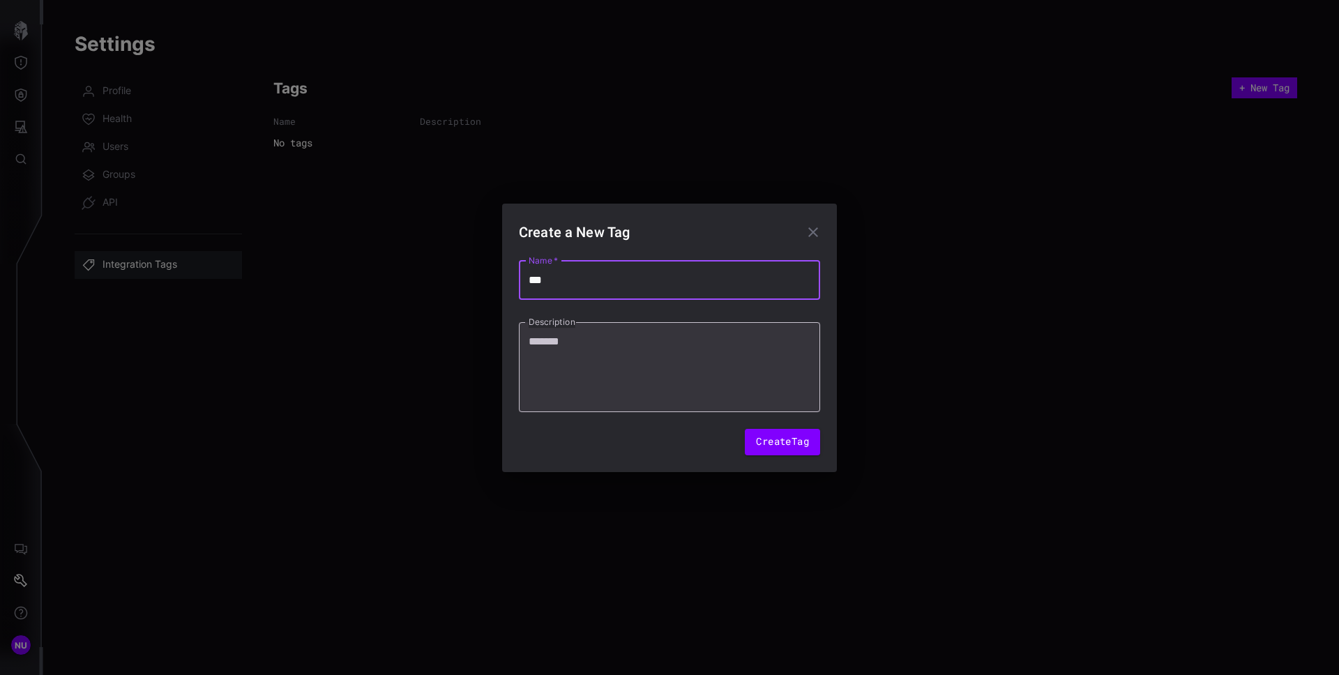
type textarea "*"
click at [739, 382] on textarea "*******" at bounding box center [670, 366] width 282 height 67
type textarea "********"
type textarea "*"
type textarea "*********"
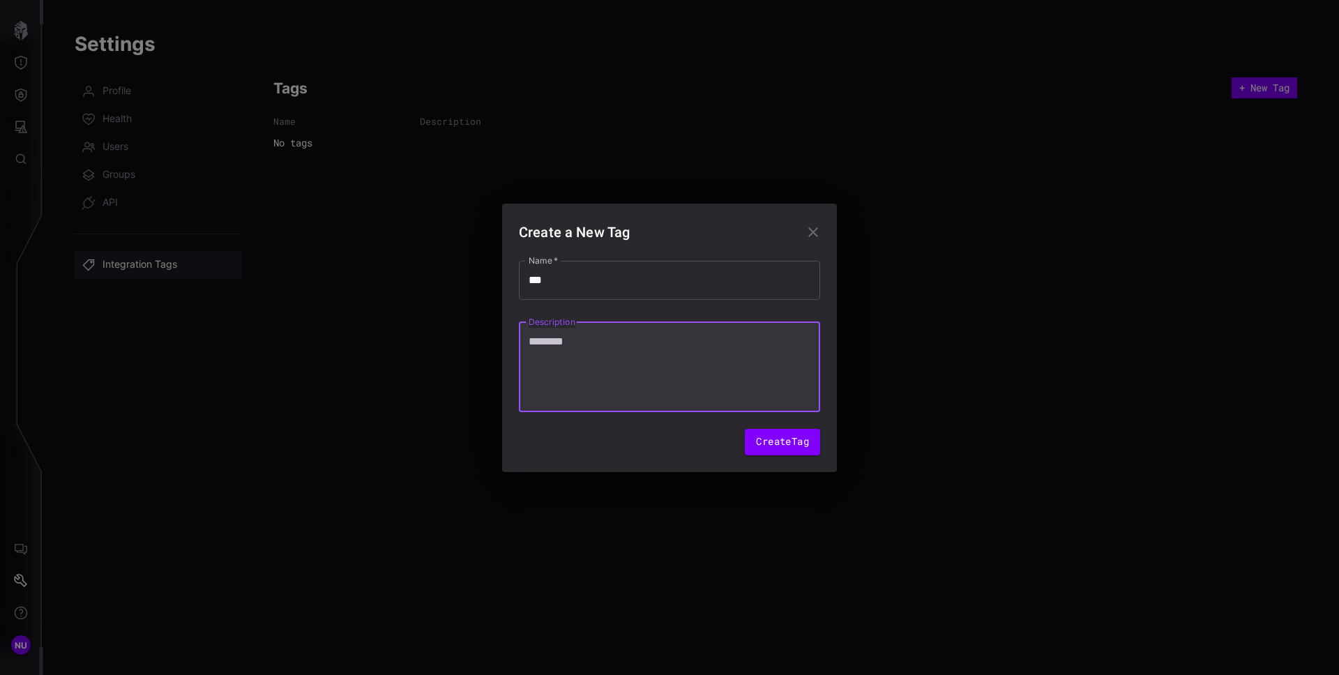
type textarea "*"
type textarea "*********"
type textarea "*"
click at [739, 365] on div "Create a New Tag Name   * *** Name   * Description ********* * Description Crea…" at bounding box center [669, 337] width 1339 height 675
click at [739, 365] on div "Tags + New Tag Name Description No tags" at bounding box center [785, 367] width 1024 height 581
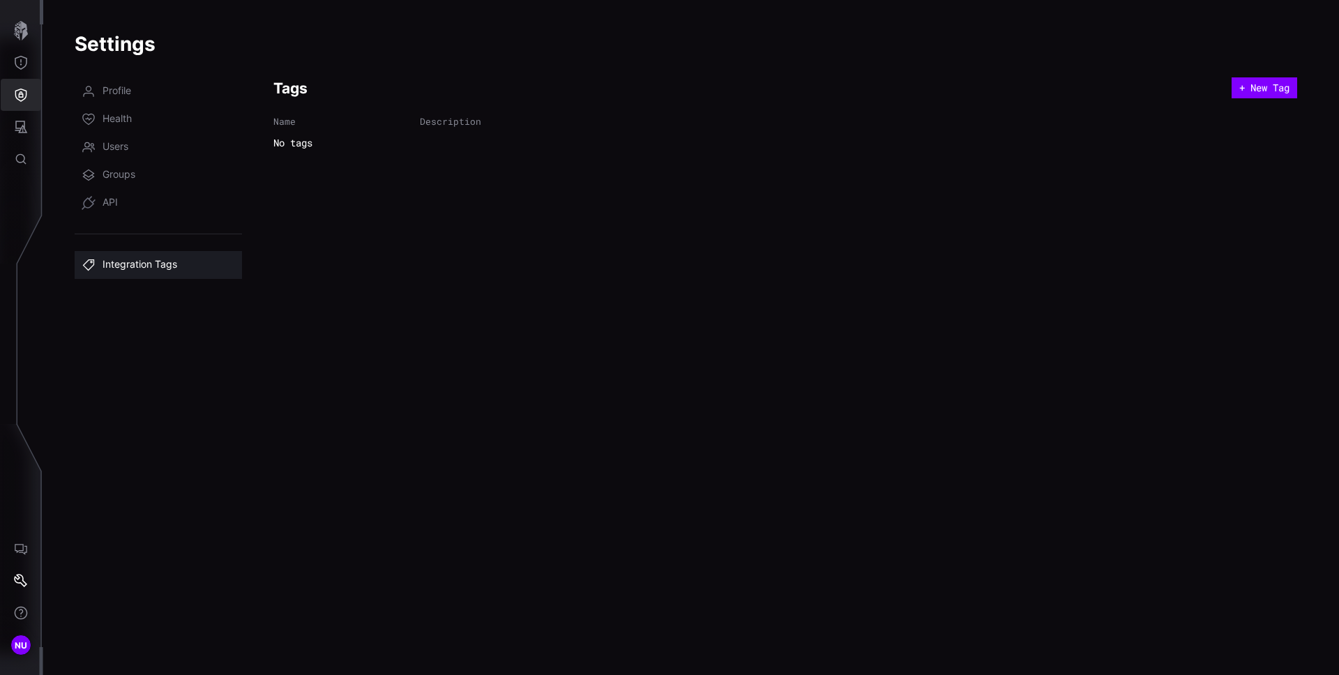
click at [25, 93] on icon "Defense Surface" at bounding box center [21, 95] width 14 height 14
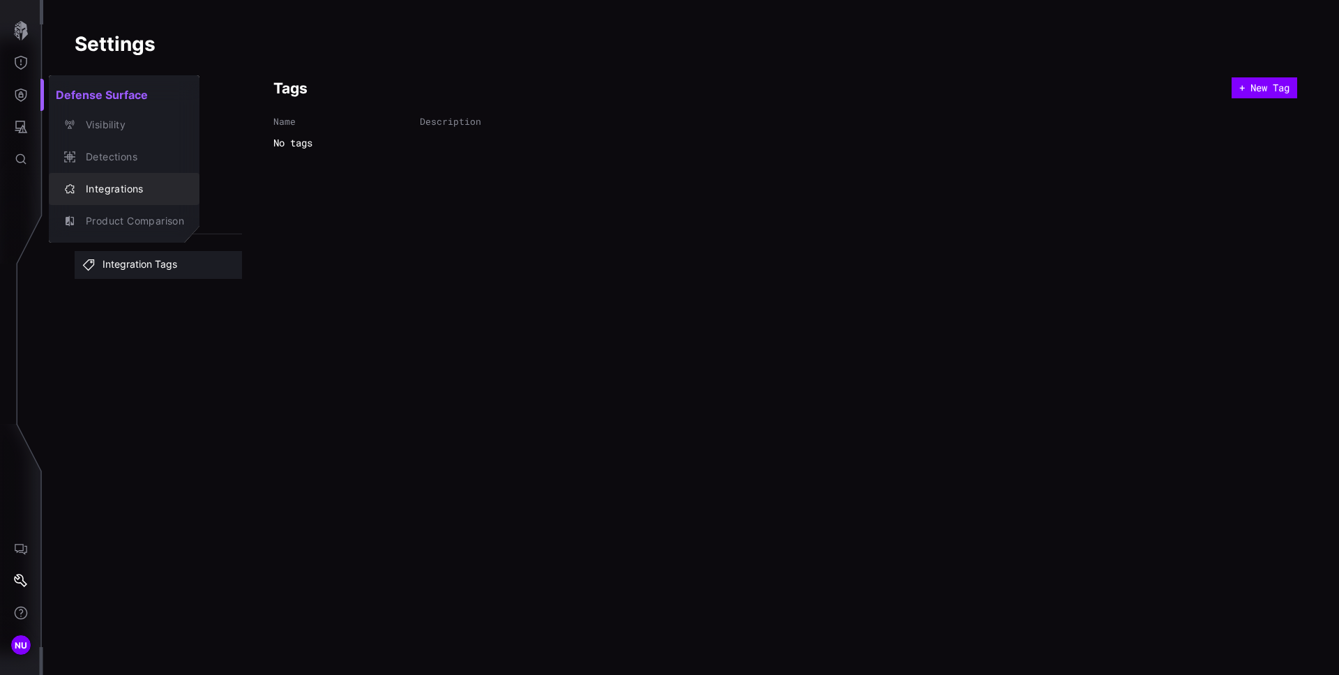
click at [119, 192] on div "Integrations" at bounding box center [131, 189] width 105 height 17
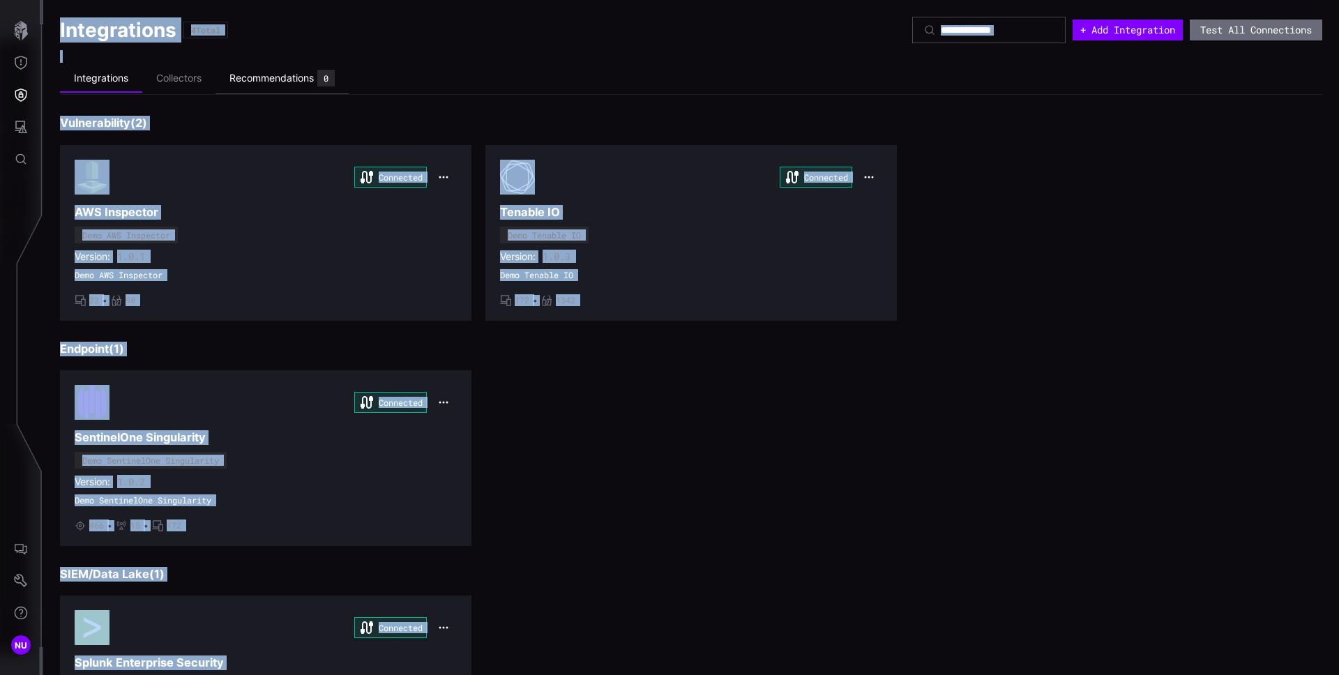
click at [313, 81] on div "Recommendations" at bounding box center [271, 78] width 84 height 13
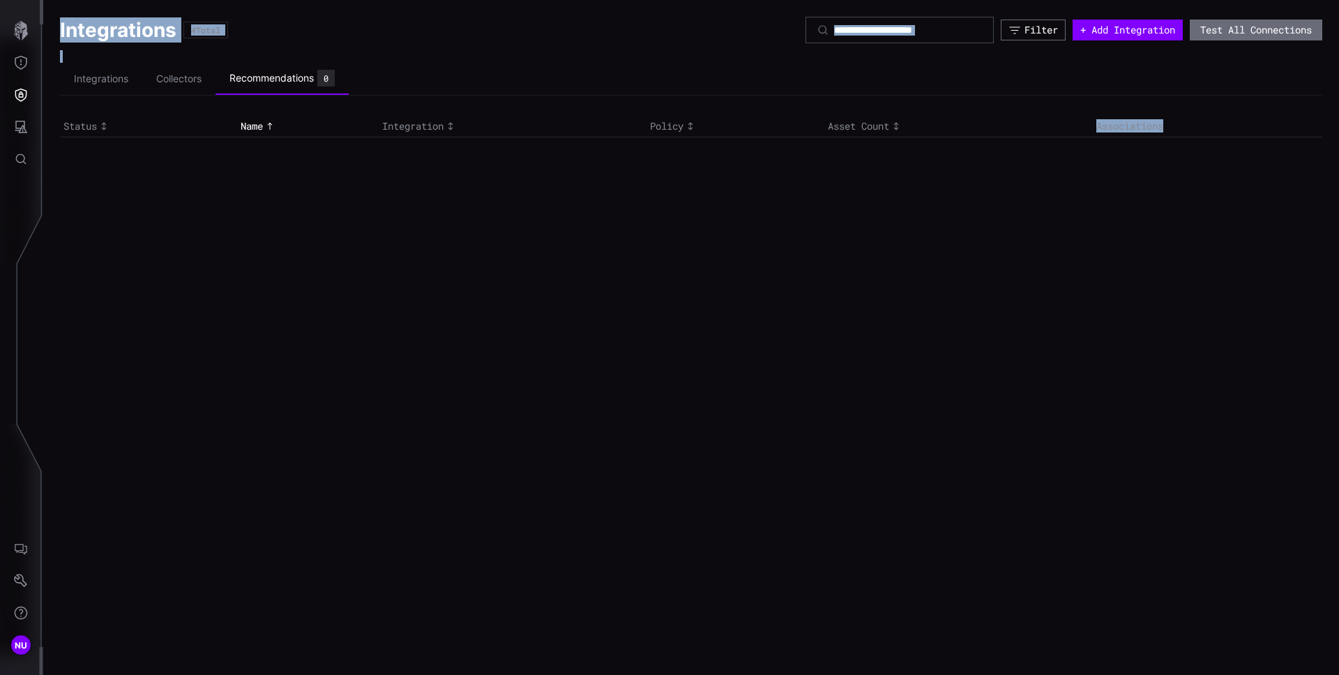
drag, startPoint x: 1063, startPoint y: 174, endPoint x: 1097, endPoint y: 118, distance: 66.0
click at [739, 174] on div "Integrations 4 Total Filter + Add Integration Test All Connections Integrations…" at bounding box center [690, 337] width 1295 height 675
click at [739, 33] on div "Filter" at bounding box center [1040, 30] width 33 height 13
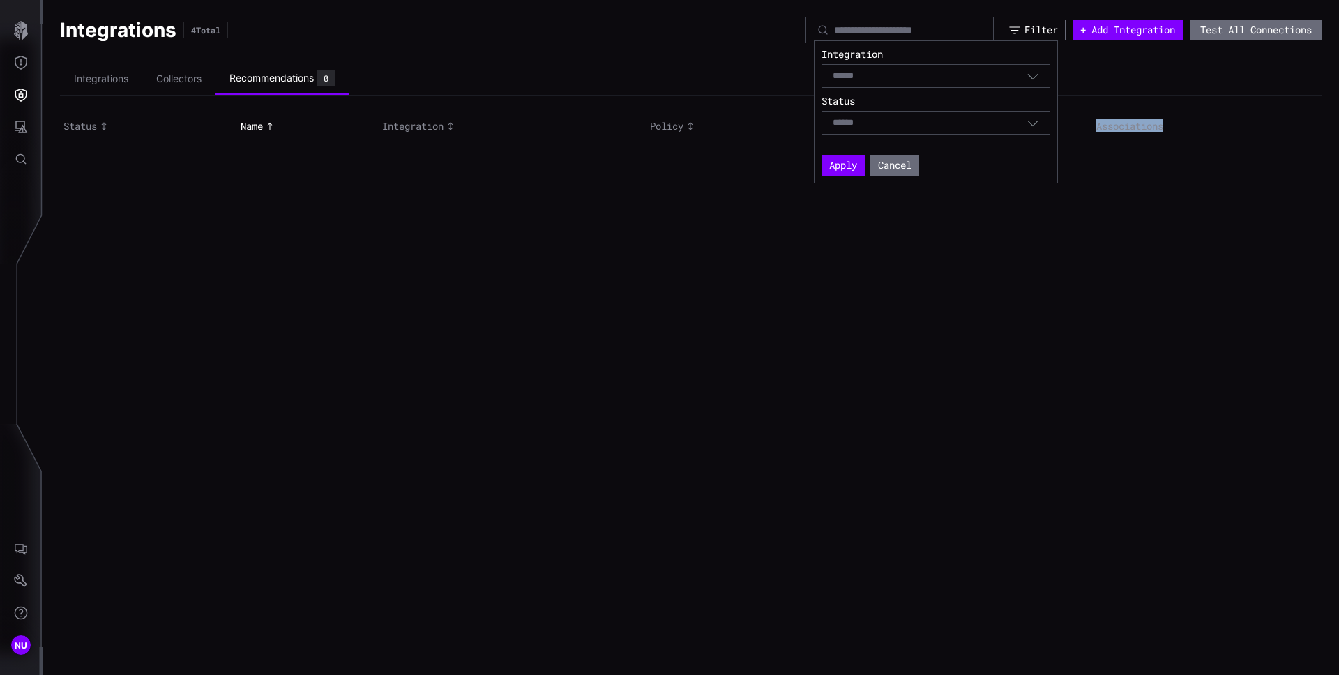
click at [739, 125] on icon "button" at bounding box center [1033, 124] width 10 height 6
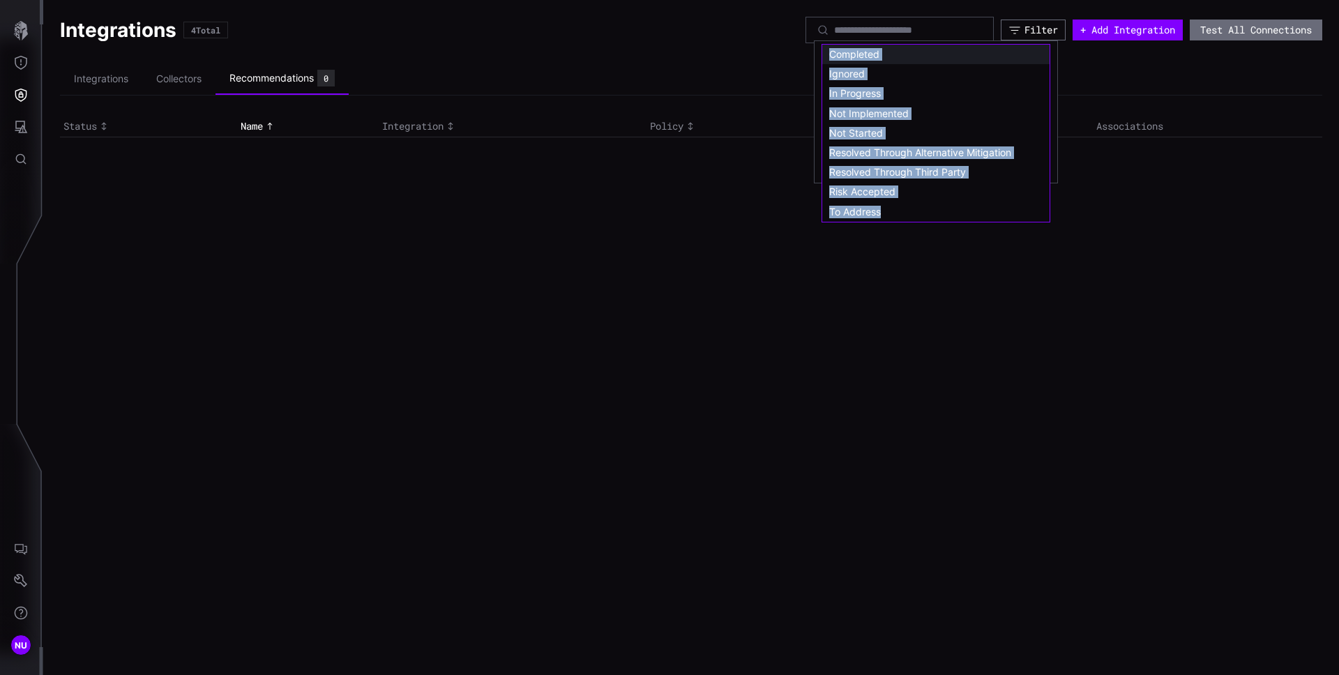
copy div "Completed Ignored In Progress Not Implemented Not Started Resolved Through Alte…"
drag, startPoint x: 922, startPoint y: 211, endPoint x: 826, endPoint y: 54, distance: 184.0
click at [739, 54] on div "Completed Ignored In Progress Not Implemented Not Started Resolved Through Alte…" at bounding box center [935, 133] width 227 height 177
click at [739, 107] on span "Not Implemented" at bounding box center [868, 113] width 79 height 12
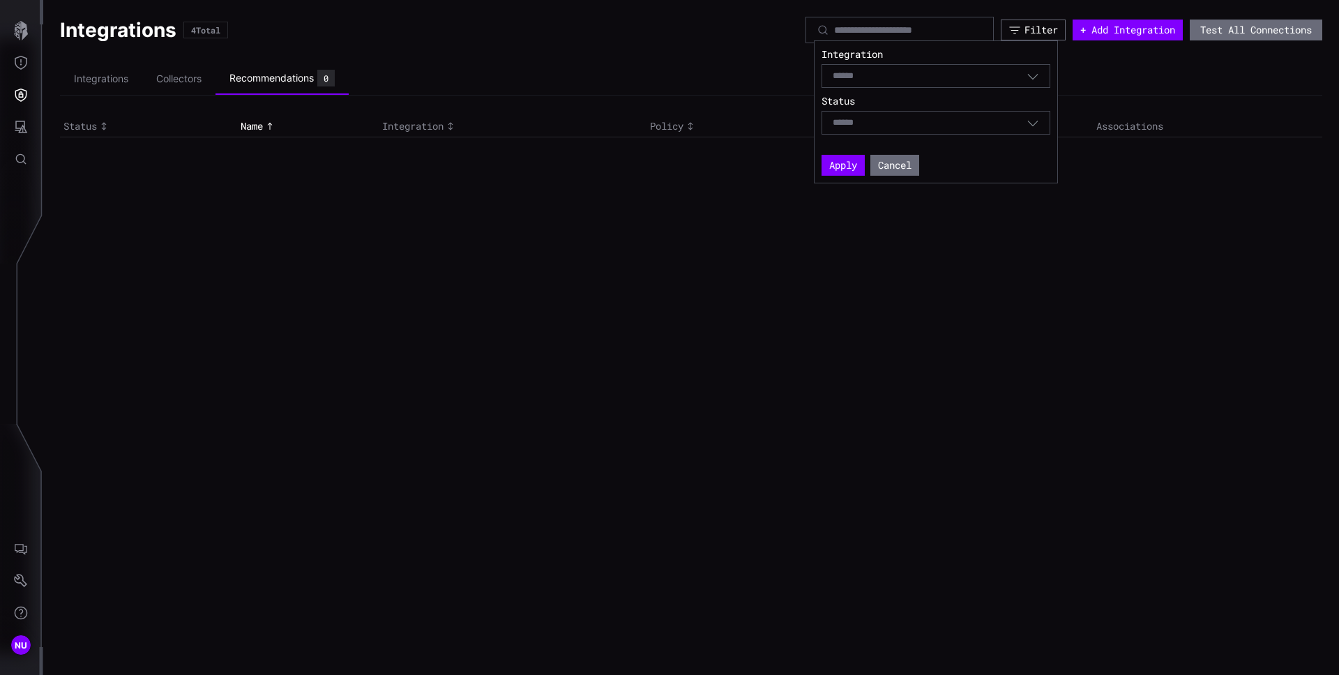
type input "**********"
click at [739, 167] on button "Apply" at bounding box center [842, 165] width 43 height 21
click at [102, 93] on div "Integrations Collectors Recommendations 0" at bounding box center [204, 79] width 289 height 32
click at [108, 84] on li "Integrations" at bounding box center [101, 79] width 82 height 27
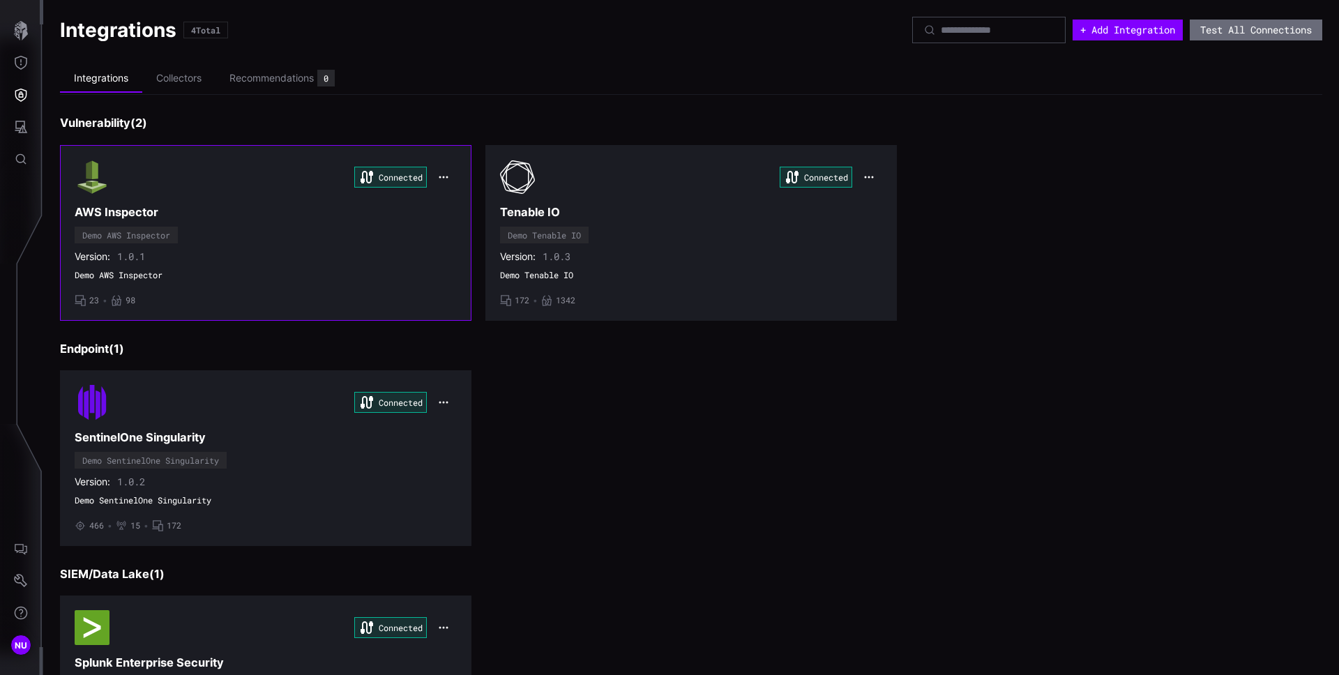
click at [188, 195] on div "Connected AWS Inspector Demo AWS Inspector Version: 1.0.1 Demo AWS Inspector • …" at bounding box center [266, 233] width 382 height 146
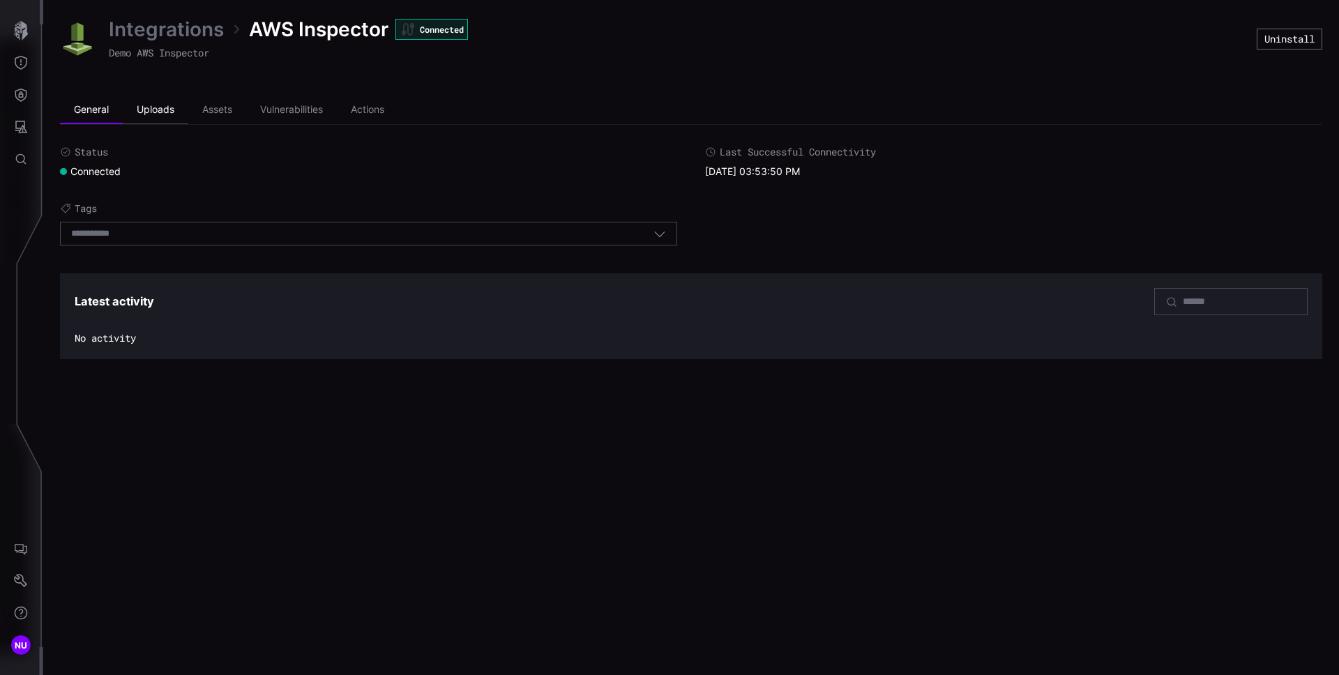
click at [159, 109] on li "Uploads" at bounding box center [156, 110] width 66 height 28
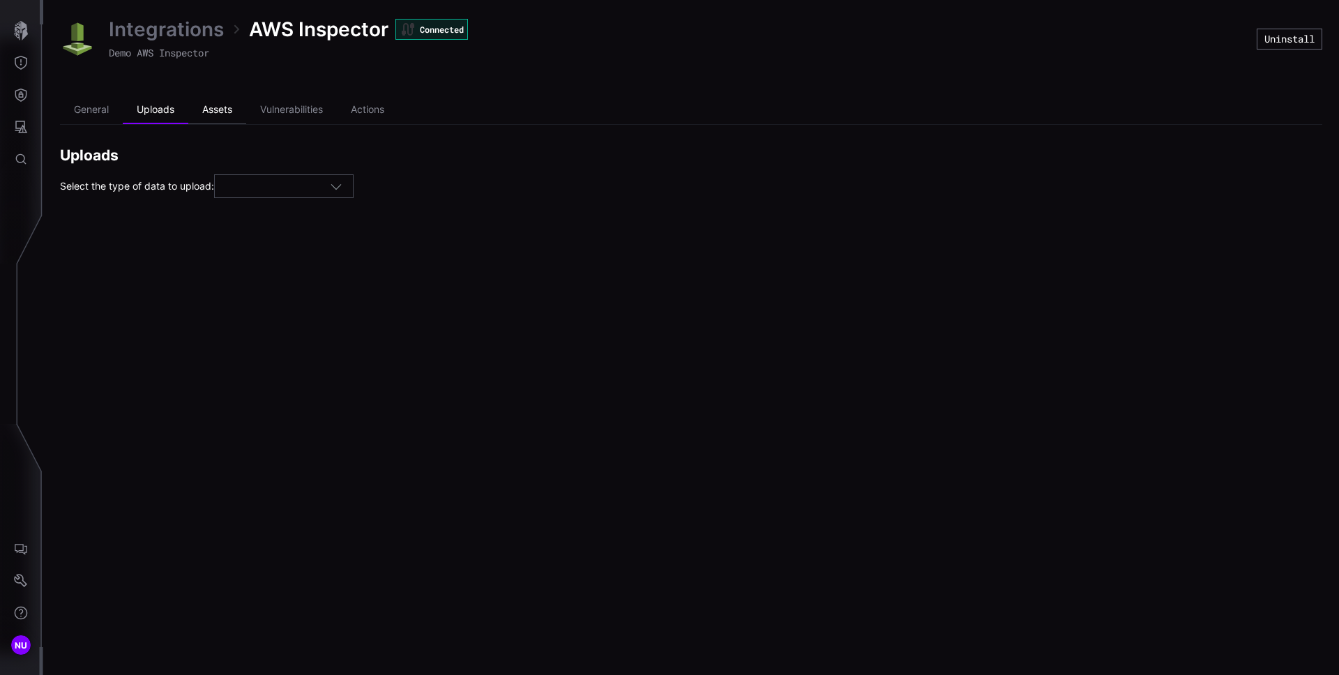
click at [229, 107] on li "Assets" at bounding box center [217, 110] width 58 height 28
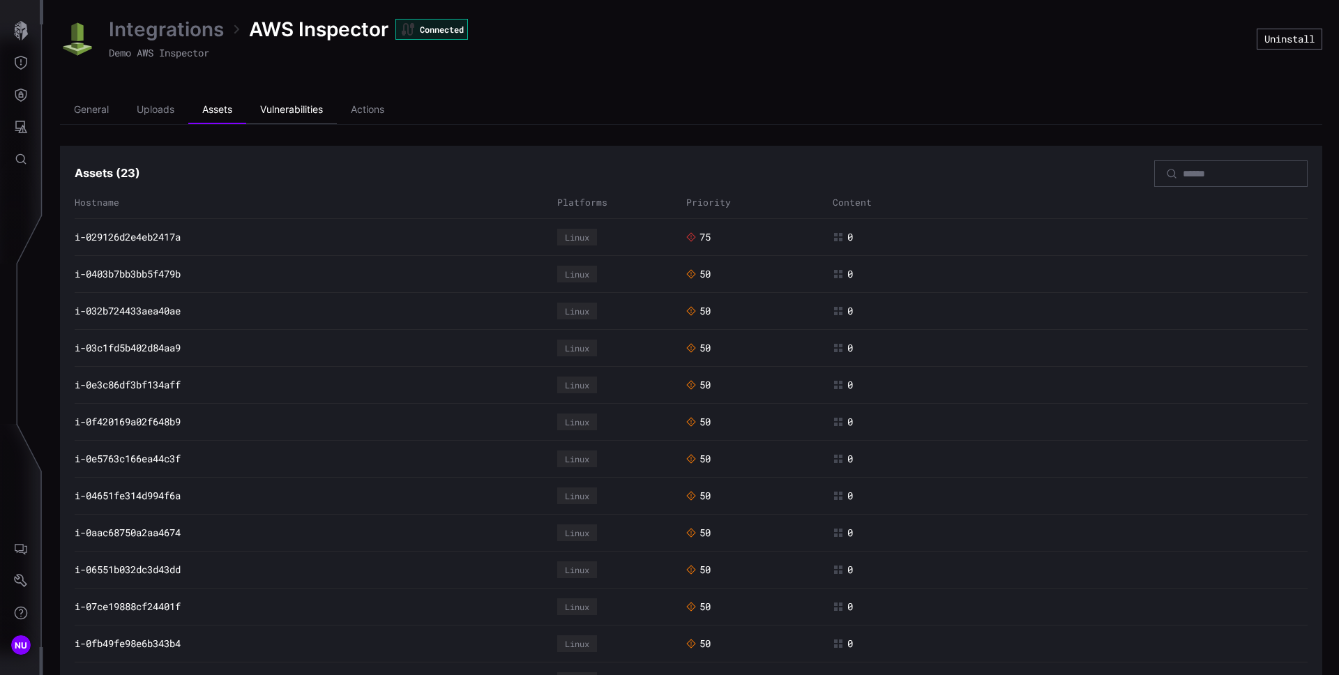
click at [290, 105] on li "Vulnerabilities" at bounding box center [291, 110] width 91 height 28
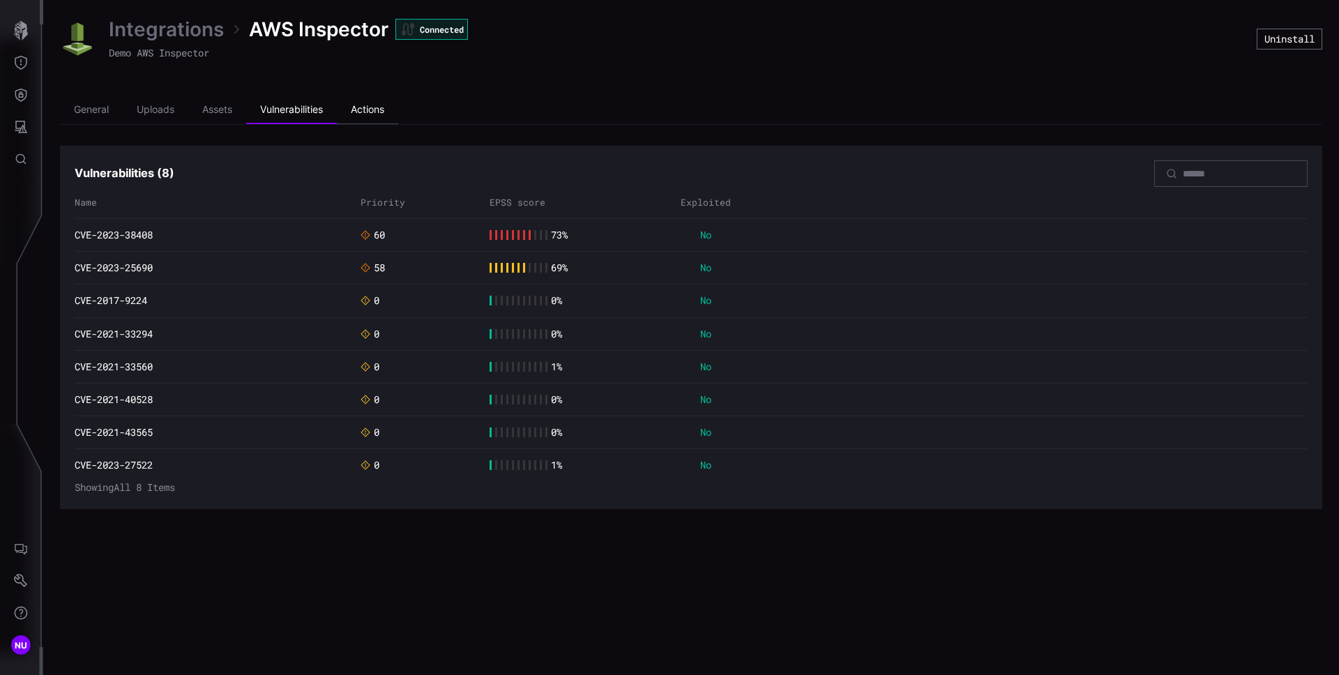
click at [380, 110] on li "Actions" at bounding box center [367, 110] width 61 height 28
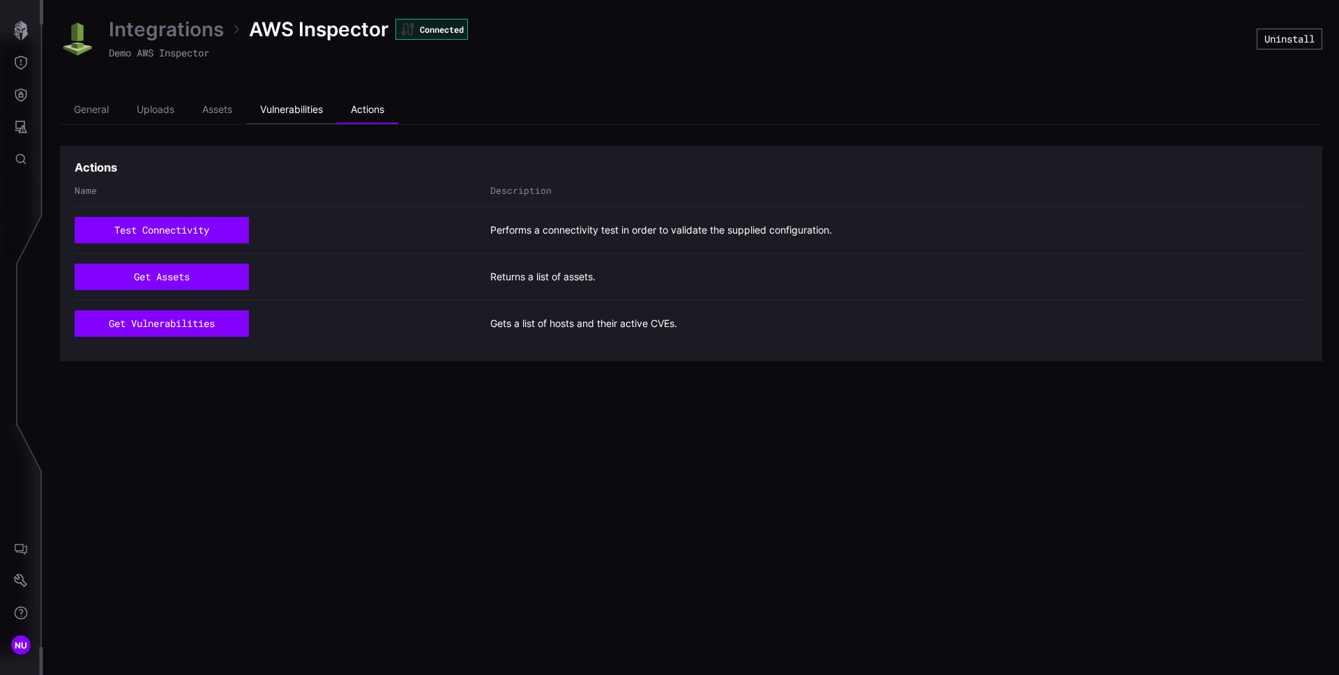
click at [316, 107] on li "Vulnerabilities" at bounding box center [291, 110] width 91 height 28
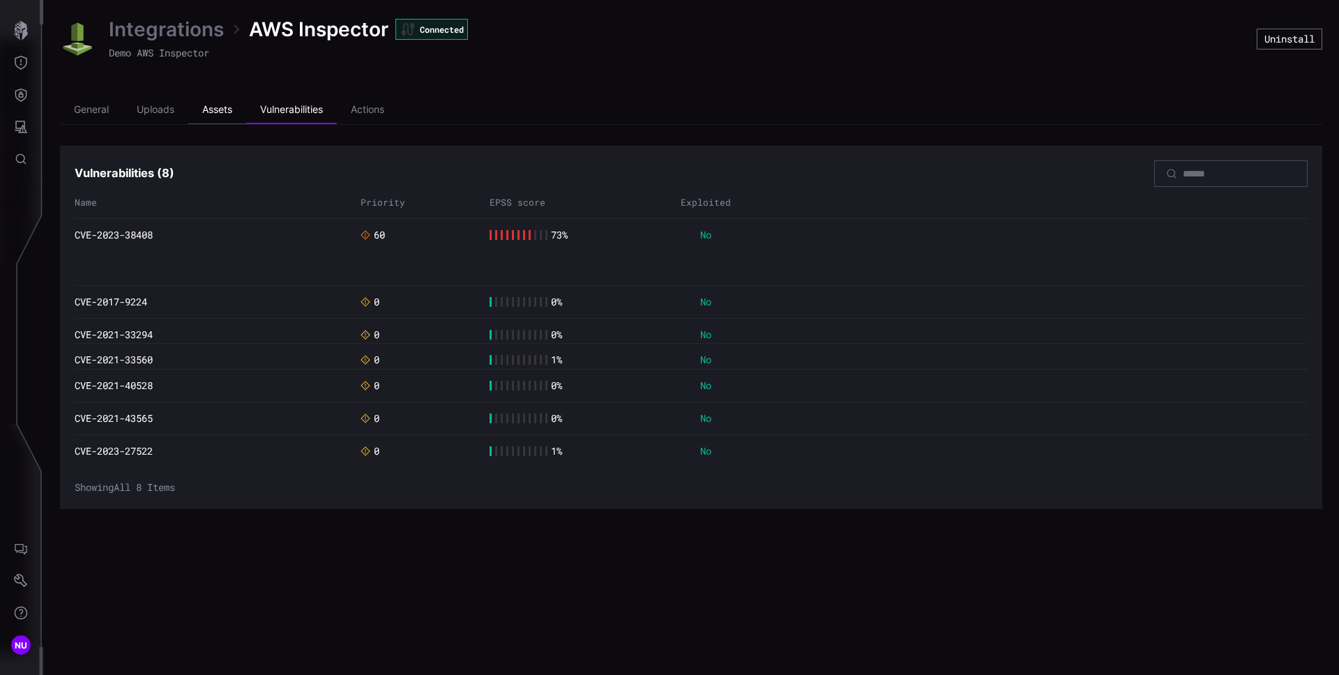
click at [225, 109] on li "Assets" at bounding box center [217, 110] width 58 height 28
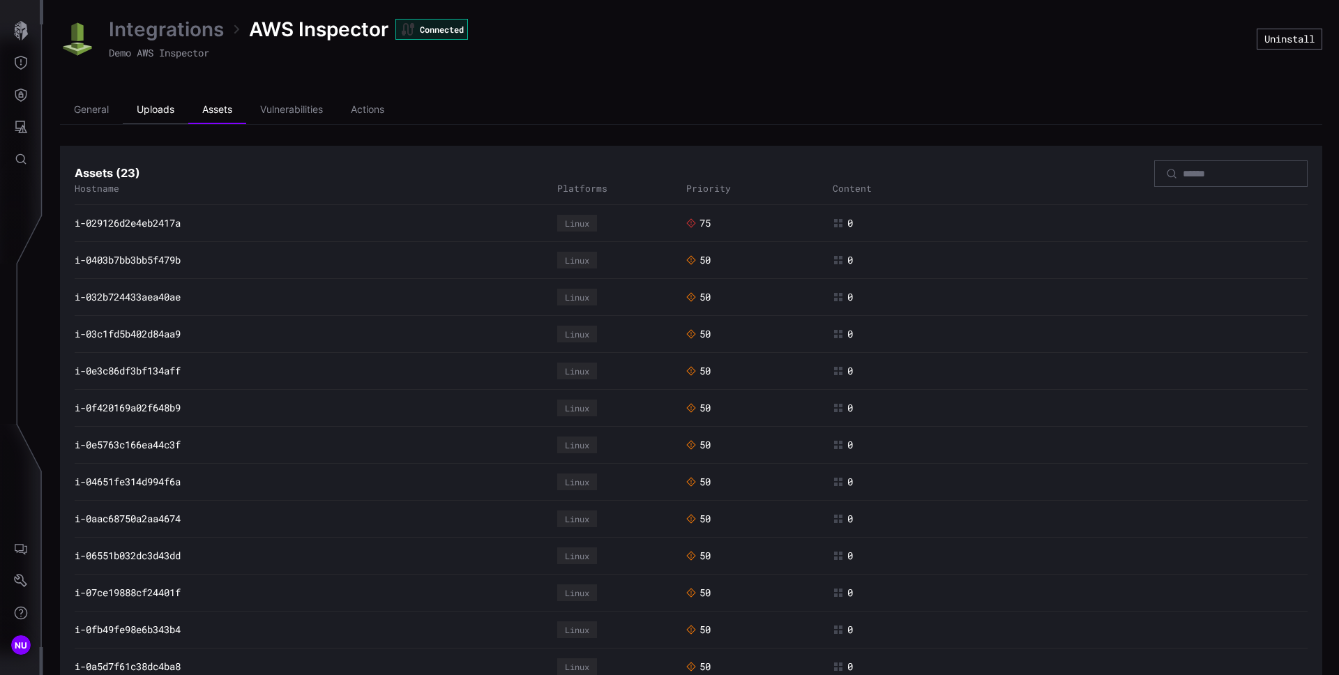
click at [172, 107] on li "Uploads" at bounding box center [156, 110] width 66 height 28
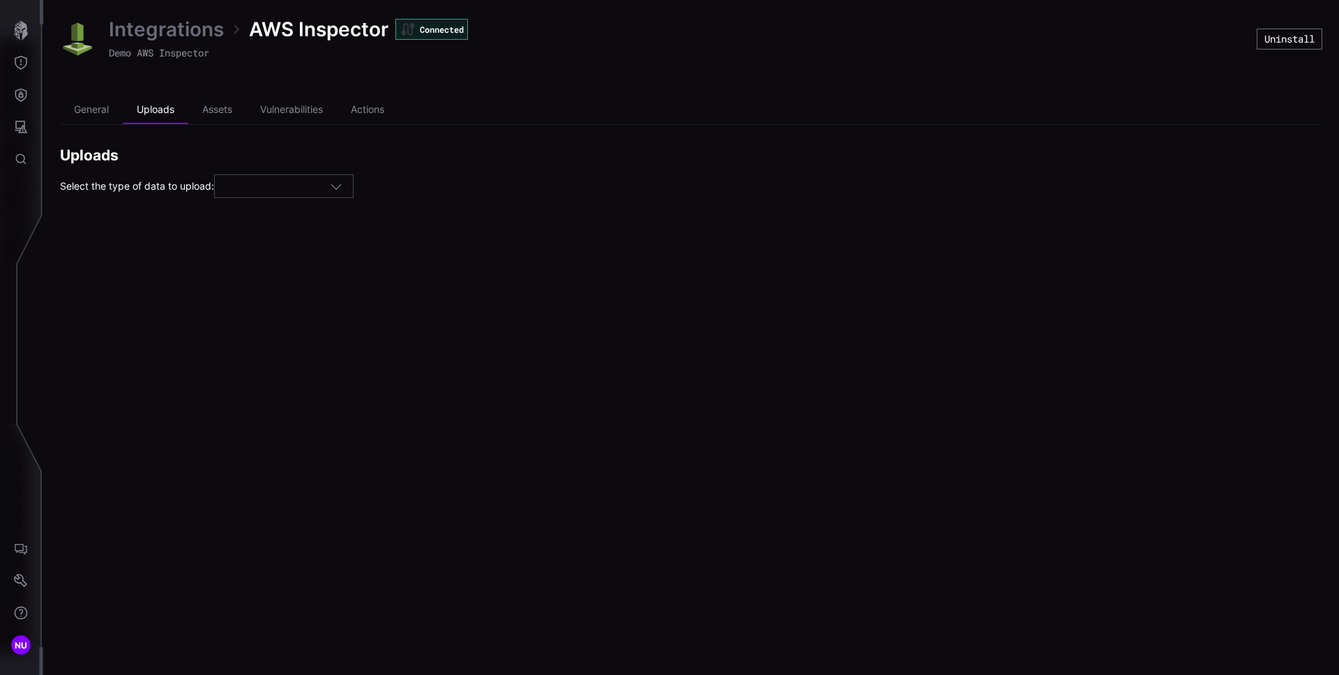
click at [353, 184] on div at bounding box center [283, 186] width 139 height 24
click at [338, 190] on icon "button" at bounding box center [336, 186] width 13 height 13
click at [294, 206] on div "Assets" at bounding box center [289, 208] width 124 height 13
type input "******"
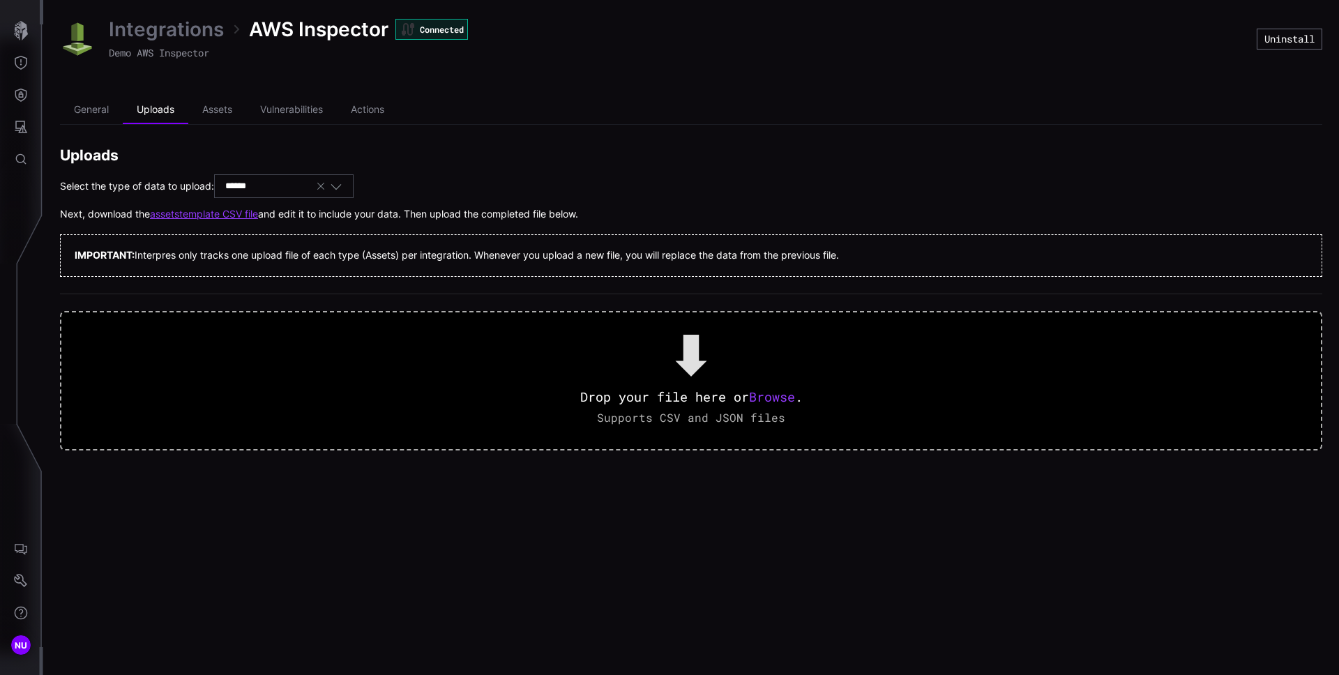
click at [522, 191] on div "Select the type of data to upload: ****** Assets" at bounding box center [691, 186] width 1262 height 24
drag, startPoint x: 846, startPoint y: 396, endPoint x: 558, endPoint y: 440, distance: 291.3
click at [558, 436] on button "Drop your file here or Browse . Supports CSV and JSON files" at bounding box center [691, 380] width 1262 height 139
drag, startPoint x: 842, startPoint y: 503, endPoint x: 683, endPoint y: 347, distance: 222.4
click at [683, 347] on div "Integrations AWS Inspector Connected Demo AWS Inspector Uninstall General Uploa…" at bounding box center [690, 337] width 1295 height 675
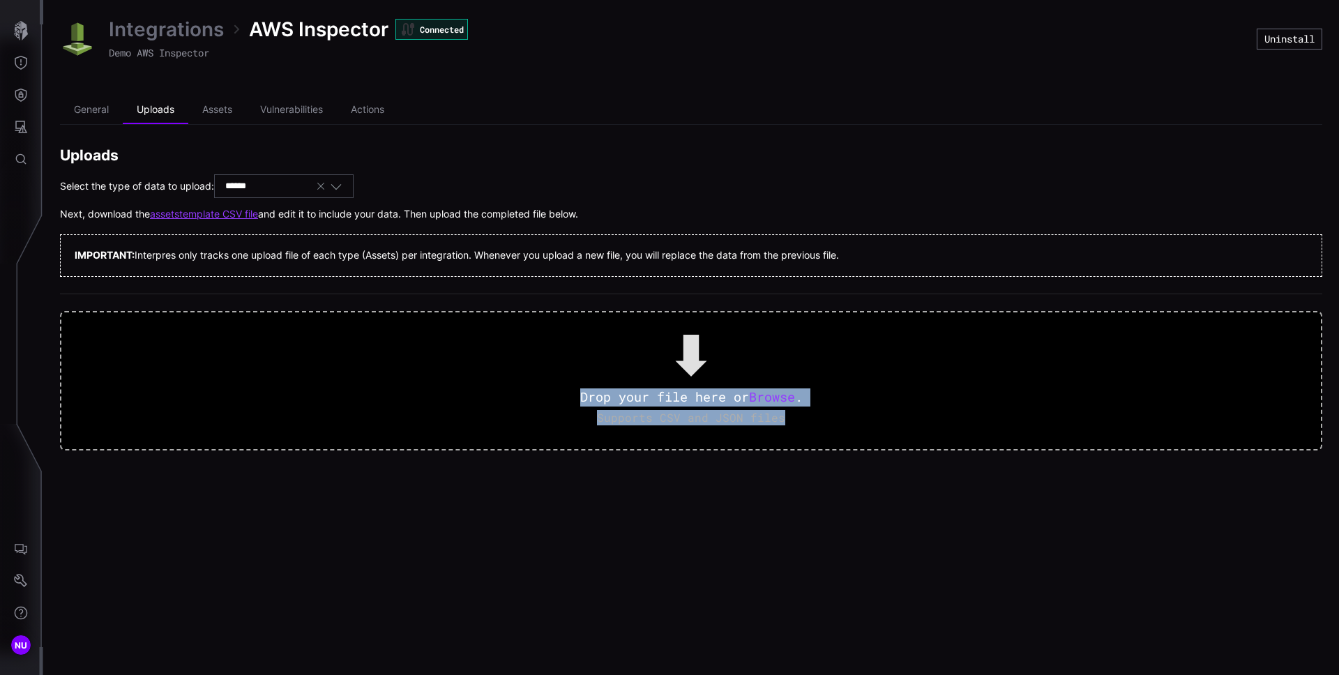
copy div "Drop your file here or Browse . Supports CSV and JSON files"
click at [739, 470] on div "Integrations AWS Inspector Connected Demo AWS Inspector Uninstall General Uploa…" at bounding box center [690, 337] width 1295 height 675
drag, startPoint x: 599, startPoint y: 213, endPoint x: 92, endPoint y: 267, distance: 509.7
click at [92, 267] on div "Uploads Select the type of data to upload: ****** Assets Next, download the ass…" at bounding box center [691, 298] width 1262 height 305
click at [57, 213] on div "Integrations AWS Inspector Connected Demo AWS Inspector Uninstall General Uploa…" at bounding box center [690, 233] width 1295 height 467
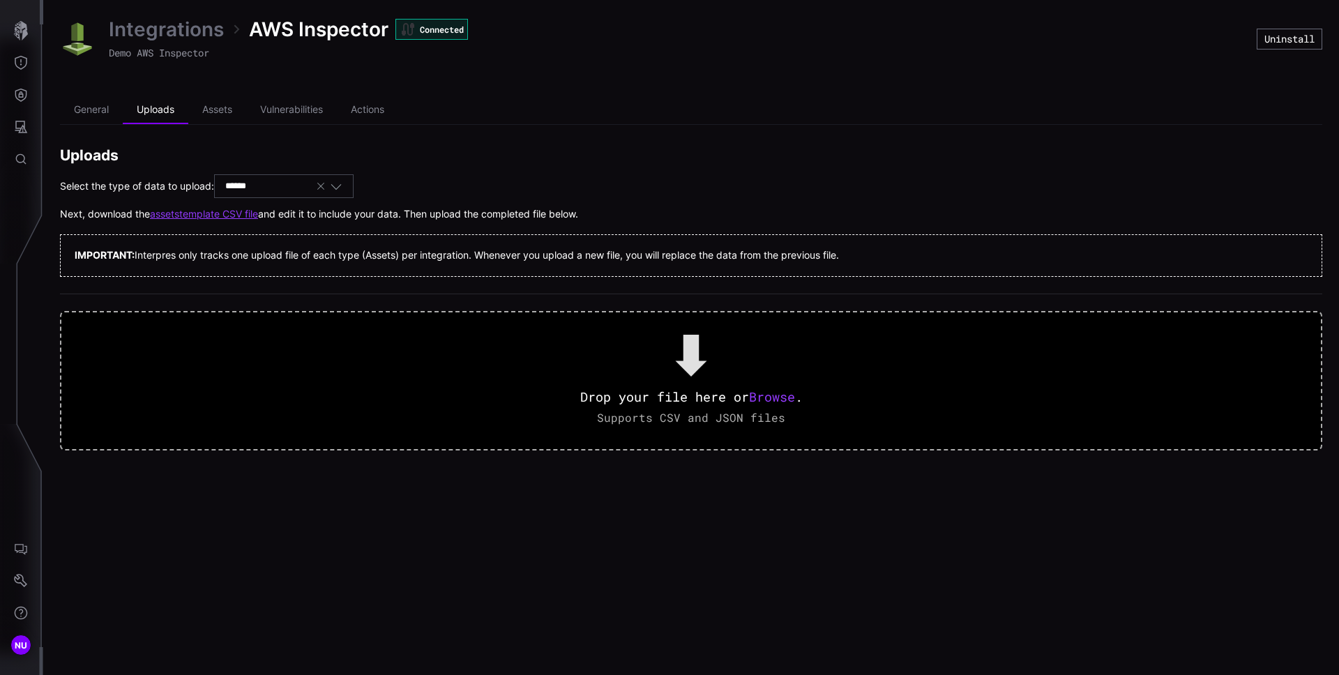
drag, startPoint x: 57, startPoint y: 213, endPoint x: 591, endPoint y: 213, distance: 534.1
click at [591, 213] on div "Integrations AWS Inspector Connected Demo AWS Inspector Uninstall General Uploa…" at bounding box center [690, 233] width 1295 height 467
click at [647, 225] on div "Uploads Select the type of data to upload: ****** Assets Next, download the ass…" at bounding box center [691, 298] width 1262 height 305
click at [589, 215] on div "Next, download the assets template CSV file and edit it to include your data. T…" at bounding box center [691, 214] width 1262 height 13
click at [595, 214] on div "Next, download the assets template CSV file and edit it to include your data. T…" at bounding box center [691, 214] width 1262 height 13
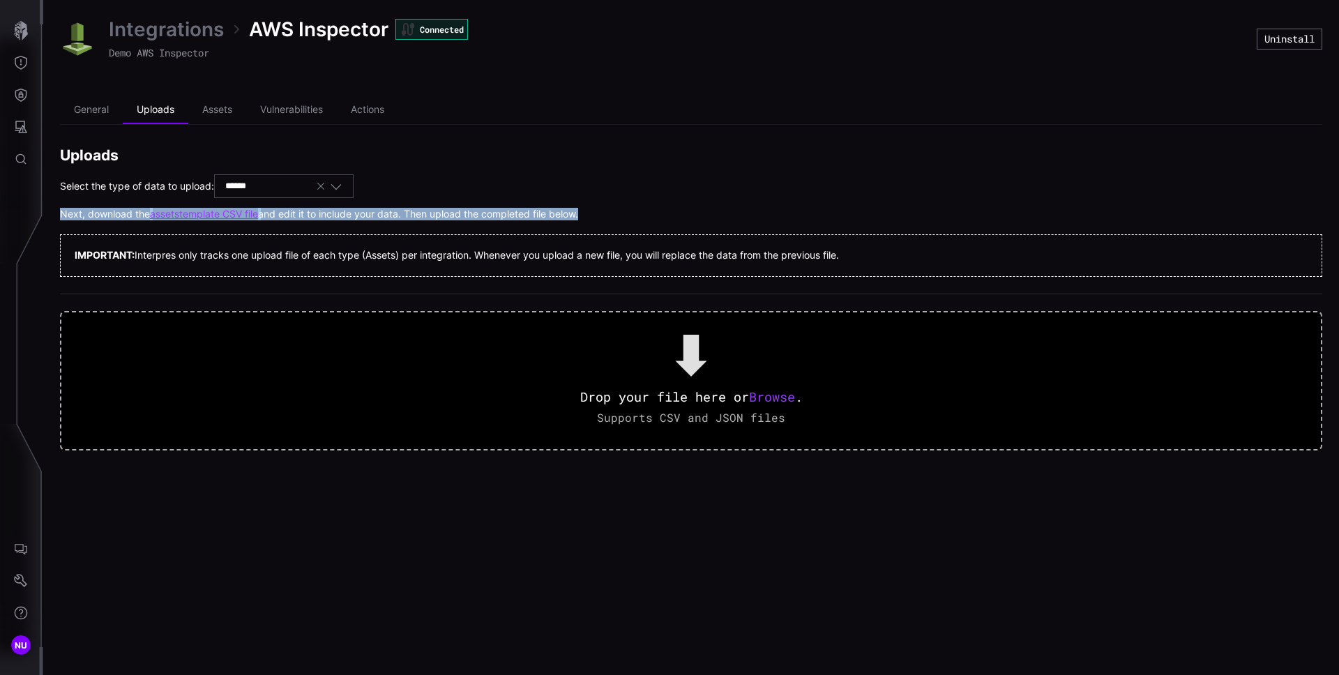
drag, startPoint x: 595, startPoint y: 220, endPoint x: 592, endPoint y: 203, distance: 17.7
click at [592, 203] on div "Uploads Select the type of data to upload: ****** Assets Next, download the ass…" at bounding box center [691, 298] width 1262 height 305
copy div "Next, download the assets template CSV file and edit it to include your data. T…"
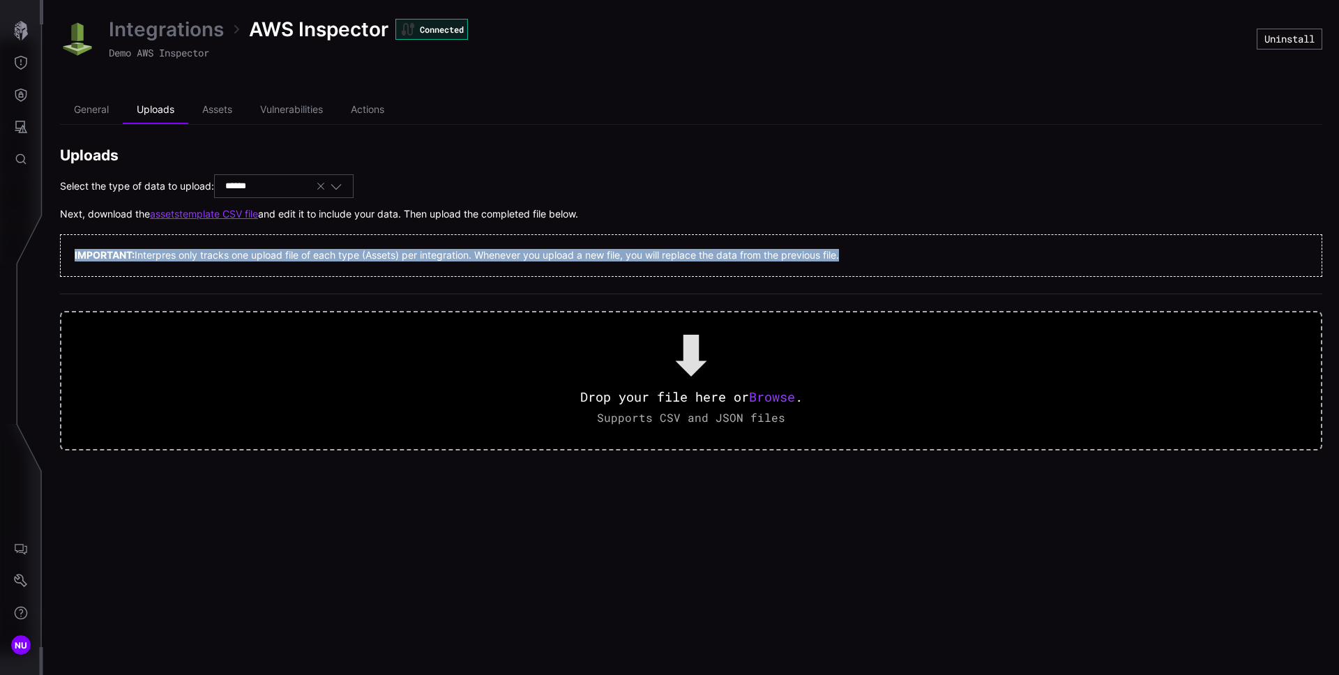
drag, startPoint x: 857, startPoint y: 257, endPoint x: 70, endPoint y: 254, distance: 787.2
click at [70, 254] on div "IMPORTANT: Interpres only tracks one upload file of each type ( Assets ) per in…" at bounding box center [691, 255] width 1262 height 42
copy p "IMPORTANT: Interpres only tracks one upload file of each type ( Assets ) per in…"
click at [228, 110] on li "Assets" at bounding box center [217, 110] width 58 height 28
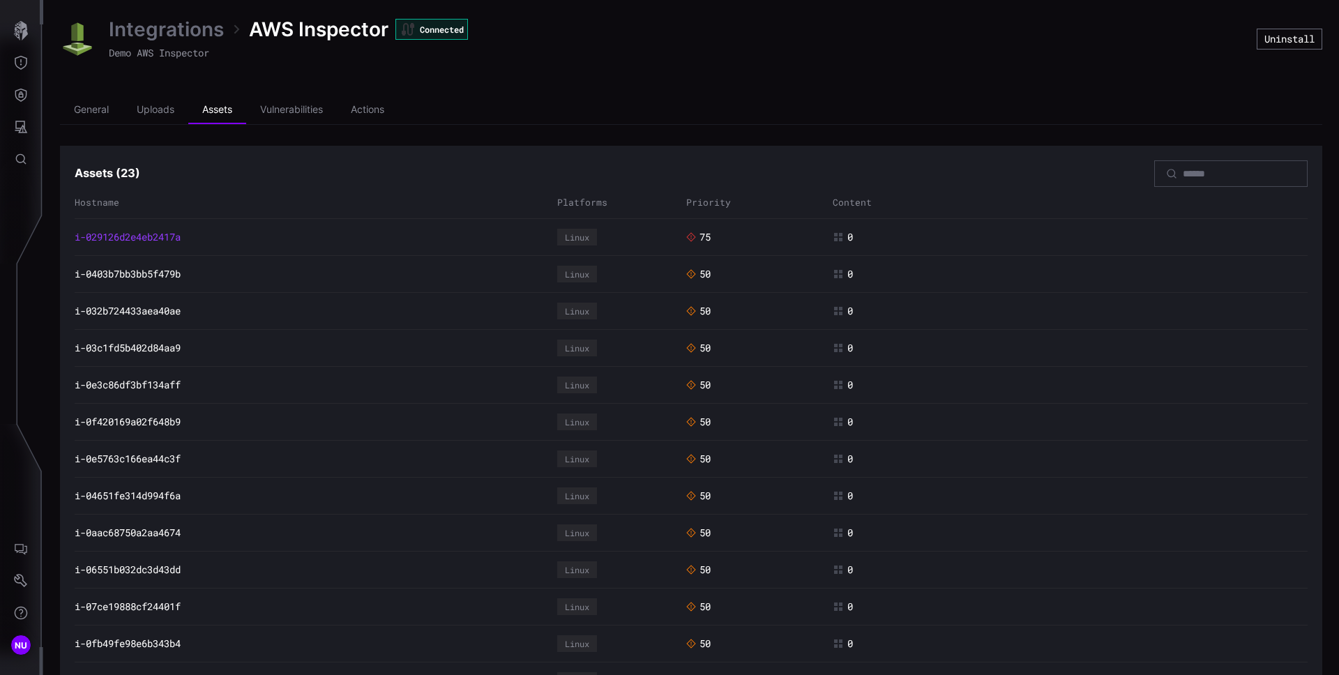
click at [164, 232] on link "i-029126d2e4eb2417a" at bounding box center [128, 237] width 106 height 13
drag, startPoint x: 206, startPoint y: 243, endPoint x: 76, endPoint y: 242, distance: 130.4
click at [76, 242] on div "i-029126d2e4eb2417a Linux 75 0" at bounding box center [691, 237] width 1233 height 17
drag, startPoint x: 222, startPoint y: 245, endPoint x: 68, endPoint y: 228, distance: 155.1
click at [68, 228] on section "Assets ( 23 ) Hostname Platforms Priority Content i-029126d2e4eb2417a Linux 75 …" at bounding box center [691, 621] width 1262 height 950
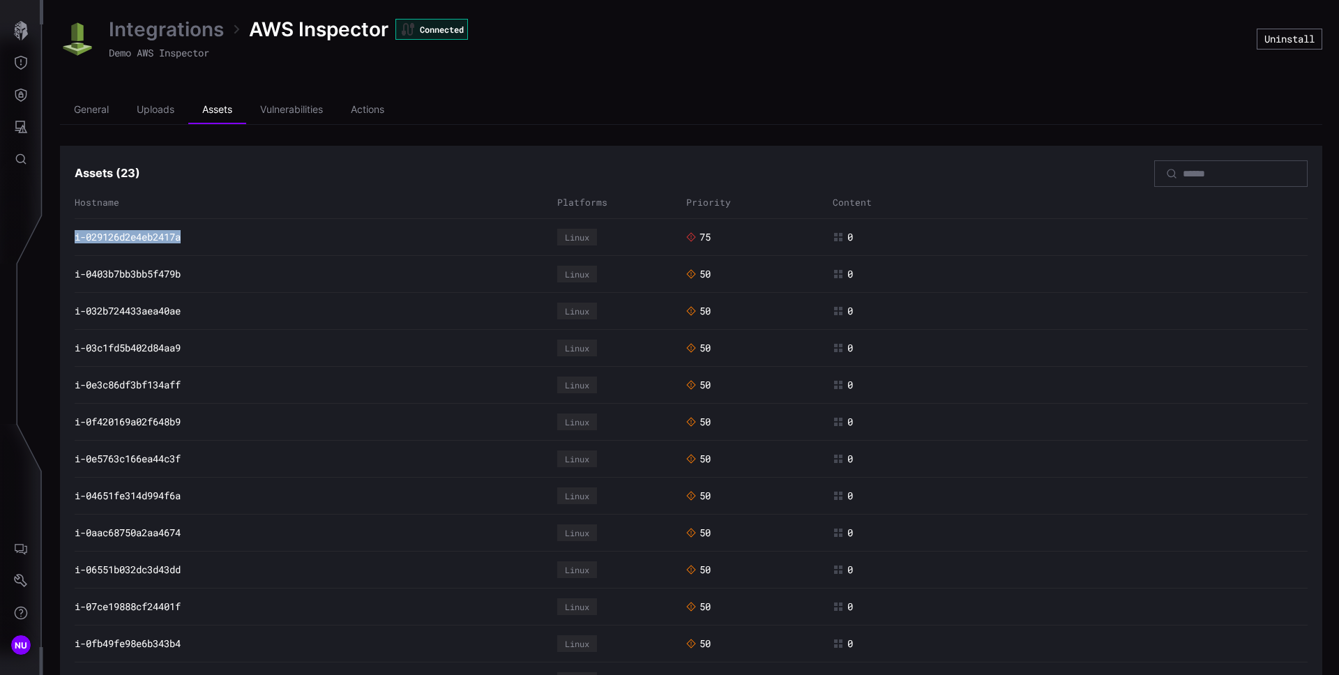
copy link "i-029126d2e4eb2417a"
click at [340, 185] on div "Assets ( 23 )" at bounding box center [691, 173] width 1233 height 26
click at [510, 98] on ul "General Uploads Assets Vulnerabilities Actions" at bounding box center [691, 110] width 1262 height 29
click at [316, 107] on li "Vulnerabilities" at bounding box center [291, 110] width 91 height 28
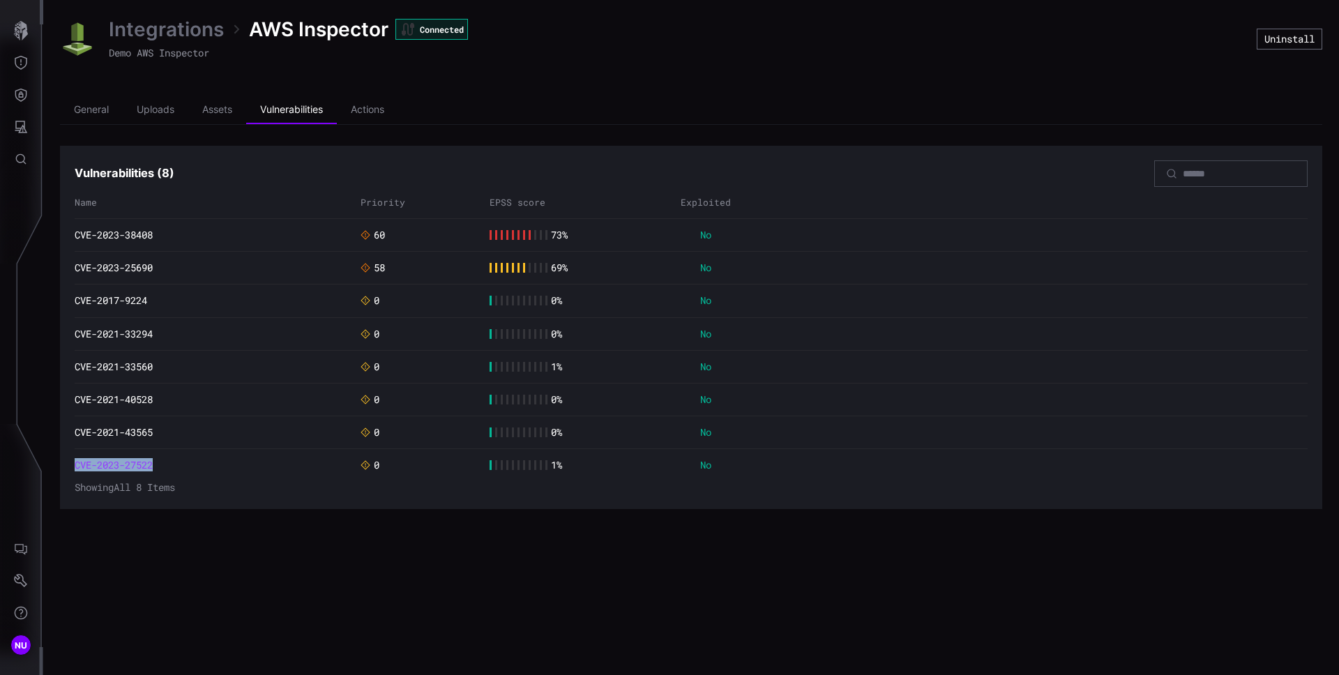
copy link "CVE-2023-27522"
drag, startPoint x: 174, startPoint y: 464, endPoint x: 75, endPoint y: 461, distance: 98.3
click at [75, 461] on div "CVE-2023-27522" at bounding box center [214, 465] width 279 height 13
click at [383, 111] on li "Actions" at bounding box center [367, 110] width 61 height 28
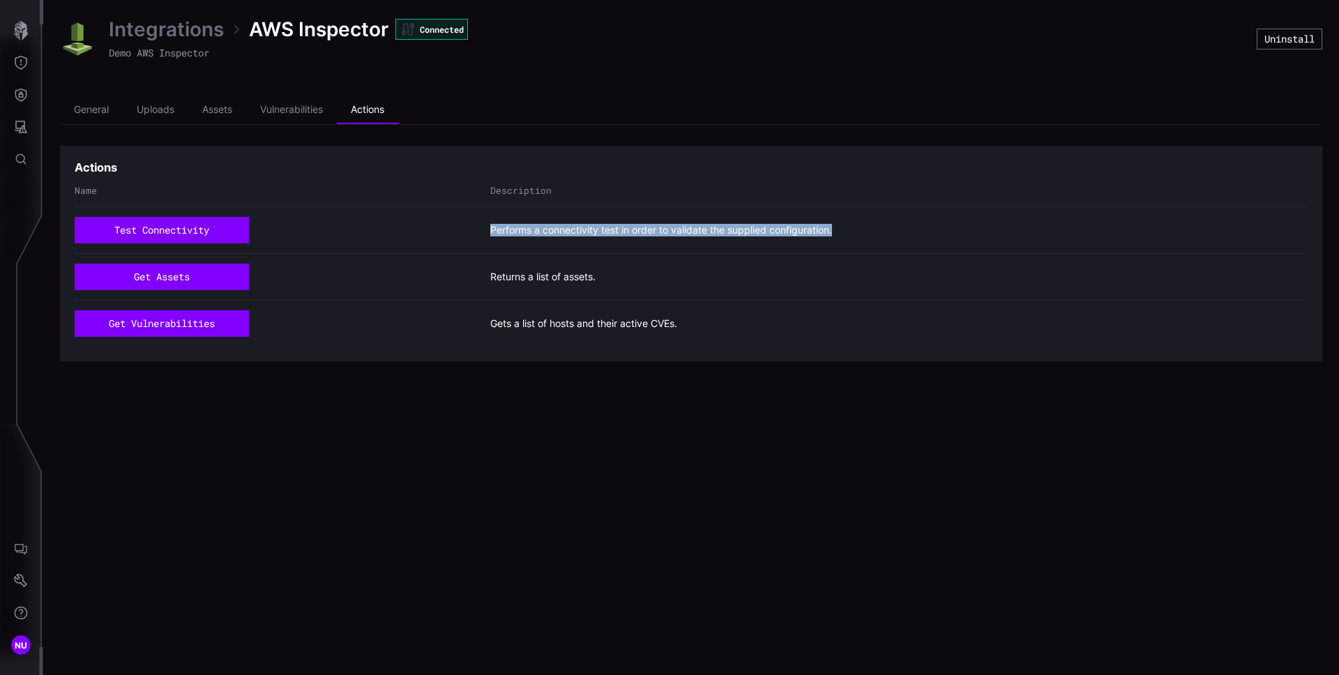
drag, startPoint x: 844, startPoint y: 233, endPoint x: 485, endPoint y: 229, distance: 359.1
click at [485, 229] on div "test connectivity Performs a connectivity test in order to validate the supplie…" at bounding box center [691, 230] width 1233 height 26
copy span "Performs a connectivity test in order to validate the supplied configuration."
drag, startPoint x: 607, startPoint y: 278, endPoint x: 487, endPoint y: 274, distance: 120.0
click at [487, 274] on div "get assets Returns a list of assets." at bounding box center [691, 277] width 1233 height 26
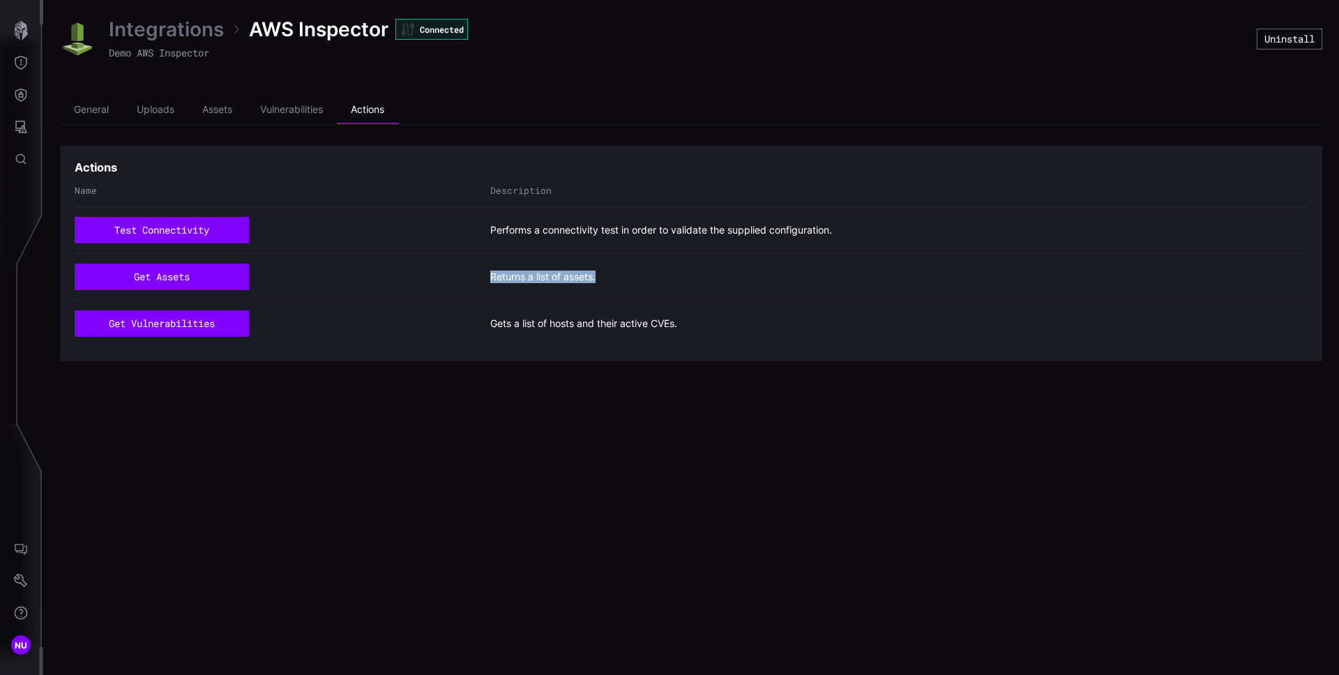
copy span "Returns a list of assets."
click at [648, 319] on span "Gets a list of hosts and their active CVEs." at bounding box center [583, 323] width 187 height 13
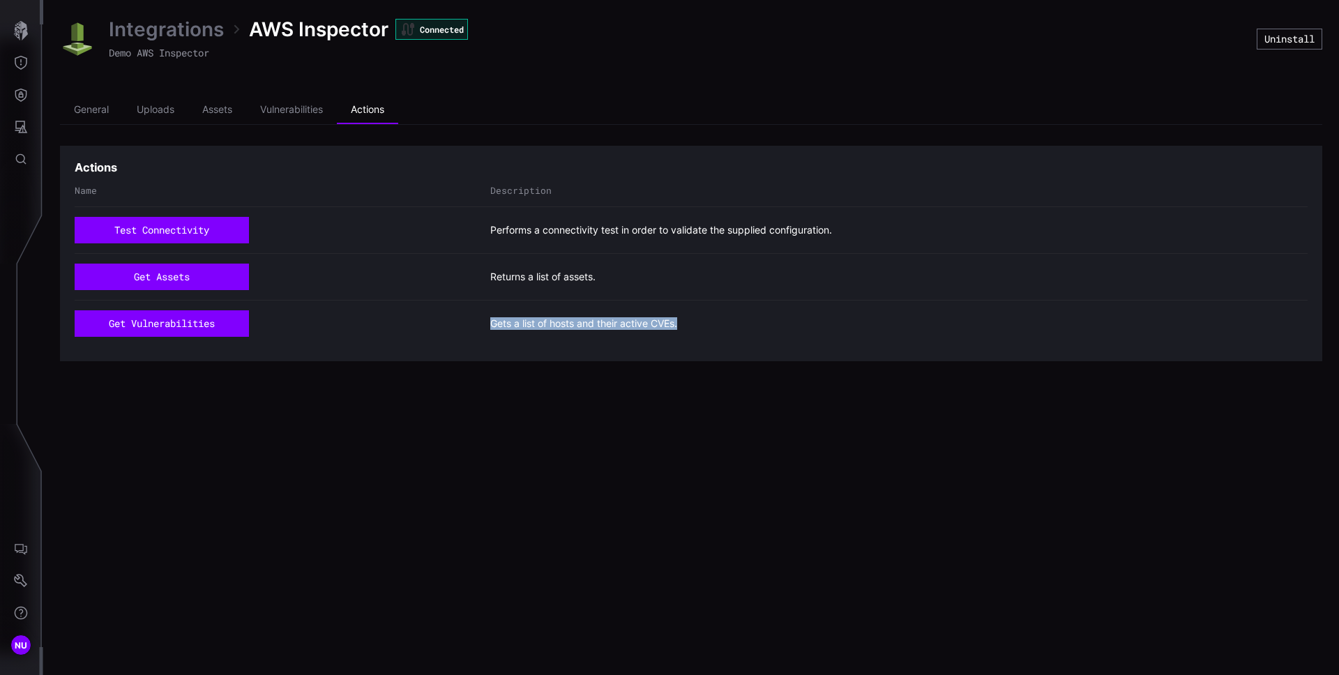
copy div "Gets a list of hosts and their active CVEs."
click at [289, 239] on div "test connectivity" at bounding box center [279, 230] width 409 height 26
click at [199, 230] on button "test connectivity" at bounding box center [162, 230] width 174 height 26
click at [222, 234] on button "test connectivity" at bounding box center [162, 230] width 174 height 26
click at [222, 274] on button "get assets" at bounding box center [162, 277] width 174 height 26
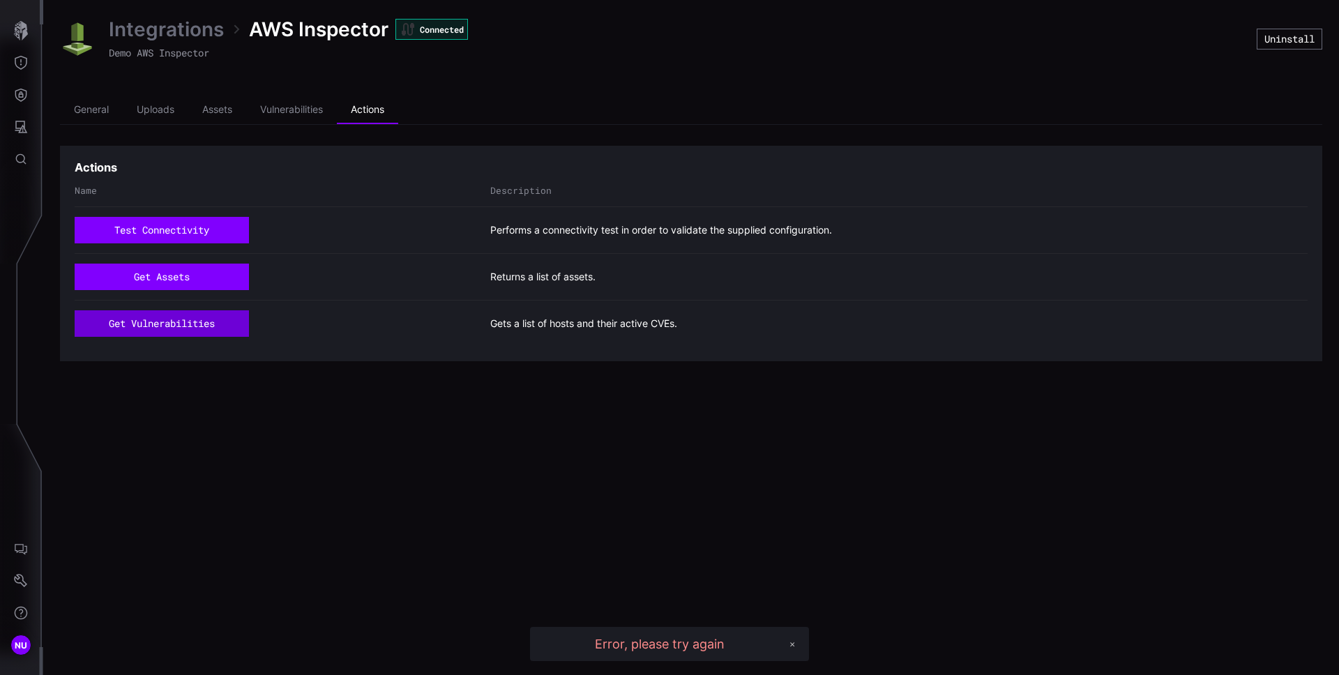
click at [222, 330] on button "get vulnerabilities" at bounding box center [162, 323] width 174 height 26
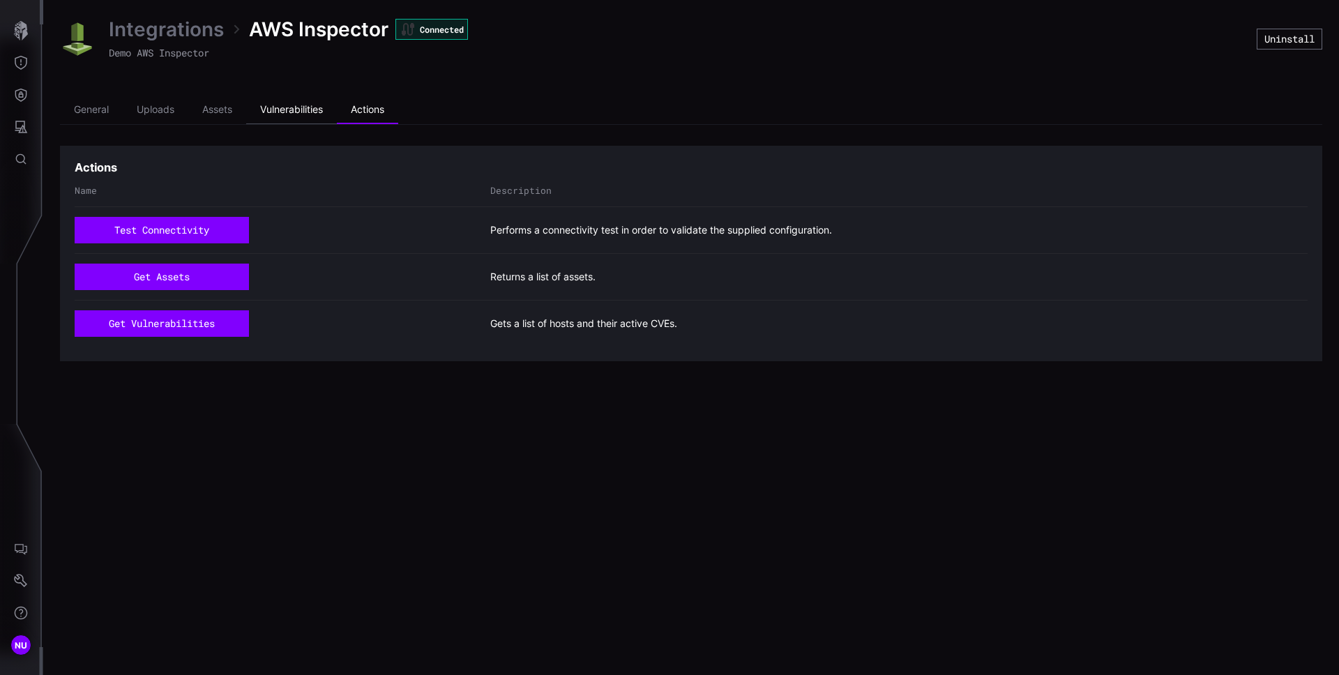
click at [301, 119] on li "Vulnerabilities" at bounding box center [291, 110] width 91 height 28
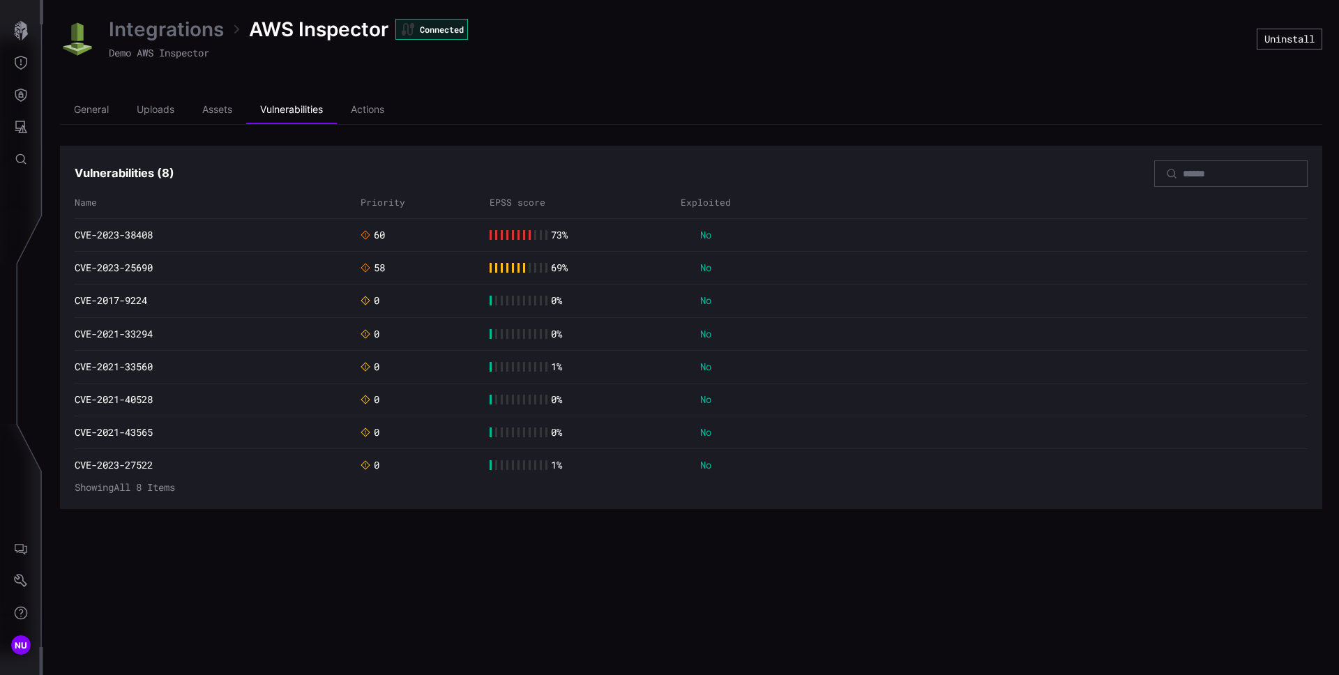
click at [491, 121] on ul "General Uploads Assets Vulnerabilities Actions" at bounding box center [691, 110] width 1262 height 29
click at [510, 236] on div at bounding box center [518, 235] width 58 height 10
click at [512, 236] on div at bounding box center [518, 235] width 58 height 10
click at [512, 236] on div at bounding box center [513, 235] width 2 height 10
click at [24, 105] on button "Defense Surface" at bounding box center [21, 95] width 40 height 32
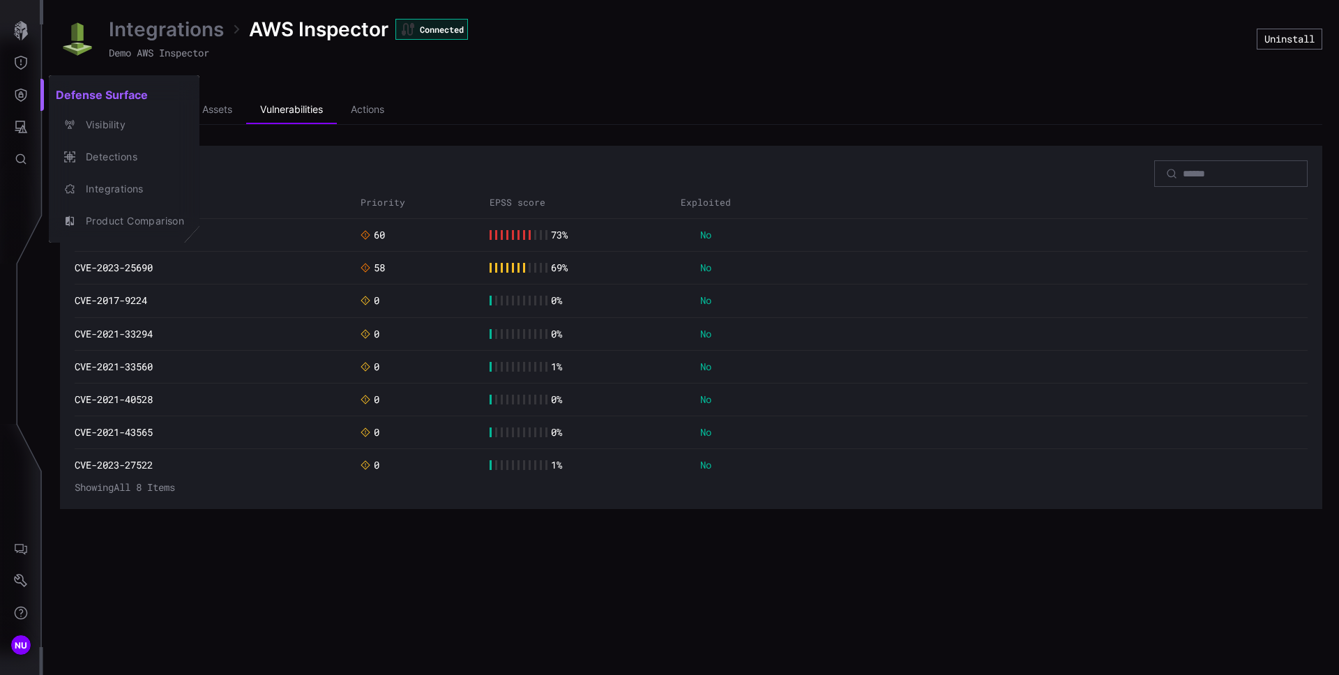
click at [22, 125] on div at bounding box center [669, 337] width 1339 height 675
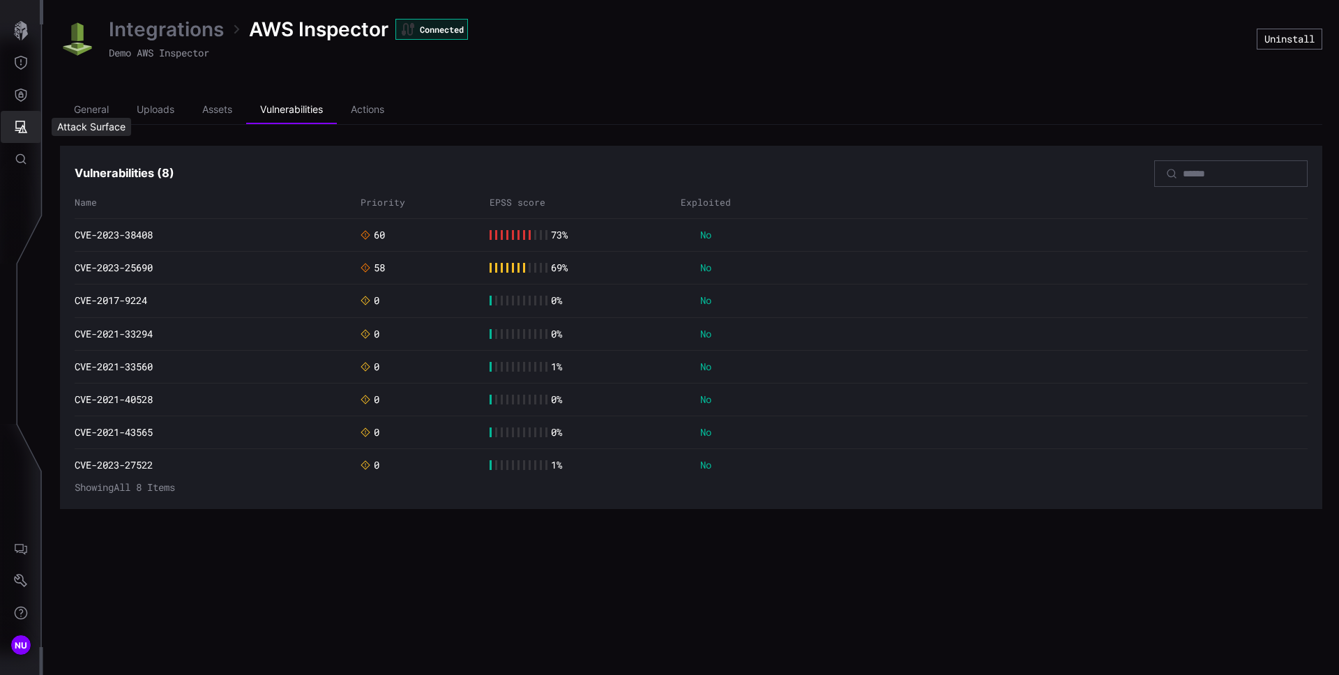
click at [22, 125] on icon "Attack Surface" at bounding box center [21, 127] width 13 height 13
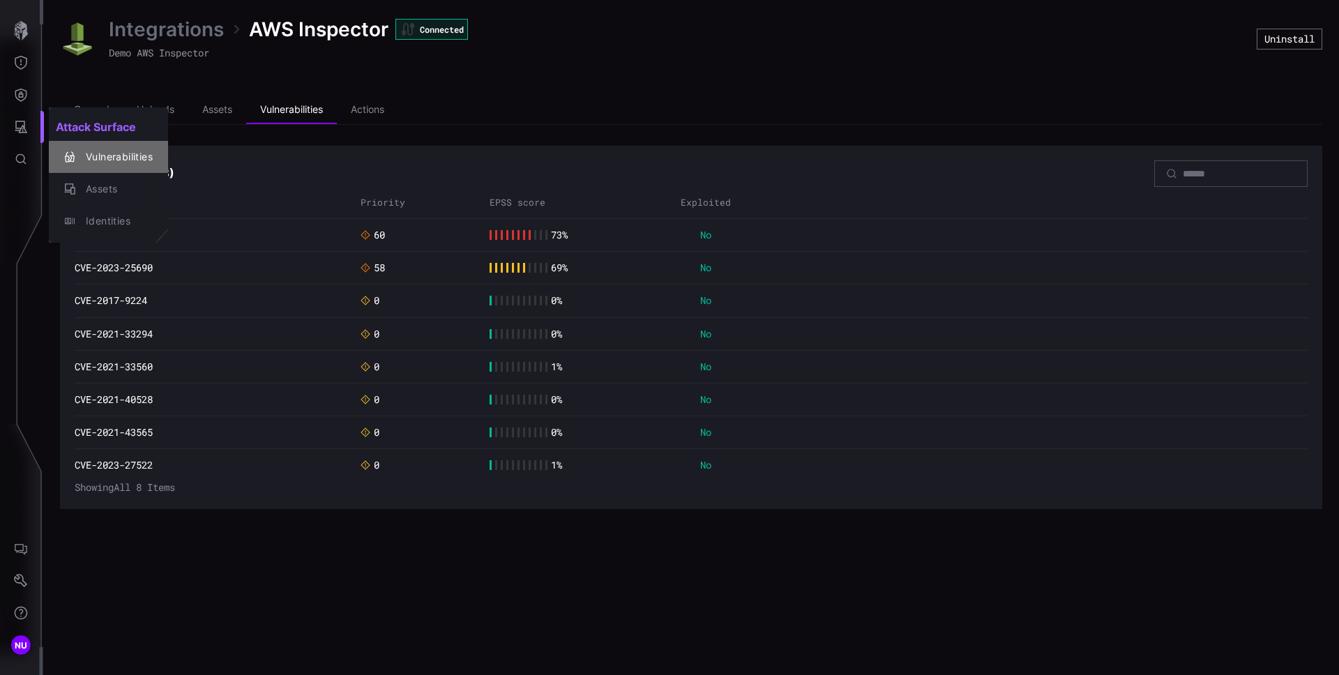
click at [101, 158] on div "Vulnerabilities" at bounding box center [116, 157] width 74 height 17
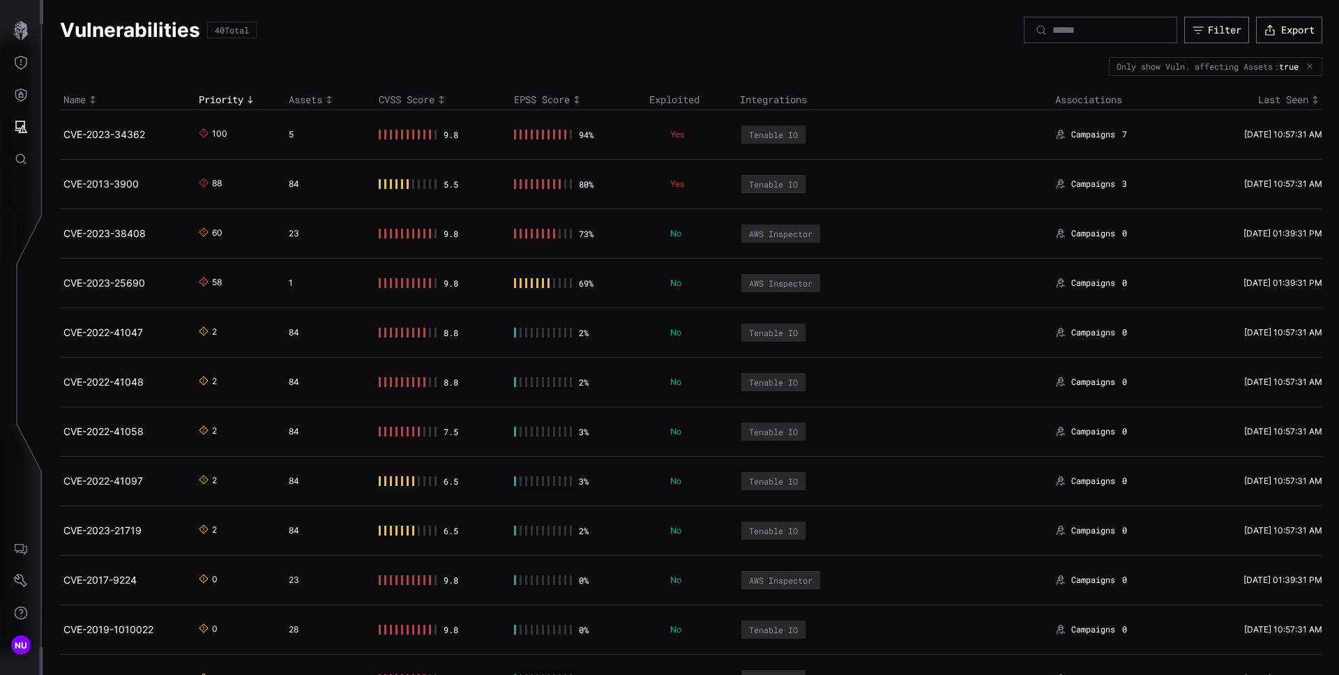
click at [649, 136] on div "Yes" at bounding box center [685, 134] width 73 height 11
click at [544, 288] on td "69 %" at bounding box center [577, 283] width 135 height 50
click at [637, 264] on td "69 %" at bounding box center [577, 283] width 135 height 50
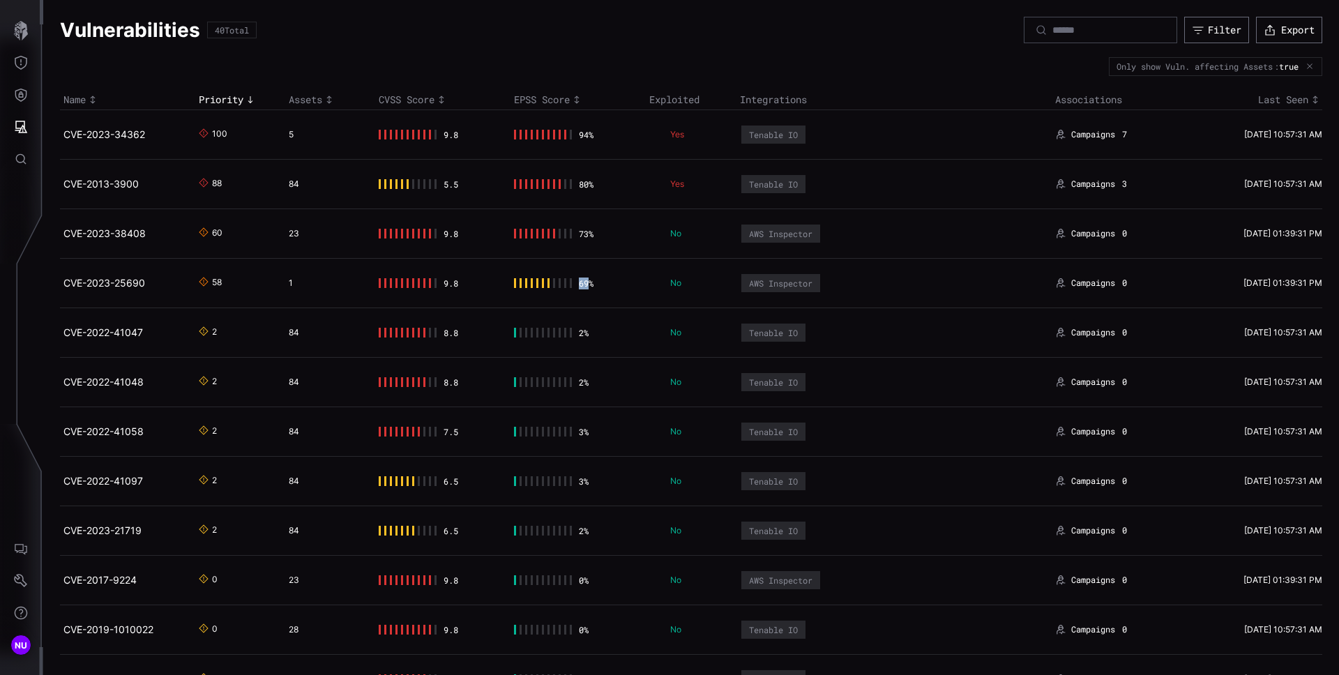
click at [637, 264] on td "69 %" at bounding box center [577, 283] width 135 height 50
click at [16, 583] on icon "Settings" at bounding box center [21, 581] width 14 height 14
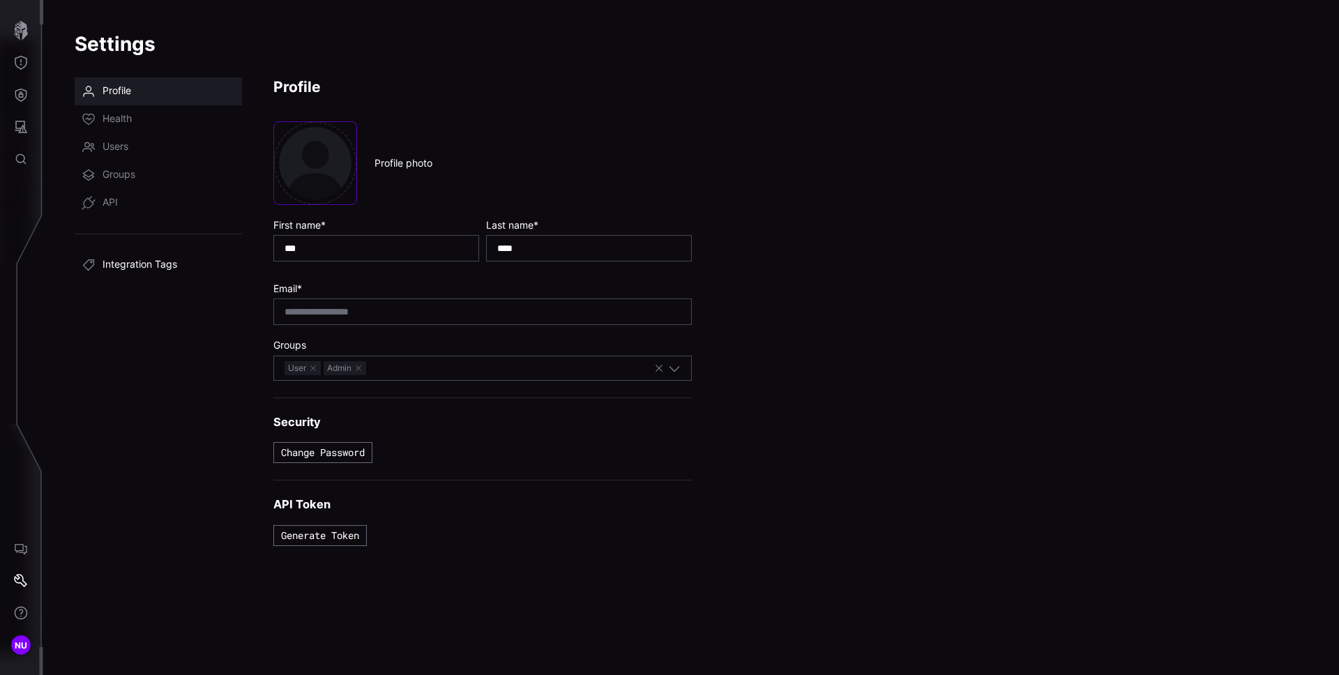
click at [149, 268] on span "Integration Tags" at bounding box center [139, 265] width 75 height 14
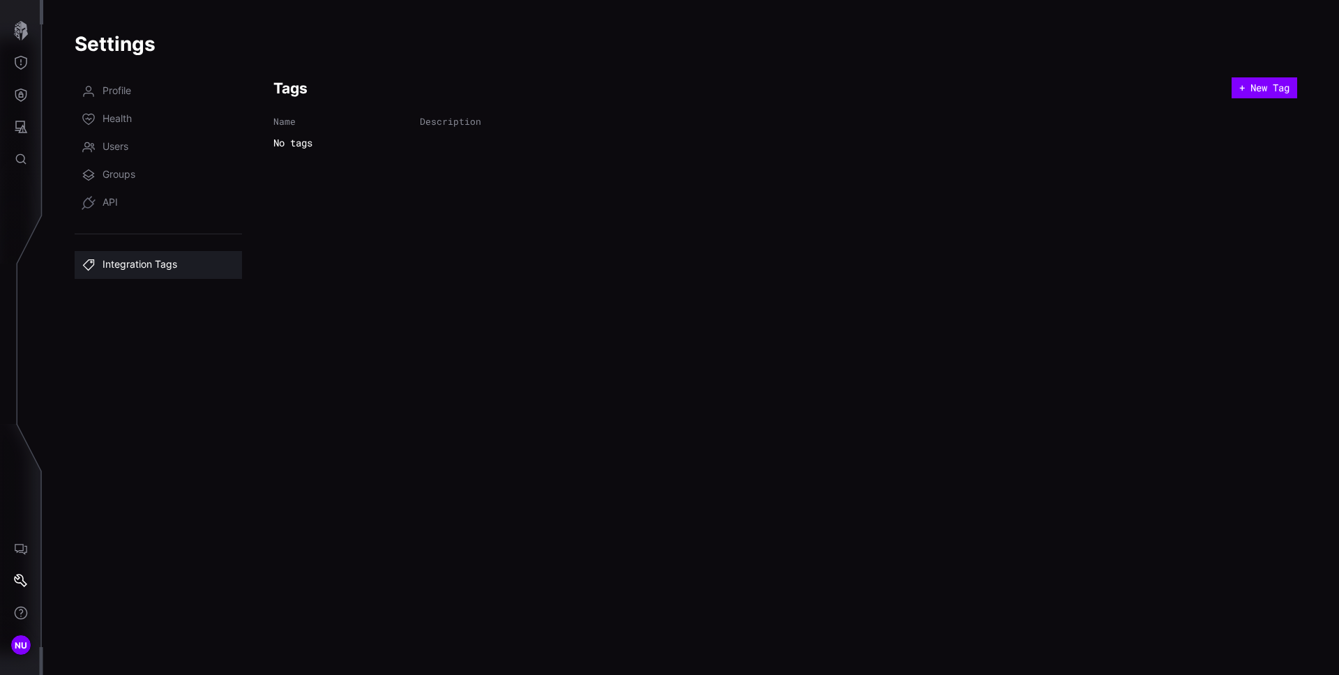
click at [303, 84] on h2 "Tags" at bounding box center [752, 88] width 958 height 19
click at [304, 84] on h2 "Tags" at bounding box center [752, 88] width 958 height 19
click at [20, 59] on icon "Threat Exposure" at bounding box center [21, 63] width 14 height 14
